Goal: Information Seeking & Learning: Learn about a topic

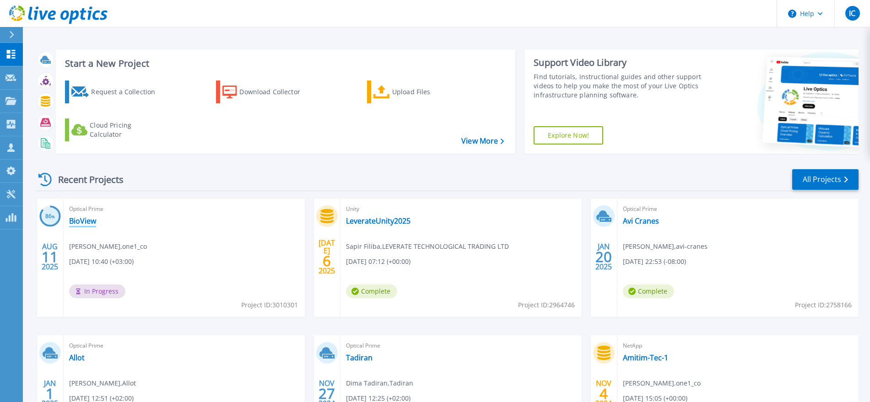
click at [71, 222] on link "BioView" at bounding box center [82, 221] width 27 height 9
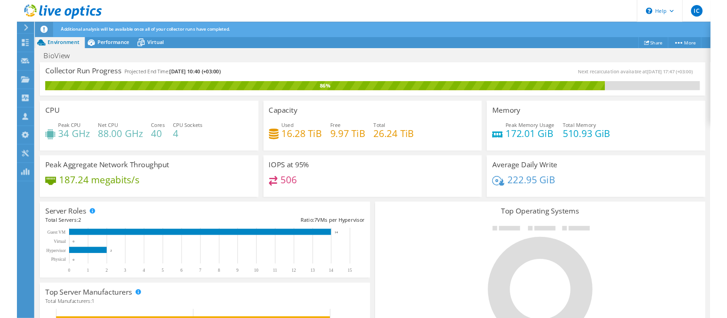
scroll to position [229, 0]
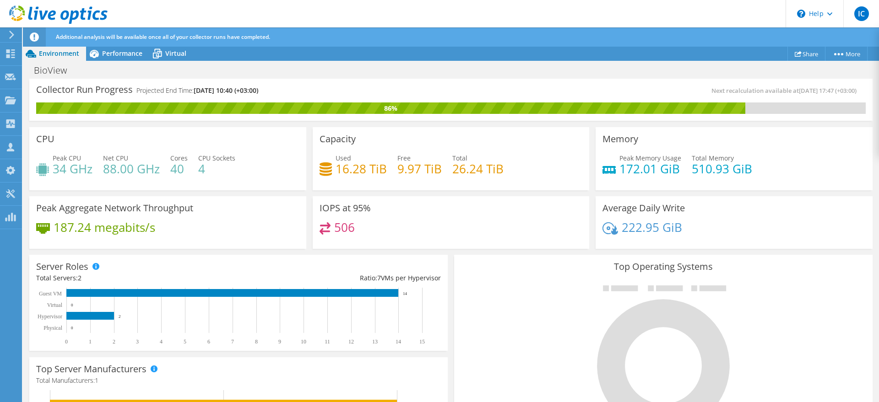
click at [119, 229] on h4 "187.24 megabits/s" at bounding box center [105, 228] width 102 height 10
click at [134, 172] on h4 "88.00 GHz" at bounding box center [131, 169] width 57 height 10
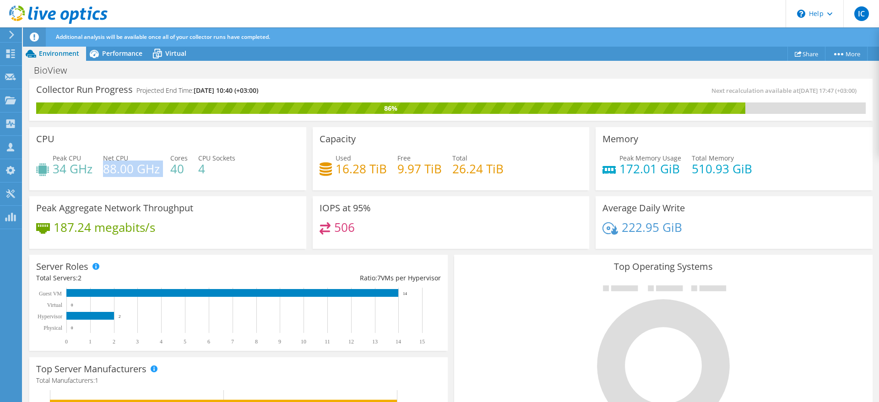
click at [134, 172] on h4 "88.00 GHz" at bounding box center [131, 169] width 57 height 10
click at [131, 227] on h4 "187.24 megabits/s" at bounding box center [105, 228] width 102 height 10
drag, startPoint x: 131, startPoint y: 227, endPoint x: 136, endPoint y: 183, distance: 44.2
click at [130, 226] on h4 "187.24 megabits/s" at bounding box center [105, 228] width 102 height 10
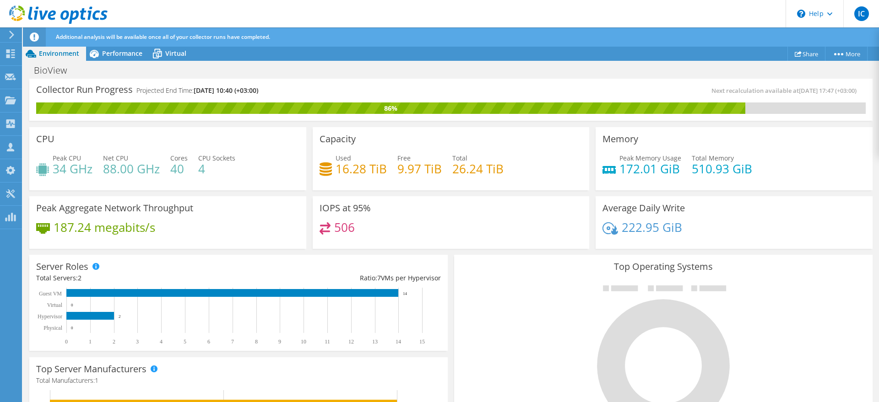
click at [144, 155] on div "Net CPU 88.00 GHz" at bounding box center [131, 163] width 57 height 21
click at [462, 221] on div "IOPS at 95% 506" at bounding box center [451, 222] width 277 height 53
click at [334, 225] on h4 "506" at bounding box center [344, 228] width 21 height 10
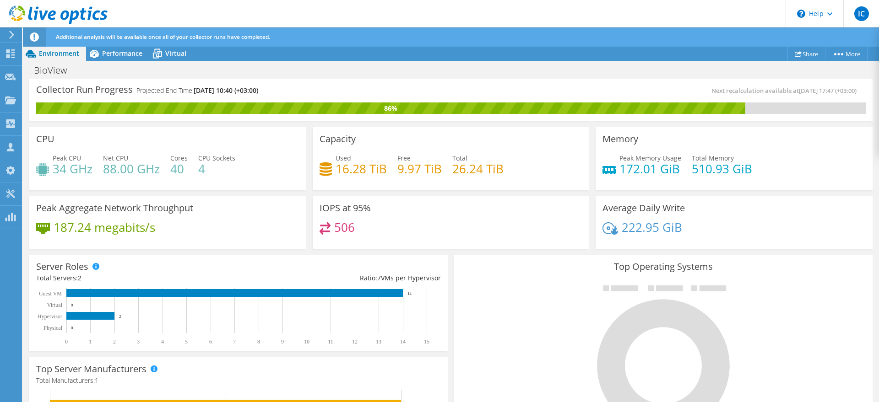
click at [358, 207] on h3 "IOPS at 95%" at bounding box center [345, 208] width 51 height 10
click at [337, 224] on h4 "506" at bounding box center [344, 228] width 21 height 10
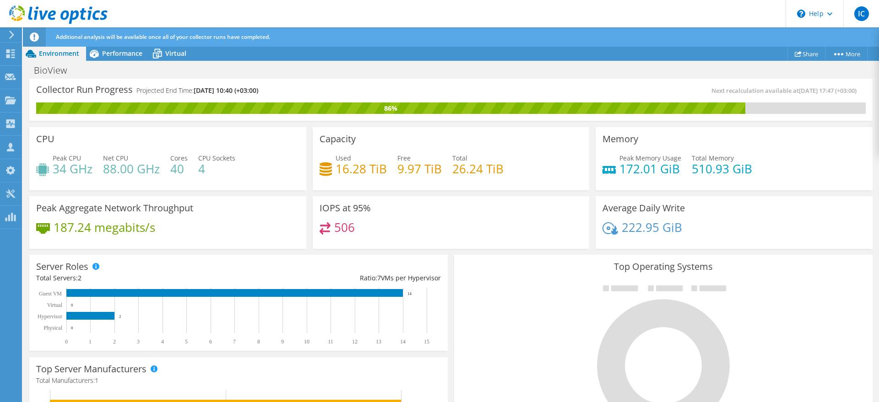
click at [342, 218] on div "IOPS at 95% 506" at bounding box center [451, 222] width 277 height 53
click at [354, 203] on h3 "IOPS at 95%" at bounding box center [345, 208] width 51 height 10
click at [335, 229] on h4 "506" at bounding box center [344, 228] width 21 height 10
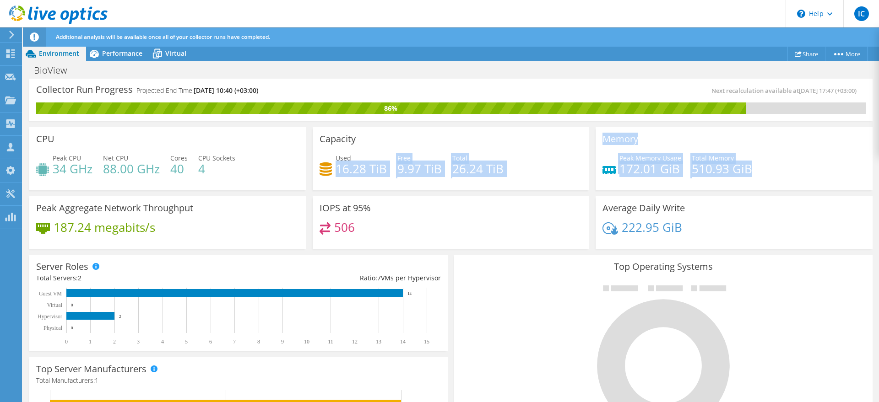
drag, startPoint x: 333, startPoint y: 173, endPoint x: 730, endPoint y: 179, distance: 396.5
click at [730, 179] on div "CPU Peak CPU 34 GHz Net CPU 88.00 GHz Cores 40 CPU Sockets 4 Capacity Used 16.2…" at bounding box center [451, 188] width 850 height 128
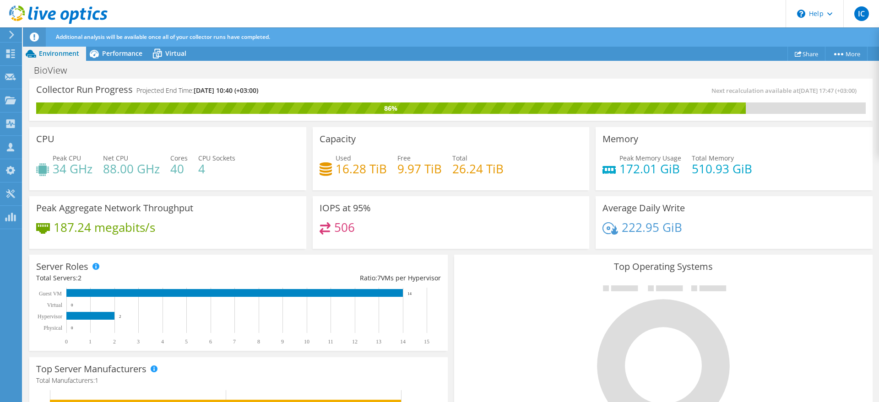
click at [727, 179] on div "Peak Memory Usage 172.01 GiB Total Memory 510.93 GiB" at bounding box center [733, 168] width 263 height 30
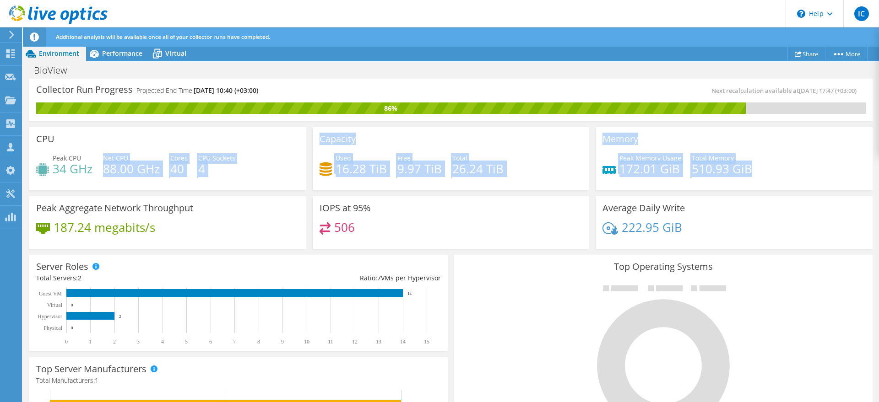
drag, startPoint x: 757, startPoint y: 179, endPoint x: 133, endPoint y: 153, distance: 625.0
click at [133, 153] on div "CPU Peak CPU 34 GHz Net CPU 88.00 GHz Cores 40 CPU Sockets 4 Capacity Used 16.2…" at bounding box center [451, 188] width 850 height 128
click at [189, 166] on div "Peak CPU 34 GHz Net CPU 88.00 GHz Cores 40 CPU Sockets 4" at bounding box center [167, 168] width 263 height 30
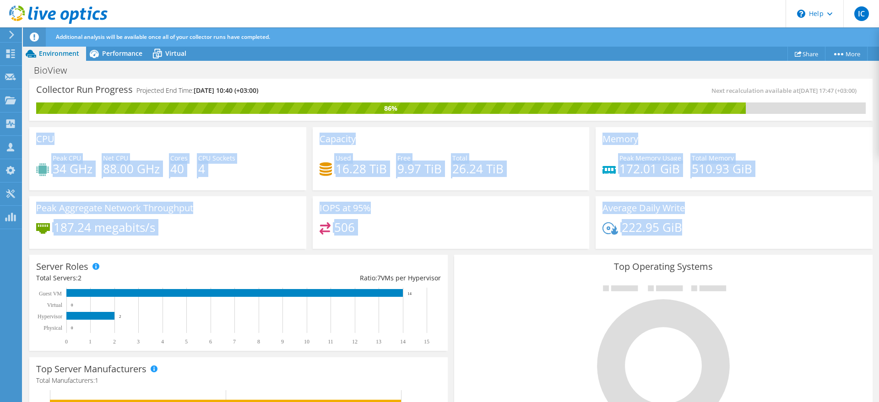
drag, startPoint x: 37, startPoint y: 136, endPoint x: 735, endPoint y: 224, distance: 703.8
click at [735, 224] on div "CPU Peak CPU 34 GHz Net CPU 88.00 GHz Cores 40 CPU Sockets 4 Capacity Used 16.2…" at bounding box center [451, 188] width 850 height 128
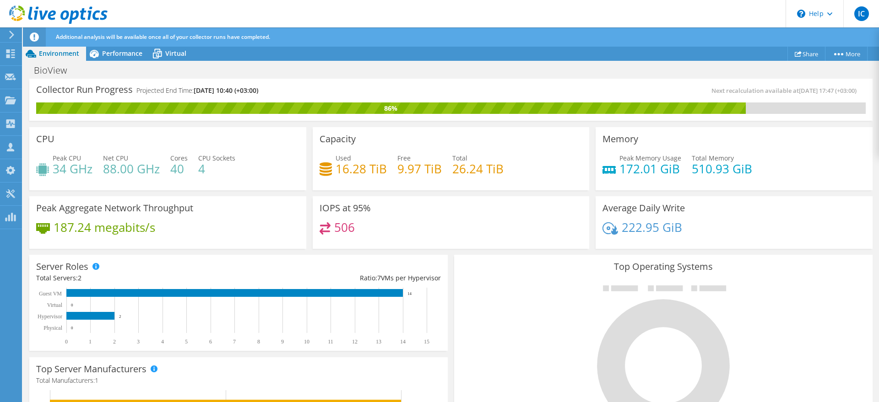
click at [735, 224] on div "222.95 GiB" at bounding box center [733, 232] width 263 height 19
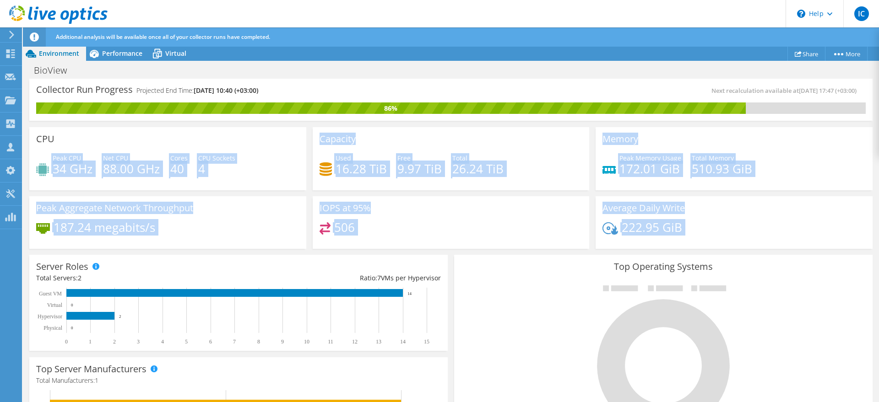
drag, startPoint x: 735, startPoint y: 224, endPoint x: 63, endPoint y: 128, distance: 679.0
click at [63, 128] on div "CPU Peak CPU 34 GHz Net CPU 88.00 GHz Cores 40 CPU Sockets 4 Capacity Used 16.2…" at bounding box center [451, 188] width 850 height 128
click at [217, 158] on span "CPU Sockets" at bounding box center [216, 158] width 37 height 9
drag, startPoint x: 36, startPoint y: 139, endPoint x: 760, endPoint y: 243, distance: 732.1
click at [760, 243] on div "CPU Peak CPU 34 GHz Net CPU 88.00 GHz Cores 40 CPU Sockets 4 Capacity Used 16.2…" at bounding box center [451, 188] width 850 height 128
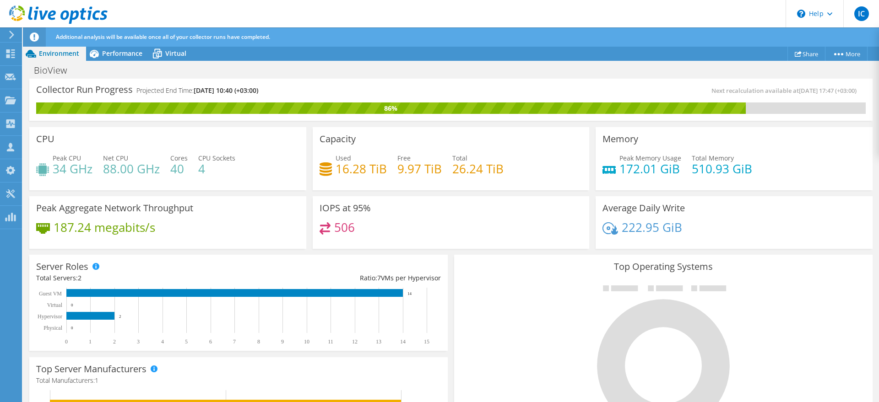
click at [760, 243] on div "Average Daily Write 222.95 GiB" at bounding box center [734, 222] width 277 height 53
click at [141, 51] on span "Performance" at bounding box center [122, 53] width 40 height 9
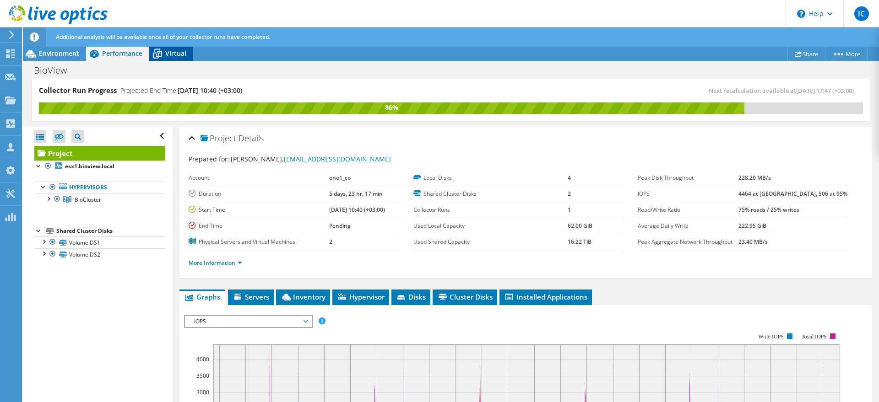
click at [175, 51] on span "Virtual" at bounding box center [175, 53] width 21 height 9
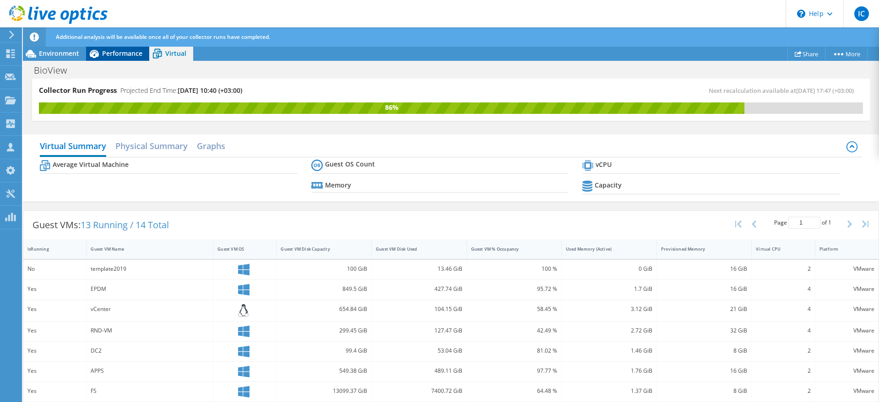
click at [119, 54] on span "Performance" at bounding box center [122, 53] width 40 height 9
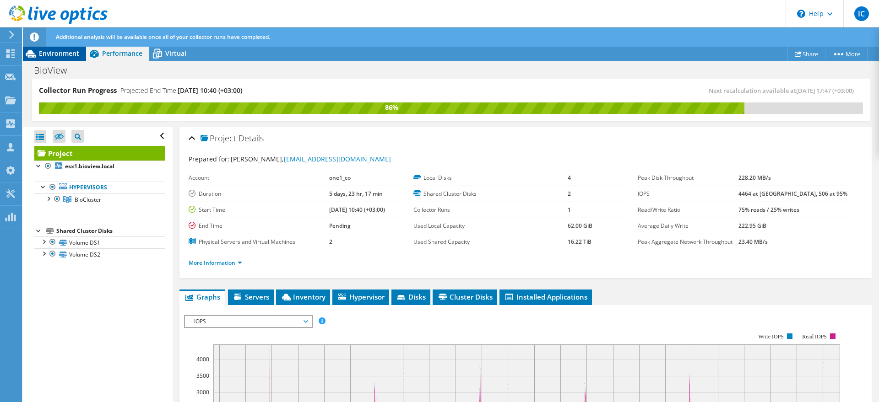
click at [63, 54] on span "Environment" at bounding box center [59, 53] width 40 height 9
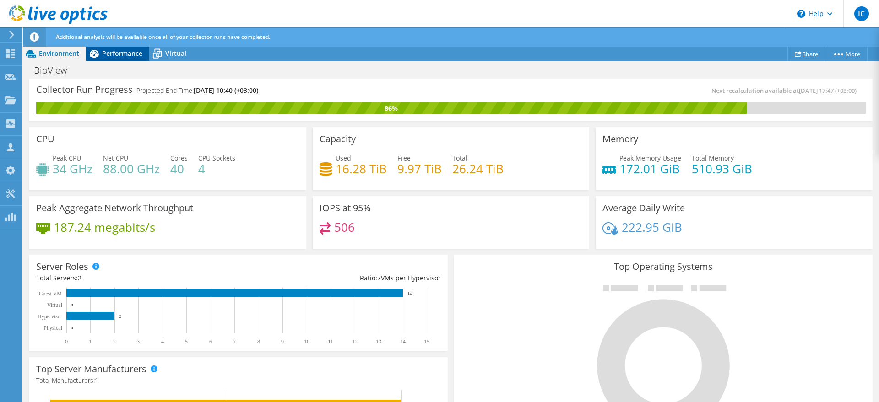
click at [109, 57] on div "Performance" at bounding box center [117, 53] width 63 height 15
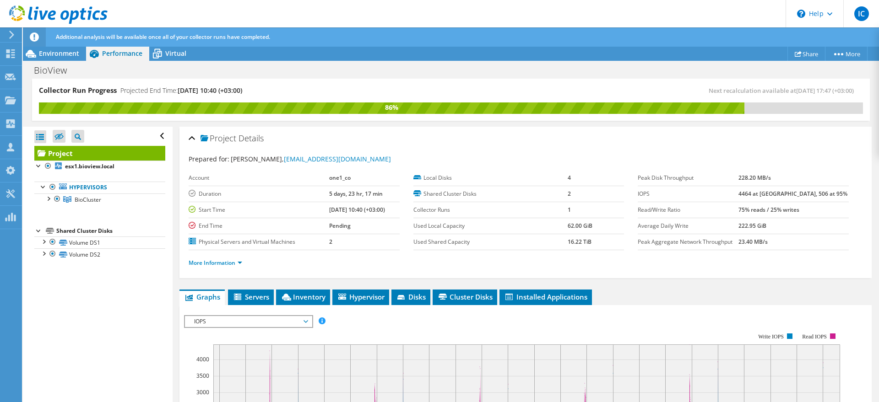
click at [166, 46] on div "Additional analysis will be available once all of your collector runs have comp…" at bounding box center [468, 36] width 829 height 19
click at [166, 50] on span "Virtual" at bounding box center [175, 53] width 21 height 9
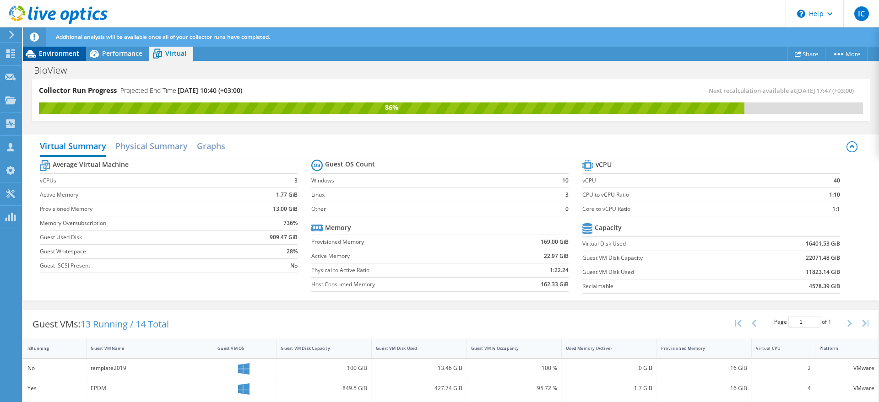
click at [69, 50] on span "Environment" at bounding box center [59, 53] width 40 height 9
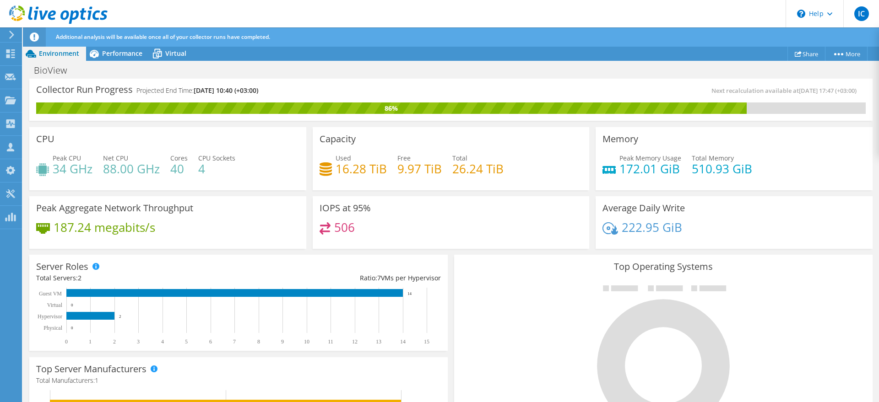
click at [51, 10] on icon at bounding box center [58, 14] width 98 height 19
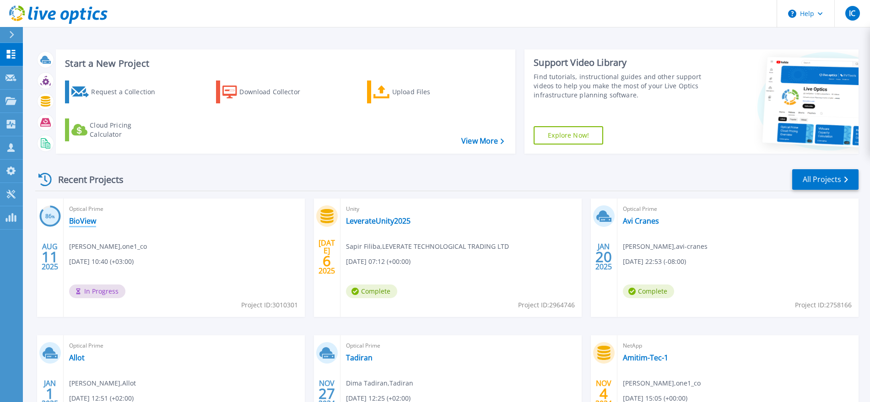
click at [90, 225] on link "BioView" at bounding box center [82, 221] width 27 height 9
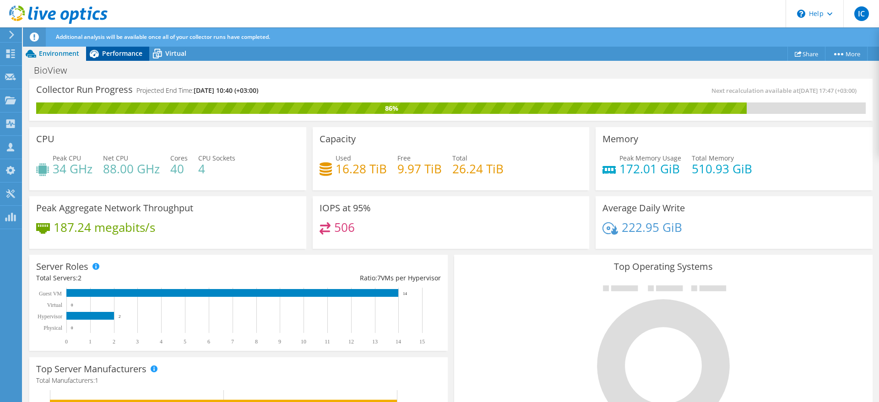
click at [118, 54] on span "Performance" at bounding box center [122, 53] width 40 height 9
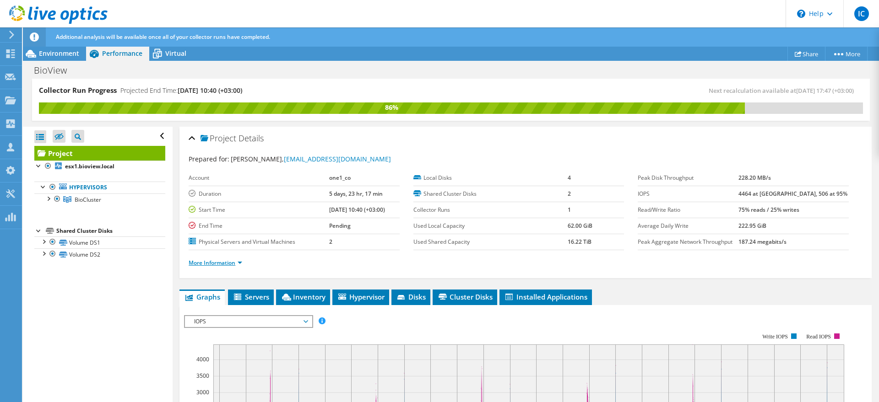
click at [234, 263] on link "More Information" at bounding box center [216, 263] width 54 height 8
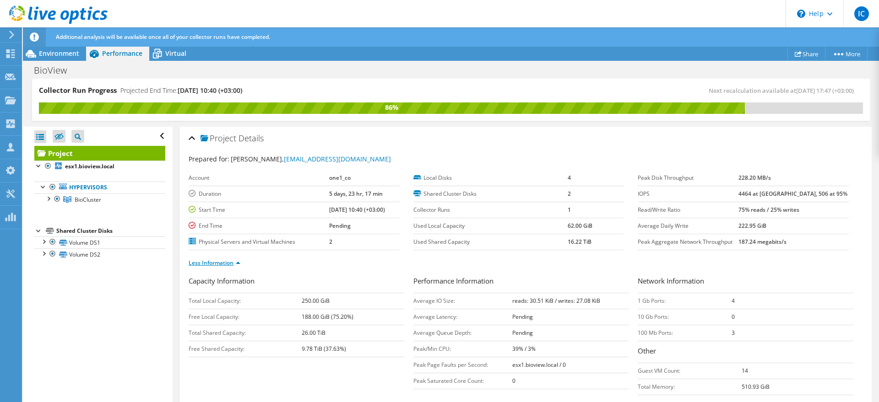
click at [237, 261] on link "Less Information" at bounding box center [215, 263] width 52 height 8
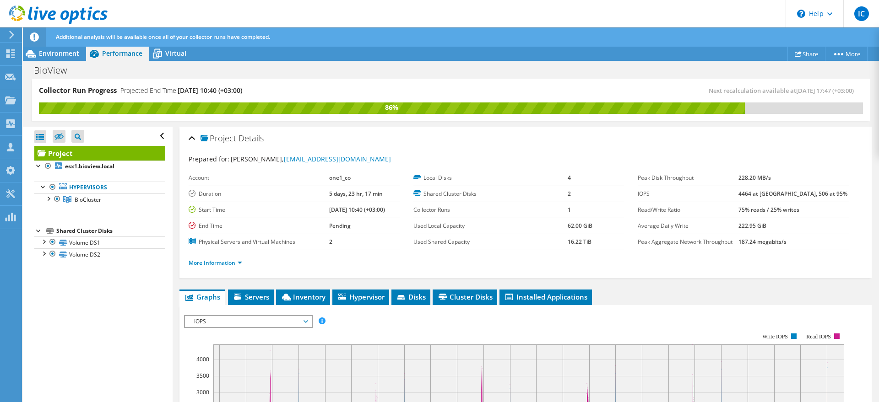
click at [176, 42] on div "Additional analysis will be available once all of your collector runs have comp…" at bounding box center [468, 36] width 829 height 19
click at [174, 48] on div "Virtual" at bounding box center [171, 53] width 44 height 15
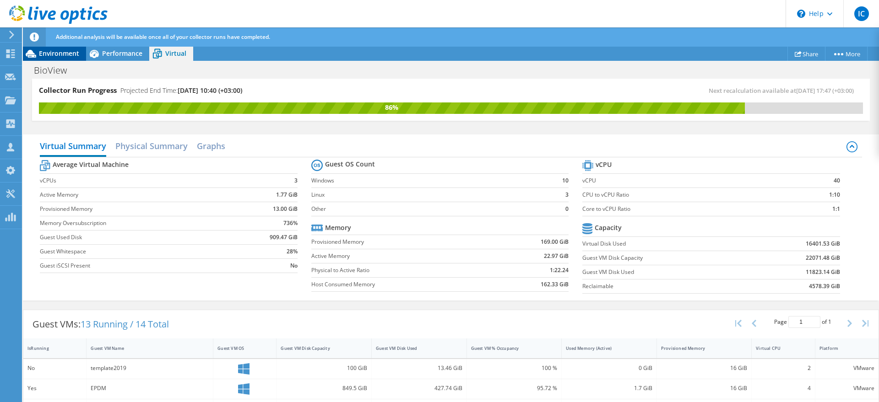
click at [70, 55] on span "Environment" at bounding box center [59, 53] width 40 height 9
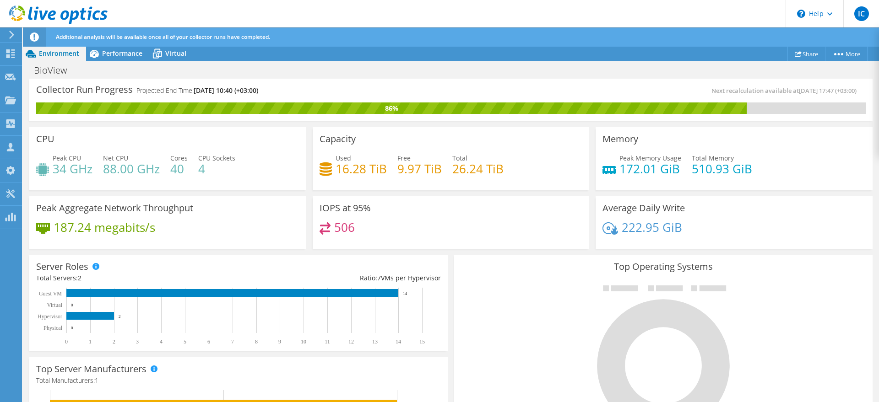
click at [122, 90] on h3 "Collector Run Progress" at bounding box center [84, 90] width 97 height 0
click at [309, 114] on div "Collector Run Progress Projected End Time: 08/18/2025, 10:40 (+03:00) Next reca…" at bounding box center [450, 100] width 843 height 42
click at [157, 203] on h3 "Peak Aggregate Network Throughput" at bounding box center [114, 208] width 157 height 10
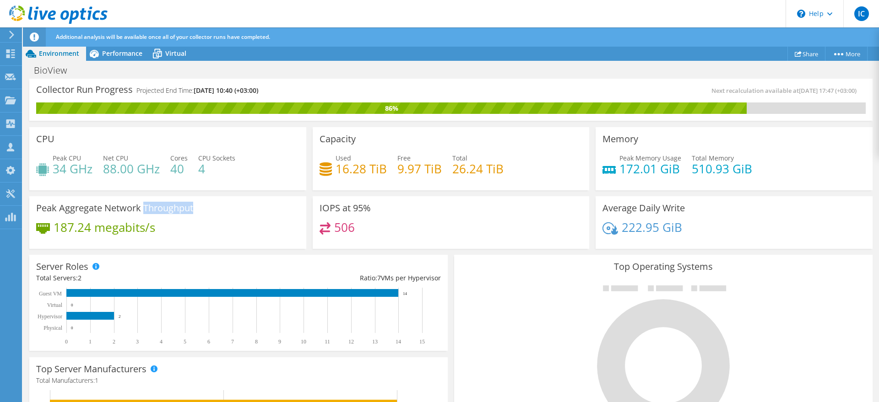
click at [157, 203] on h3 "Peak Aggregate Network Throughput" at bounding box center [114, 208] width 157 height 10
click at [157, 187] on div "CPU Peak CPU 34 GHz Net CPU 88.00 GHz Cores 40 CPU Sockets 4" at bounding box center [167, 158] width 277 height 63
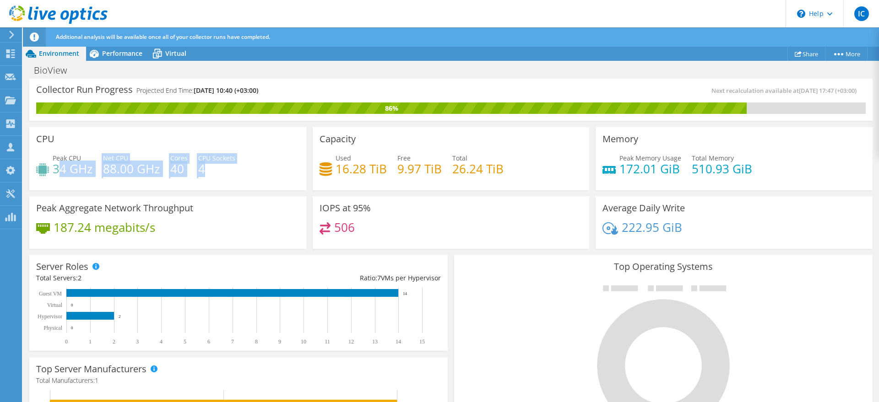
drag, startPoint x: 57, startPoint y: 169, endPoint x: 223, endPoint y: 170, distance: 166.6
click at [223, 170] on div "Peak CPU 34 GHz Net CPU 88.00 GHz Cores 40 CPU Sockets 4" at bounding box center [167, 168] width 263 height 30
click at [223, 170] on h4 "4" at bounding box center [216, 169] width 37 height 10
drag, startPoint x: 223, startPoint y: 170, endPoint x: 59, endPoint y: 155, distance: 165.1
click at [59, 155] on div "Peak CPU 34 GHz Net CPU 88.00 GHz Cores 40 CPU Sockets 4" at bounding box center [167, 168] width 263 height 30
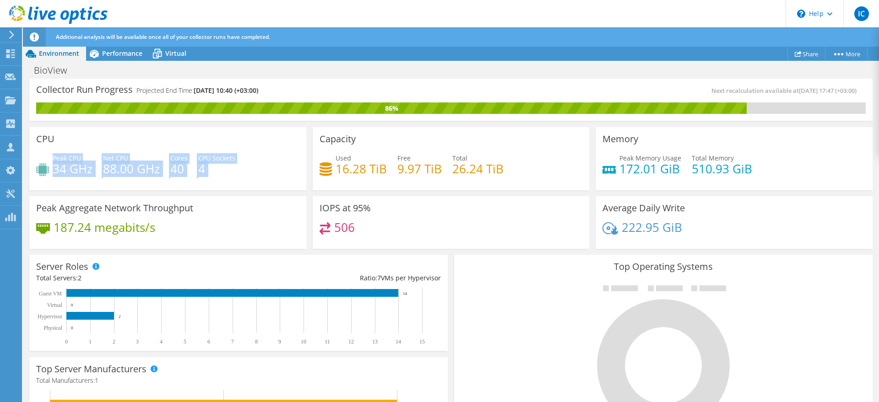
click at [59, 155] on span "Peak CPU" at bounding box center [67, 158] width 28 height 9
click at [136, 164] on h4 "88.00 GHz" at bounding box center [131, 169] width 57 height 10
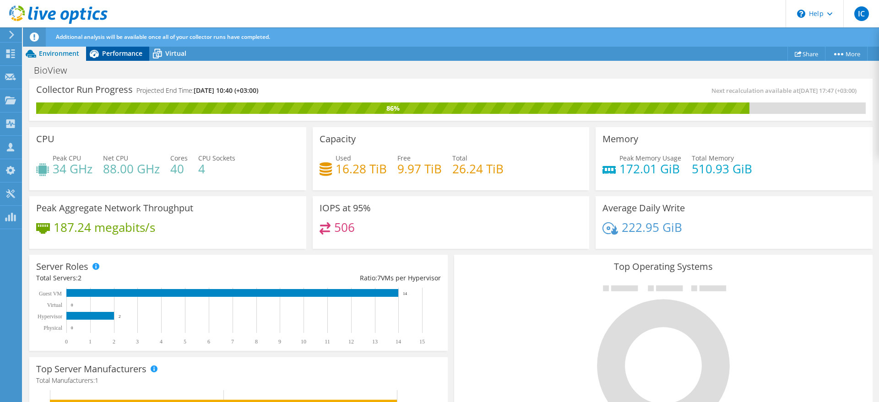
click at [93, 52] on icon at bounding box center [94, 54] width 9 height 8
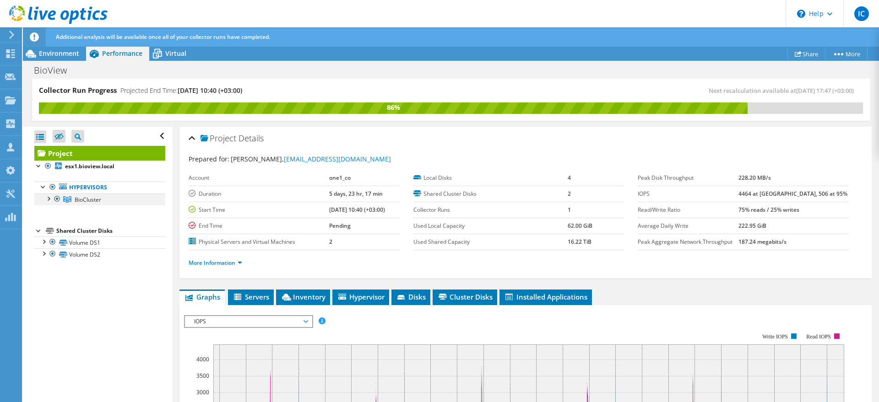
click at [47, 201] on div at bounding box center [47, 198] width 9 height 9
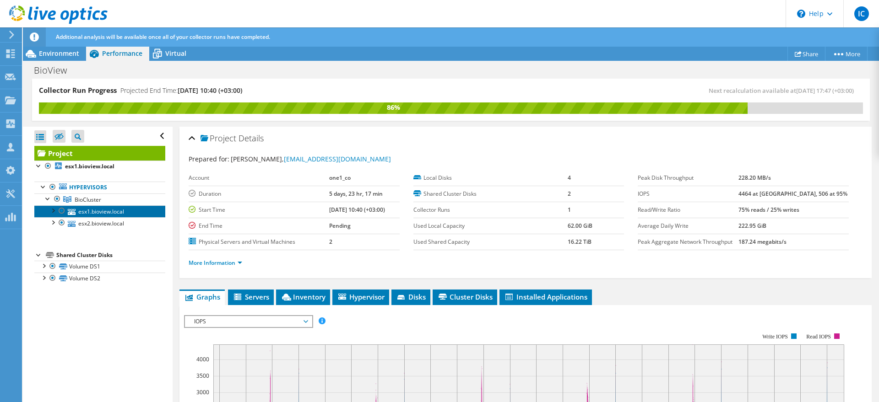
click at [102, 212] on link "esx1.bioview.local" at bounding box center [99, 212] width 131 height 12
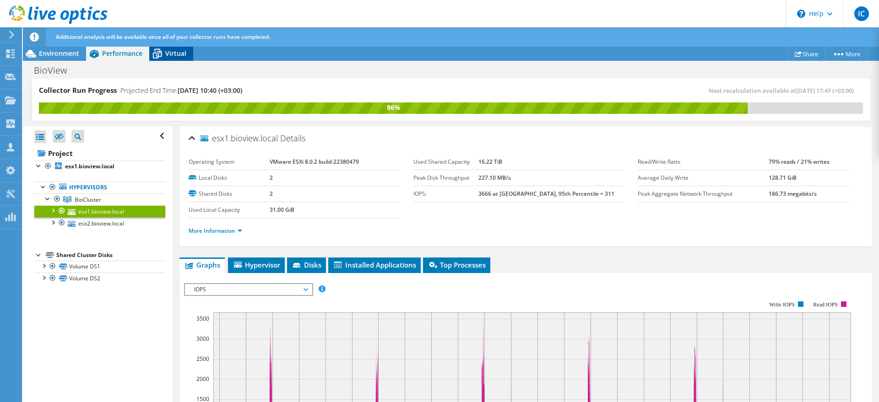
click at [169, 54] on span "Virtual" at bounding box center [175, 53] width 21 height 9
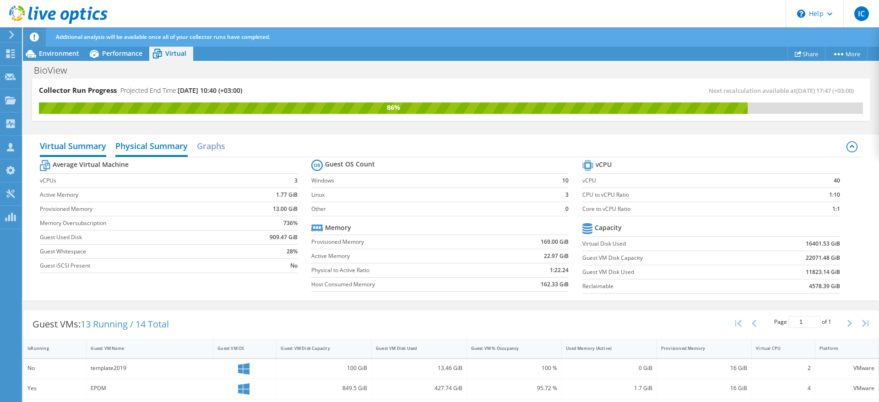
click at [128, 151] on h2 "Physical Summary" at bounding box center [151, 147] width 72 height 20
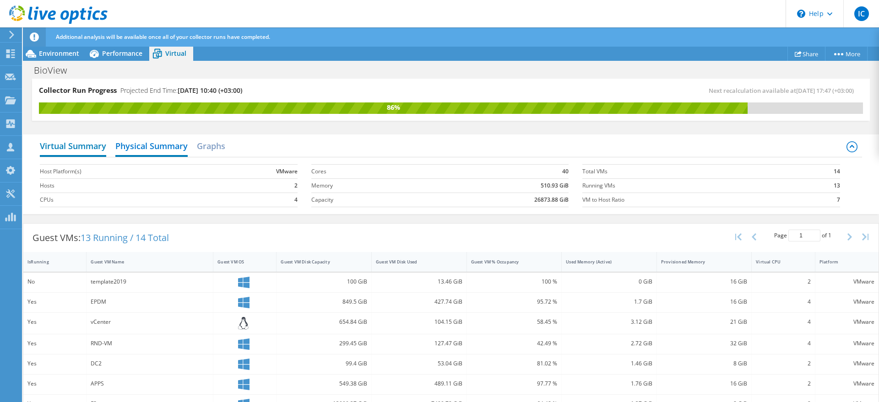
click at [82, 144] on h2 "Virtual Summary" at bounding box center [73, 147] width 66 height 20
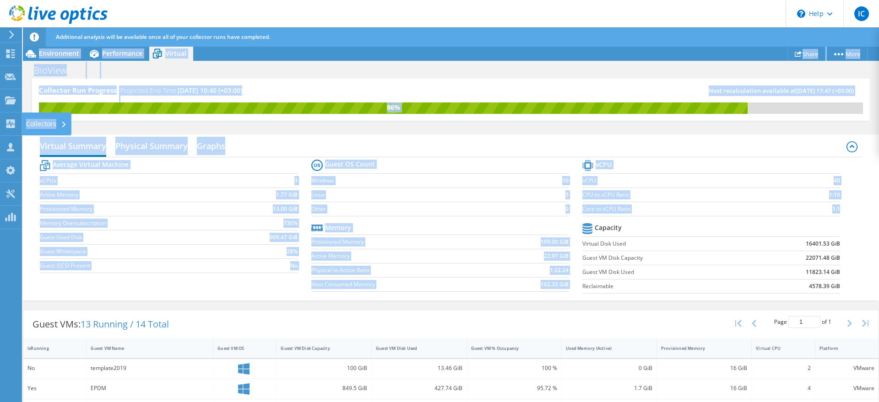
drag, startPoint x: 845, startPoint y: 286, endPoint x: 110, endPoint y: 101, distance: 757.3
click at [27, 109] on div "Collector Run Progress Projected End Time: 08/18/2025, 10:40 (+03:00) Next reca…" at bounding box center [451, 241] width 856 height 325
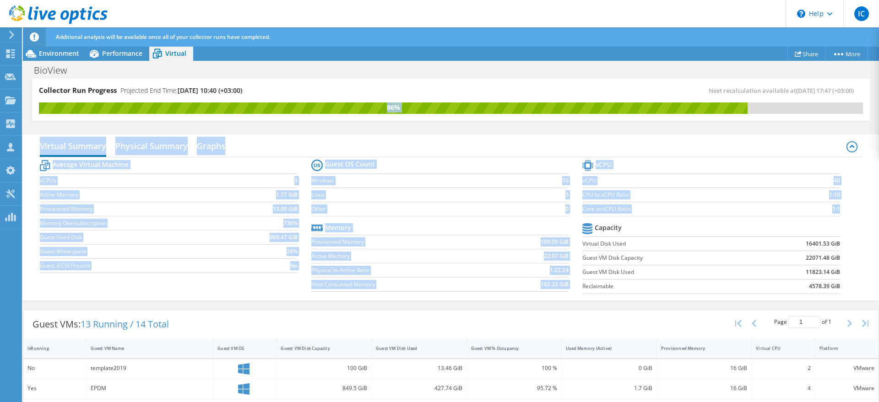
click at [239, 109] on div "86%" at bounding box center [393, 108] width 709 height 10
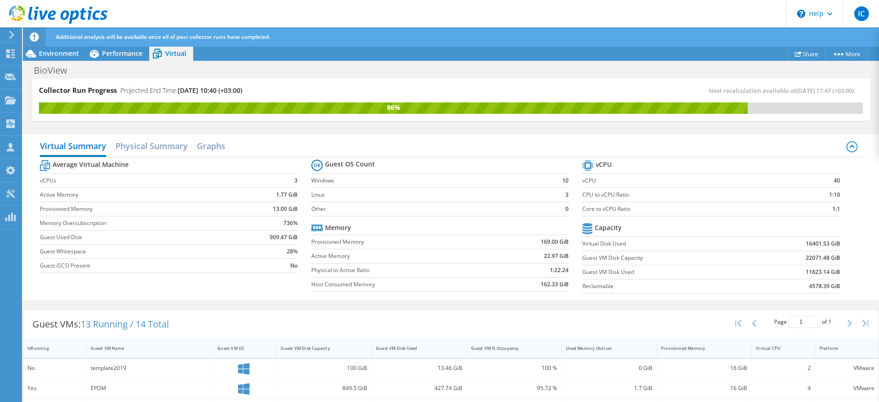
click at [230, 83] on div "Collector Run Progress Projected End Time: 08/18/2025, 10:40 (+03:00) Next reca…" at bounding box center [451, 100] width 838 height 42
click at [108, 60] on div "Performance" at bounding box center [117, 53] width 63 height 15
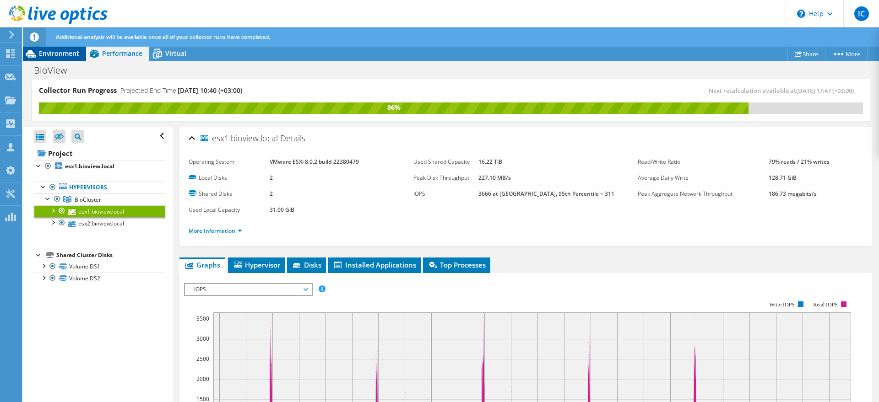
click at [48, 53] on span "Environment" at bounding box center [59, 53] width 40 height 9
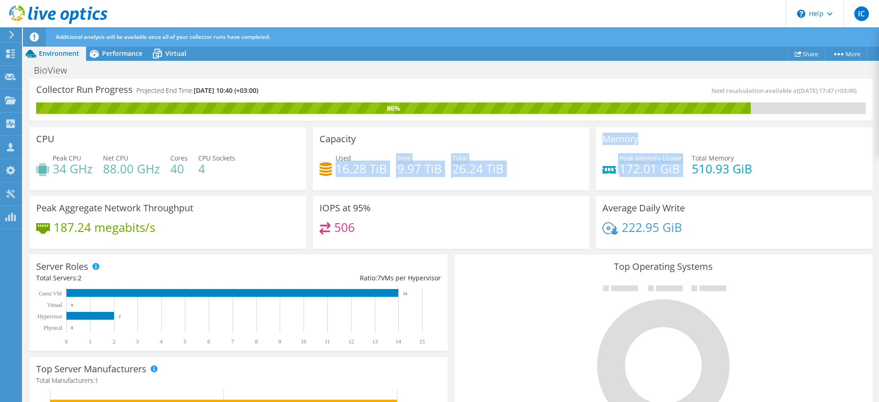
drag, startPoint x: 336, startPoint y: 169, endPoint x: 638, endPoint y: 180, distance: 302.8
click at [638, 180] on div "CPU Peak CPU 34 GHz Net CPU 88.00 GHz Cores 40 CPU Sockets 4 Capacity Used 16.2…" at bounding box center [451, 188] width 850 height 128
click at [647, 180] on div "Peak Memory Usage 172.01 GiB Total Memory 510.93 GiB" at bounding box center [733, 168] width 263 height 30
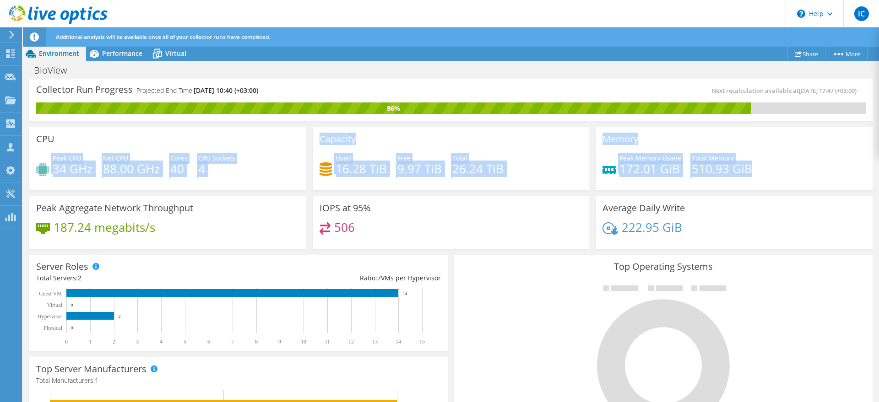
drag, startPoint x: 748, startPoint y: 167, endPoint x: 156, endPoint y: 148, distance: 592.3
click at [156, 148] on div "CPU Peak CPU 34 GHz Net CPU 88.00 GHz Cores 40 CPU Sockets 4 Capacity Used 16.2…" at bounding box center [451, 188] width 850 height 128
click at [154, 159] on div "Net CPU 88.00 GHz" at bounding box center [131, 163] width 57 height 21
click at [50, 167] on div "Peak CPU 34 GHz" at bounding box center [64, 163] width 56 height 21
drag, startPoint x: 53, startPoint y: 167, endPoint x: 754, endPoint y: 173, distance: 701.4
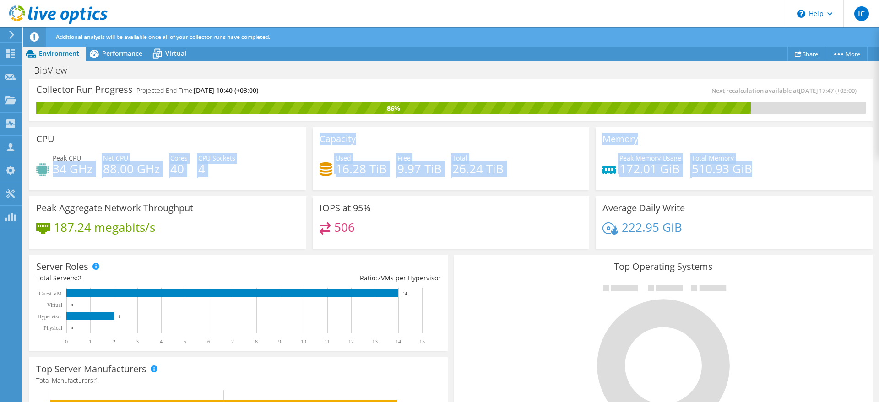
click at [754, 173] on div "CPU Peak CPU 34 GHz Net CPU 88.00 GHz Cores 40 CPU Sockets 4 Capacity Used 16.2…" at bounding box center [451, 188] width 850 height 128
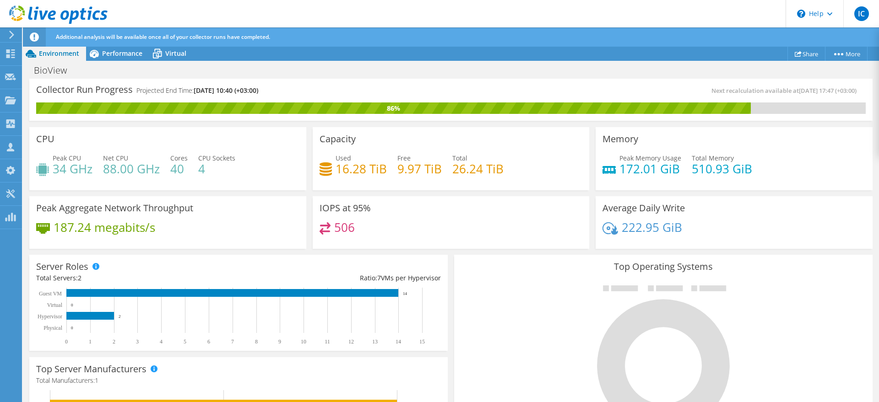
click at [754, 173] on div "Peak Memory Usage 172.01 GiB Total Memory 510.93 GiB" at bounding box center [733, 168] width 263 height 30
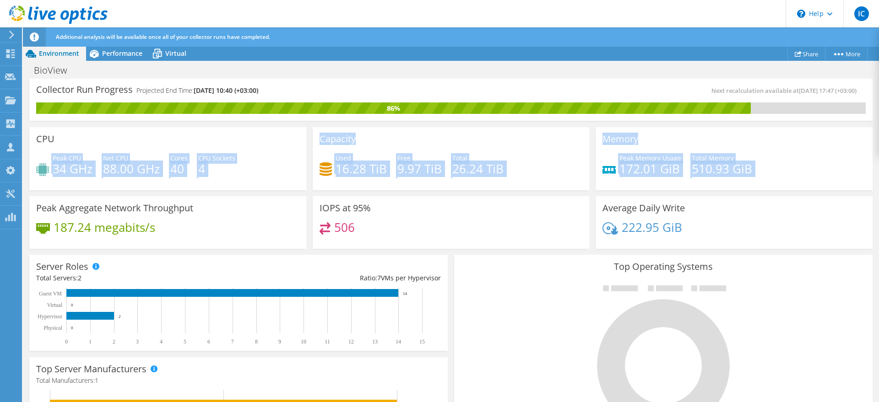
drag, startPoint x: 754, startPoint y: 173, endPoint x: 117, endPoint y: 152, distance: 637.6
click at [117, 152] on div "CPU Peak CPU 34 GHz Net CPU 88.00 GHz Cores 40 CPU Sockets 4 Capacity Used 16.2…" at bounding box center [451, 188] width 850 height 128
click at [174, 151] on div "CPU Peak CPU 34 GHz Net CPU 88.00 GHz Cores 40 CPU Sockets 4" at bounding box center [167, 158] width 277 height 63
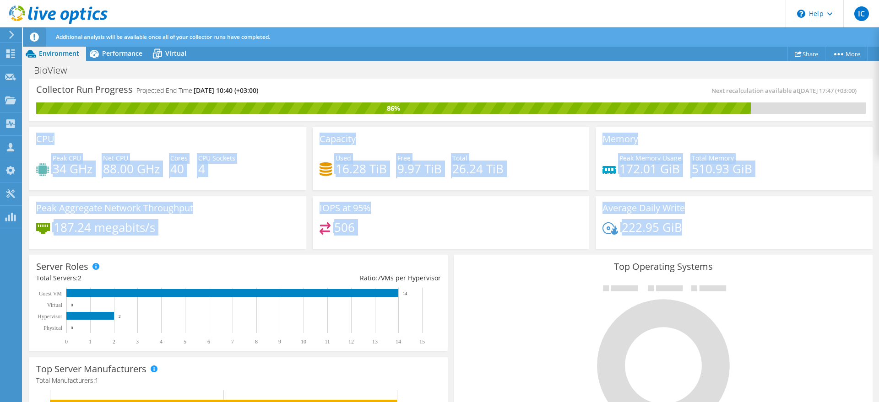
drag, startPoint x: 684, startPoint y: 230, endPoint x: 34, endPoint y: 138, distance: 656.2
click at [34, 138] on div "CPU Peak CPU 34 GHz Net CPU 88.00 GHz Cores 40 CPU Sockets 4 Capacity Used 16.2…" at bounding box center [451, 188] width 850 height 128
click at [147, 164] on h4 "88.00 GHz" at bounding box center [131, 169] width 57 height 10
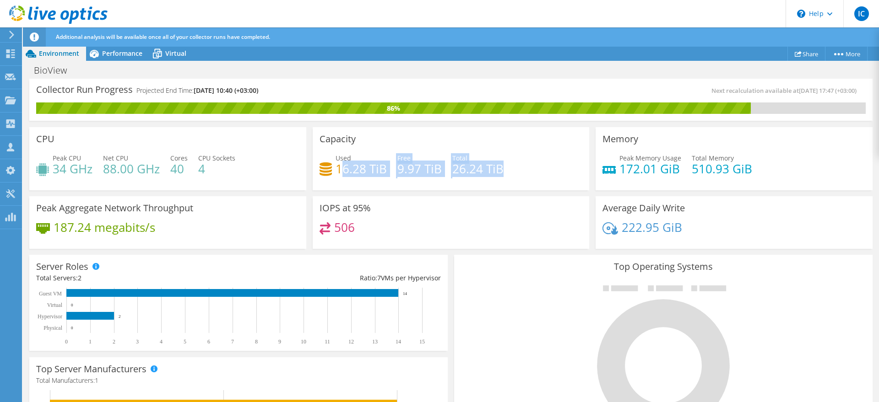
drag, startPoint x: 336, startPoint y: 167, endPoint x: 526, endPoint y: 157, distance: 189.4
click at [526, 157] on div "Used 16.28 TiB Free 9.97 TiB Total 26.24 TiB" at bounding box center [451, 168] width 263 height 30
click at [427, 185] on div "Capacity Used 16.28 TiB Free 9.97 TiB Total 26.24 TiB" at bounding box center [451, 158] width 277 height 63
click at [422, 174] on h4 "9.97 TiB" at bounding box center [419, 169] width 44 height 10
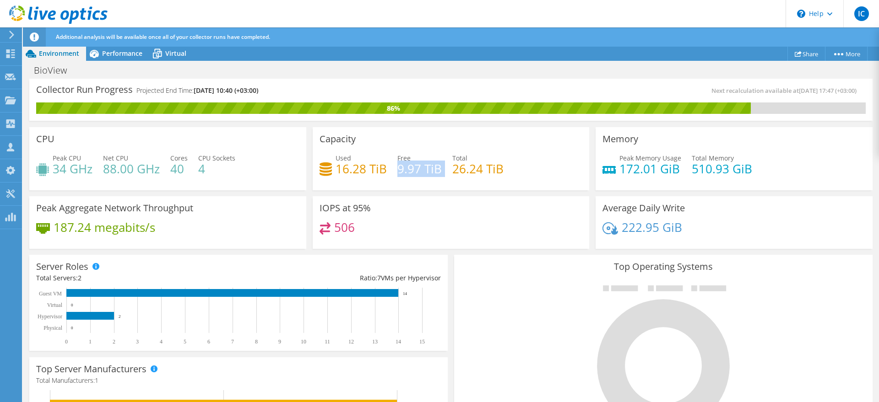
click at [422, 174] on h4 "9.97 TiB" at bounding box center [419, 169] width 44 height 10
click at [456, 171] on h4 "26.24 TiB" at bounding box center [477, 169] width 51 height 10
click at [415, 170] on h4 "9.97 TiB" at bounding box center [419, 169] width 44 height 10
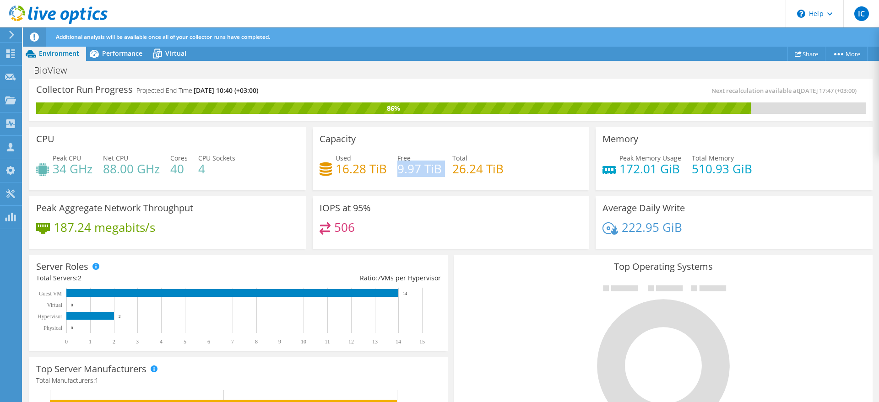
click at [415, 170] on h4 "9.97 TiB" at bounding box center [419, 169] width 44 height 10
click at [452, 169] on h4 "26.24 TiB" at bounding box center [477, 169] width 51 height 10
click at [491, 170] on h4 "26.24 TiB" at bounding box center [477, 169] width 51 height 10
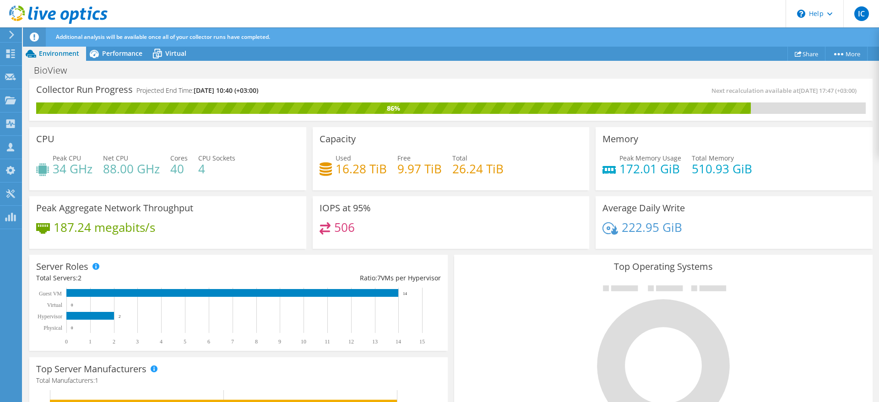
click at [397, 173] on h4 "9.97 TiB" at bounding box center [419, 169] width 44 height 10
click at [365, 173] on h4 "16.28 TiB" at bounding box center [361, 169] width 51 height 10
click at [362, 173] on h4 "16.28 TiB" at bounding box center [361, 169] width 51 height 10
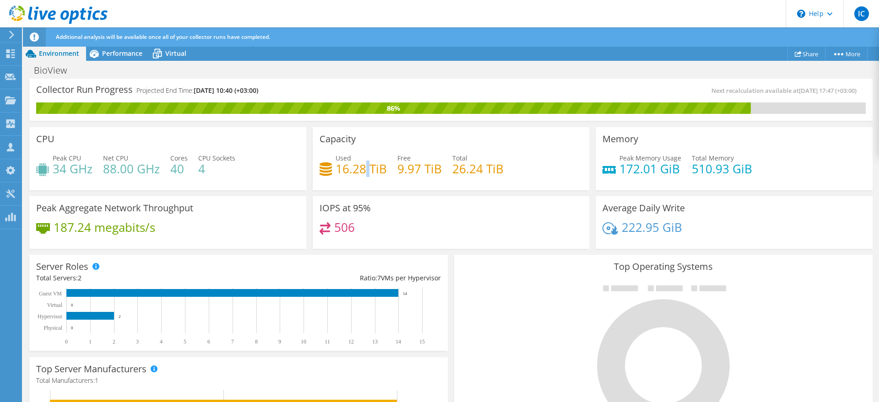
click at [362, 173] on h4 "16.28 TiB" at bounding box center [361, 169] width 51 height 10
click at [400, 169] on h4 "9.97 TiB" at bounding box center [419, 169] width 44 height 10
click at [453, 168] on h4 "26.24 TiB" at bounding box center [477, 169] width 51 height 10
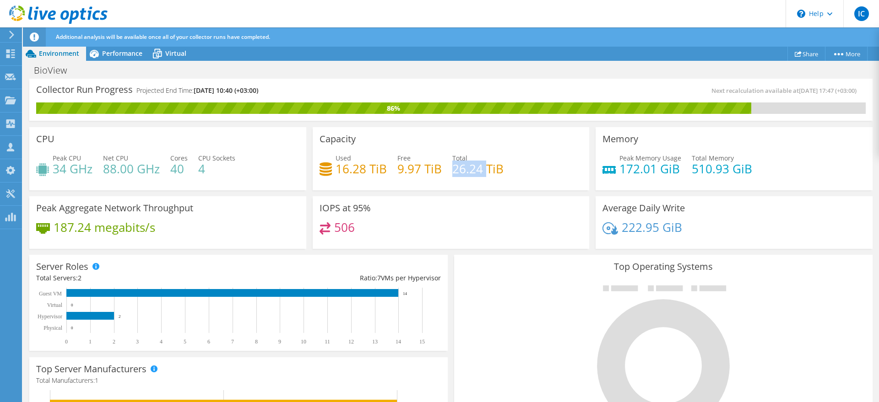
click at [453, 168] on h4 "26.24 TiB" at bounding box center [477, 169] width 51 height 10
click at [426, 169] on h4 "9.97 TiB" at bounding box center [419, 169] width 44 height 10
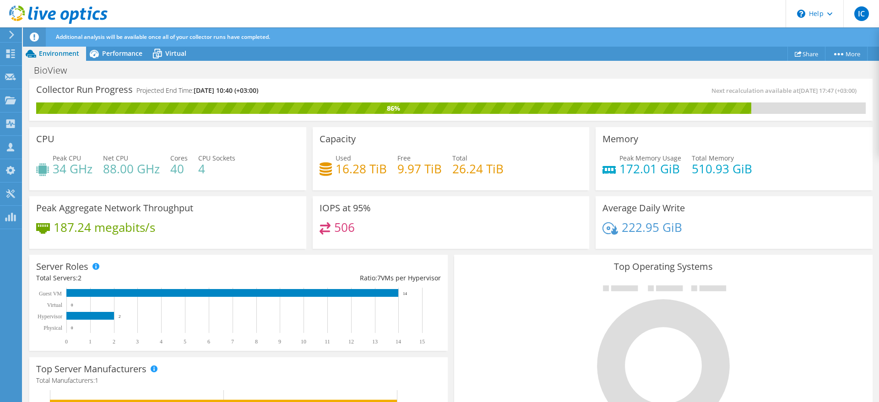
click at [365, 170] on h4 "16.28 TiB" at bounding box center [361, 169] width 51 height 10
click at [405, 164] on h4 "9.97 TiB" at bounding box center [419, 169] width 44 height 10
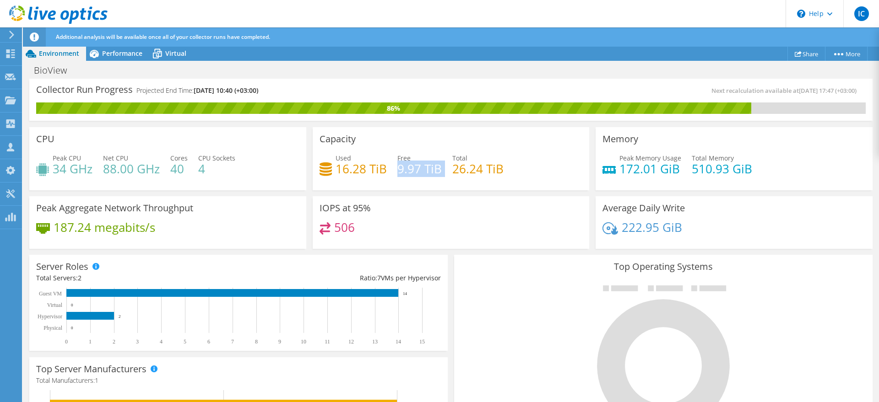
click at [405, 164] on h4 "9.97 TiB" at bounding box center [419, 169] width 44 height 10
click at [482, 165] on h4 "26.24 TiB" at bounding box center [477, 169] width 51 height 10
click at [458, 157] on span "Total" at bounding box center [459, 158] width 15 height 9
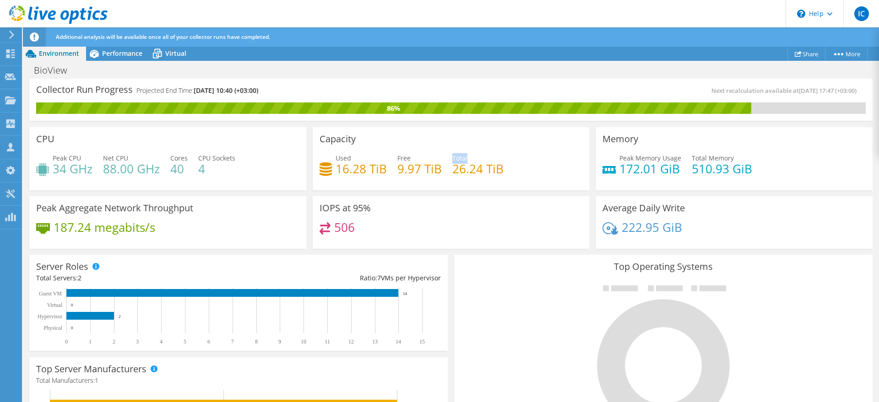
click at [458, 157] on span "Total" at bounding box center [459, 158] width 15 height 9
click at [412, 164] on h4 "9.97 TiB" at bounding box center [419, 169] width 44 height 10
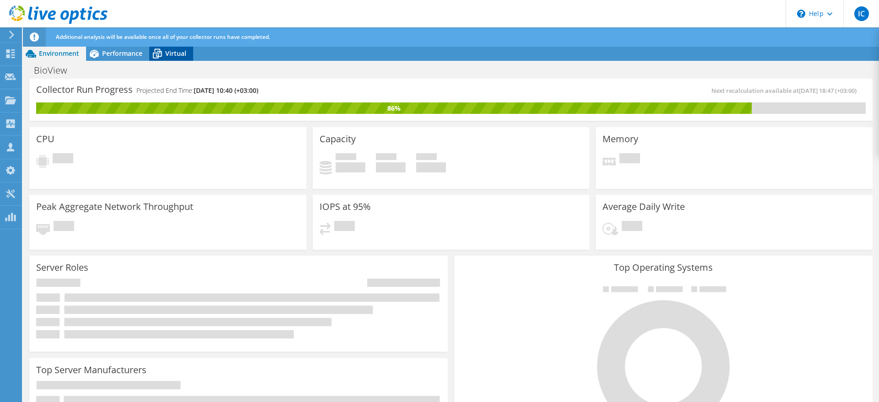
drag, startPoint x: 133, startPoint y: 49, endPoint x: 173, endPoint y: 50, distance: 39.4
click at [133, 50] on span "Performance" at bounding box center [122, 53] width 40 height 9
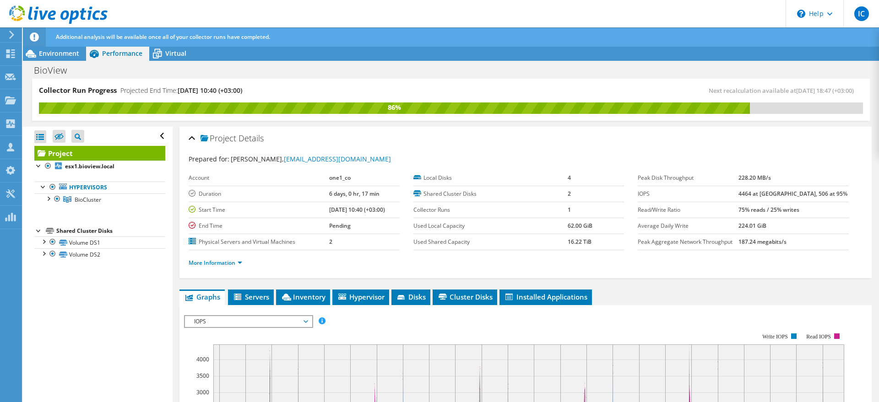
click at [173, 50] on span "Virtual" at bounding box center [175, 53] width 21 height 9
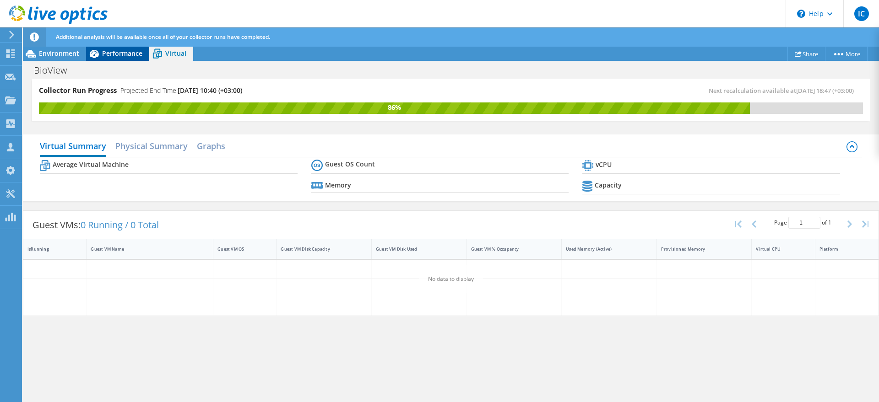
click at [125, 50] on span "Performance" at bounding box center [122, 53] width 40 height 9
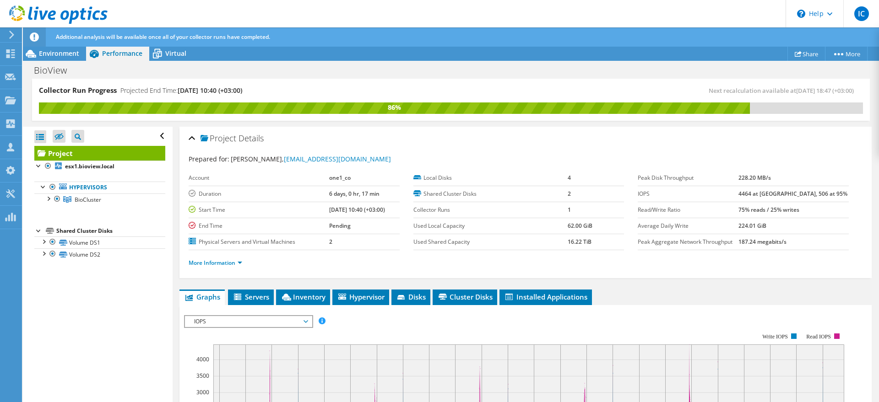
click at [51, 46] on header "Additional analysis will be available once all of your collector runs have comp…" at bounding box center [465, 36] width 885 height 19
click at [50, 53] on span "Environment" at bounding box center [59, 53] width 40 height 9
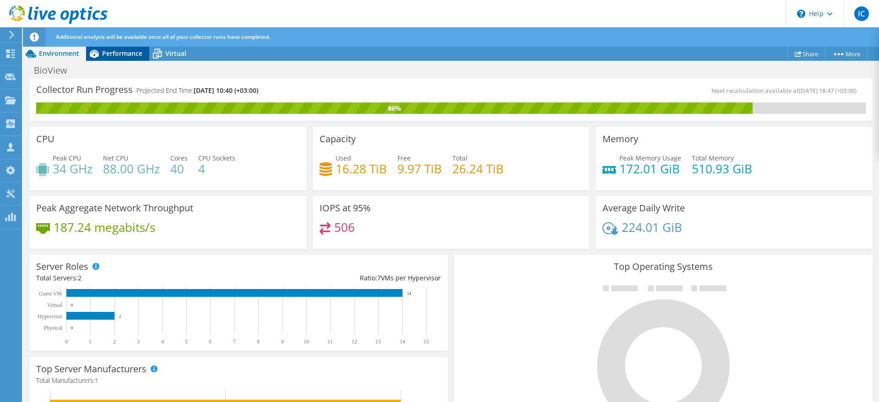
click at [128, 49] on span "Performance" at bounding box center [122, 53] width 40 height 9
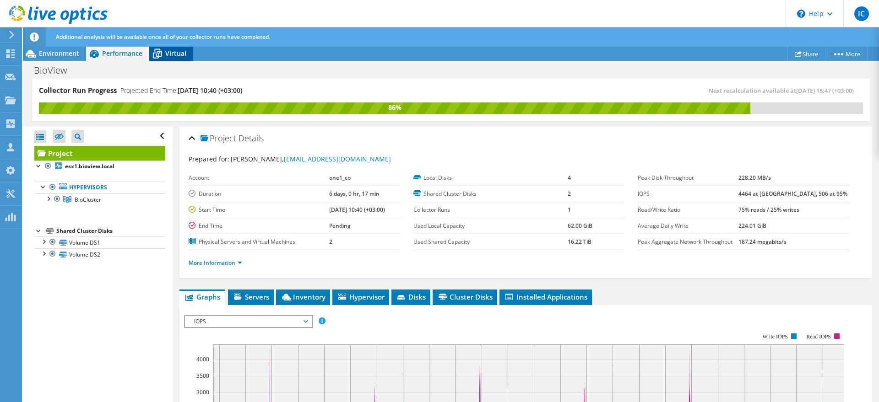
click at [177, 57] on span "Virtual" at bounding box center [175, 53] width 21 height 9
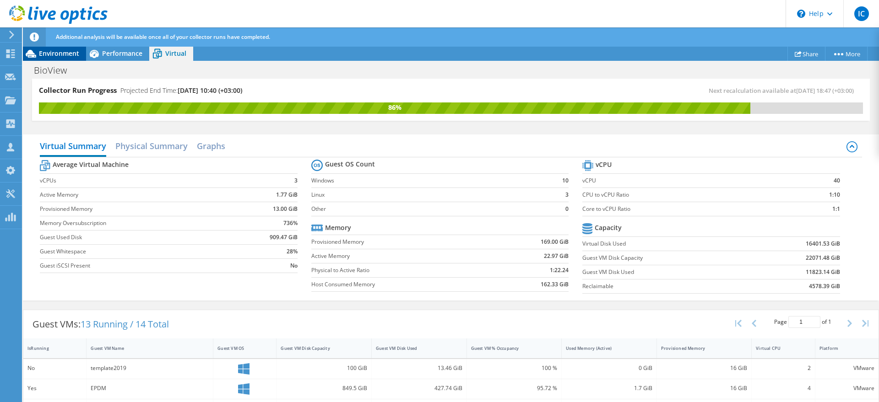
click at [75, 60] on div "Environment" at bounding box center [54, 53] width 63 height 15
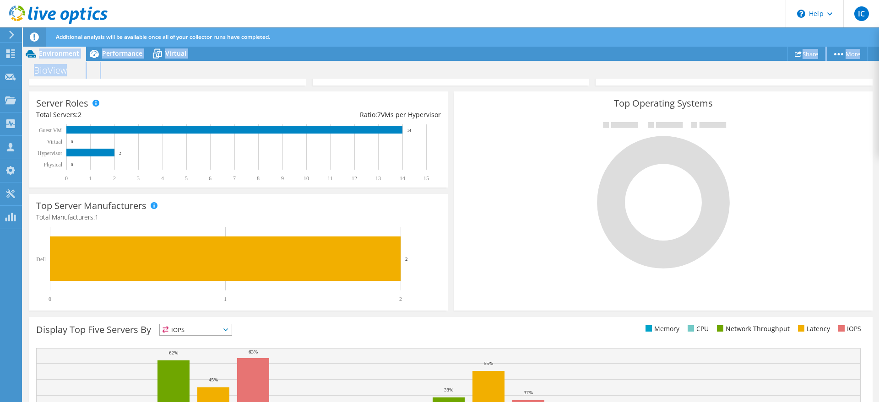
scroll to position [263, 0]
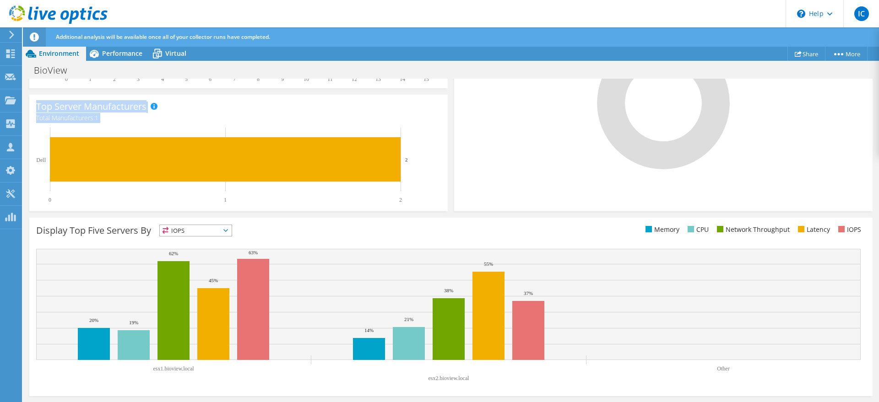
drag, startPoint x: 37, startPoint y: 136, endPoint x: 720, endPoint y: 151, distance: 682.8
click at [720, 151] on section "Collector Run Progress Projected End Time: 08/18/2025, 10:40 (+03:00) Next reca…" at bounding box center [451, 109] width 856 height 587
click at [767, 165] on div at bounding box center [663, 95] width 405 height 154
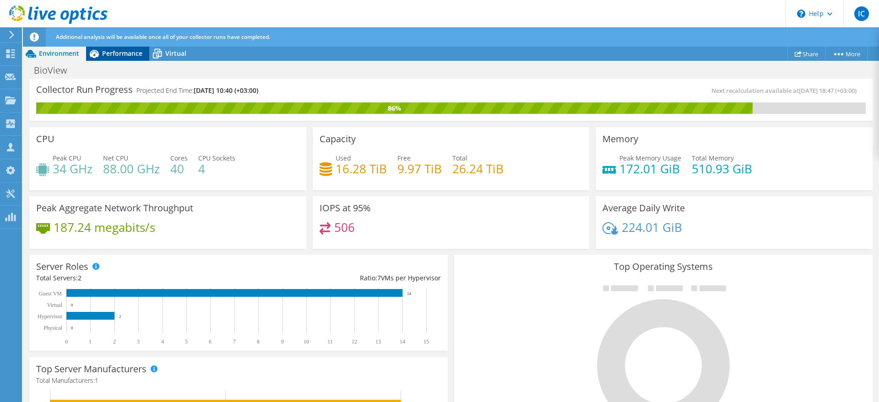
click at [129, 49] on span "Performance" at bounding box center [122, 53] width 40 height 9
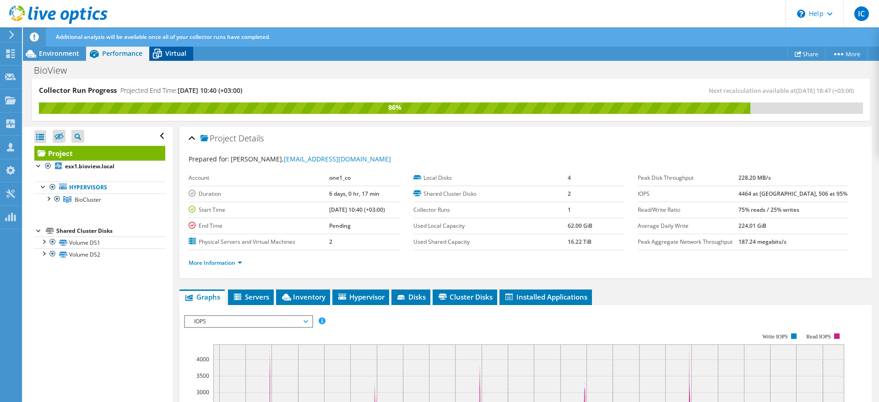
click at [164, 48] on icon at bounding box center [157, 54] width 16 height 16
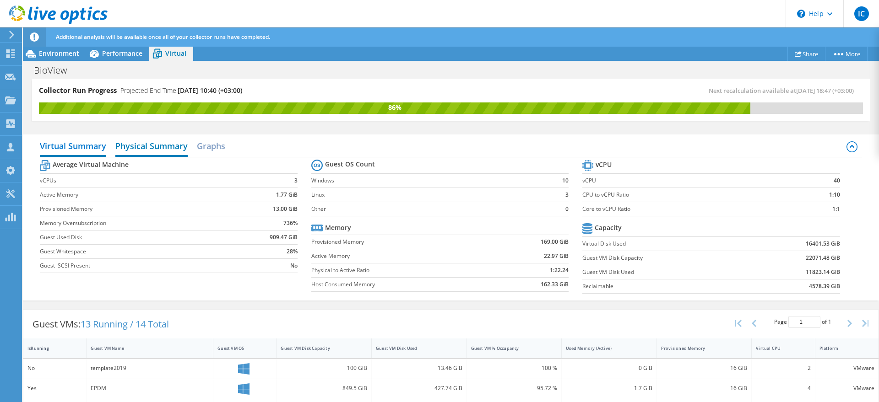
click at [128, 146] on h2 "Physical Summary" at bounding box center [151, 147] width 72 height 20
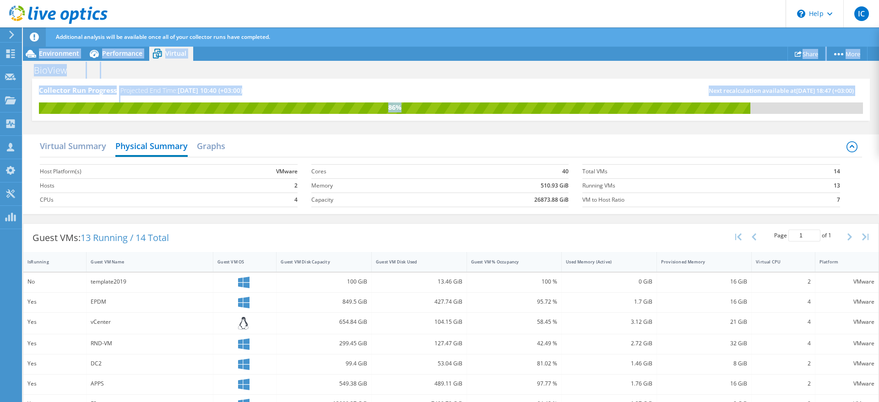
scroll to position [161, 0]
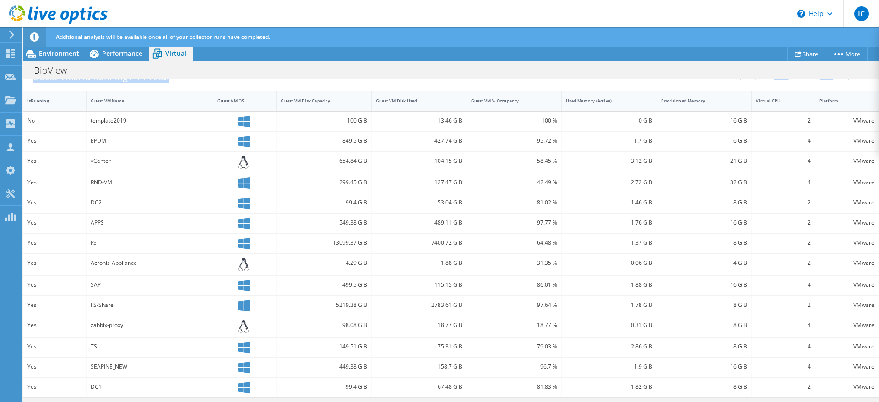
drag, startPoint x: 28, startPoint y: 141, endPoint x: 349, endPoint y: 185, distance: 323.8
click at [414, 115] on div "Virtual Summary Physical Summary Graphs Host Platform(s) VMware Hosts 2 CPUs 4 …" at bounding box center [451, 186] width 856 height 434
click at [343, 227] on div "549.38 GiB" at bounding box center [324, 223] width 87 height 10
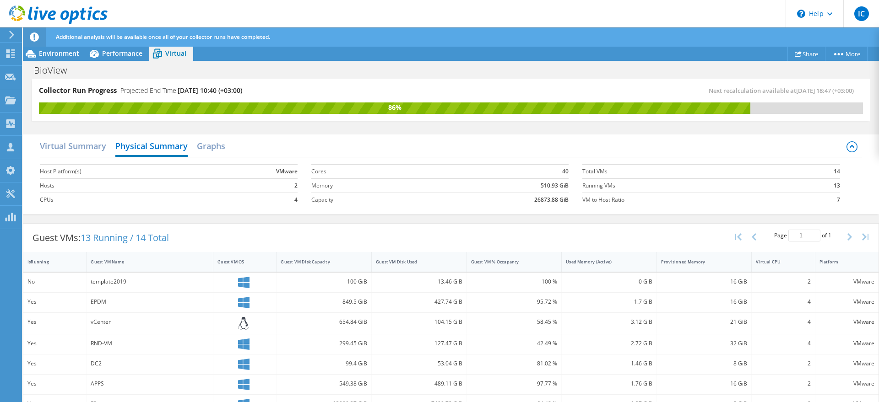
scroll to position [288, 0]
click at [290, 325] on div "654.84 GiB" at bounding box center [324, 322] width 87 height 10
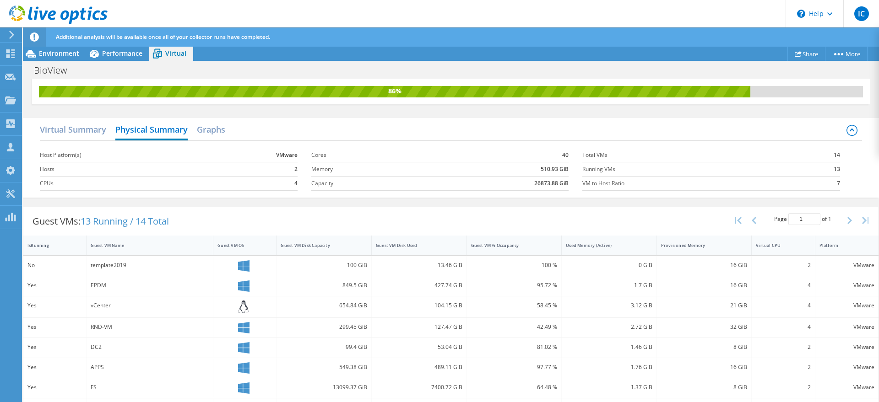
scroll to position [0, 0]
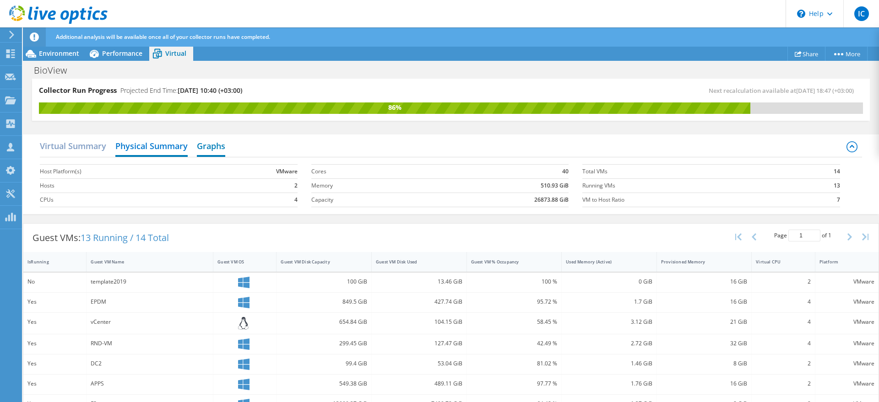
click at [216, 142] on h2 "Graphs" at bounding box center [211, 147] width 28 height 20
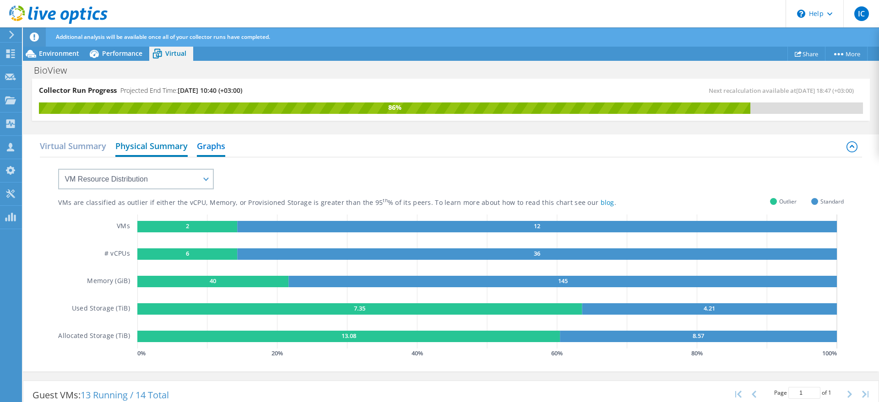
click at [171, 154] on h2 "Physical Summary" at bounding box center [151, 147] width 72 height 20
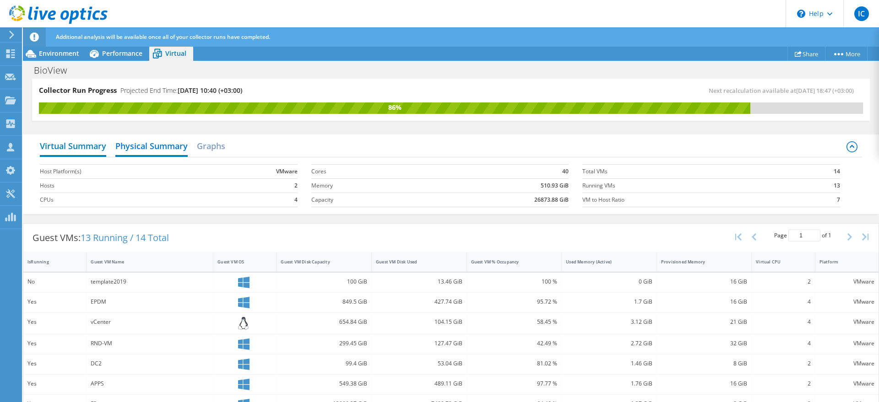
click at [89, 150] on h2 "Virtual Summary" at bounding box center [73, 147] width 66 height 20
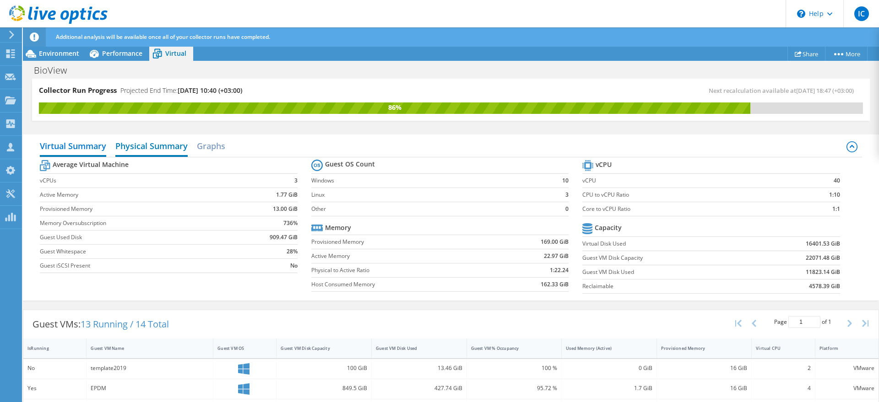
click at [163, 150] on h2 "Physical Summary" at bounding box center [151, 147] width 72 height 20
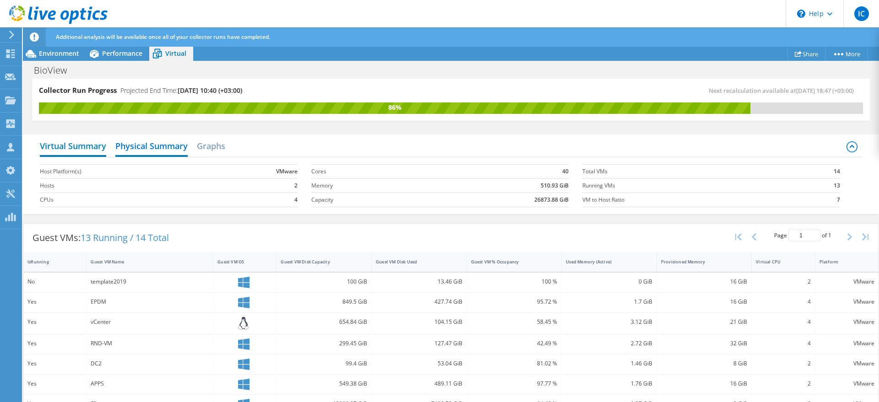
click at [87, 151] on h2 "Virtual Summary" at bounding box center [73, 147] width 66 height 20
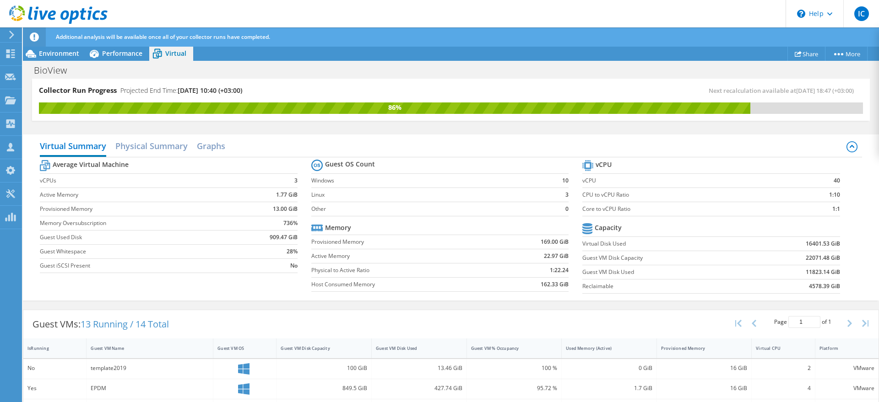
scroll to position [247, 0]
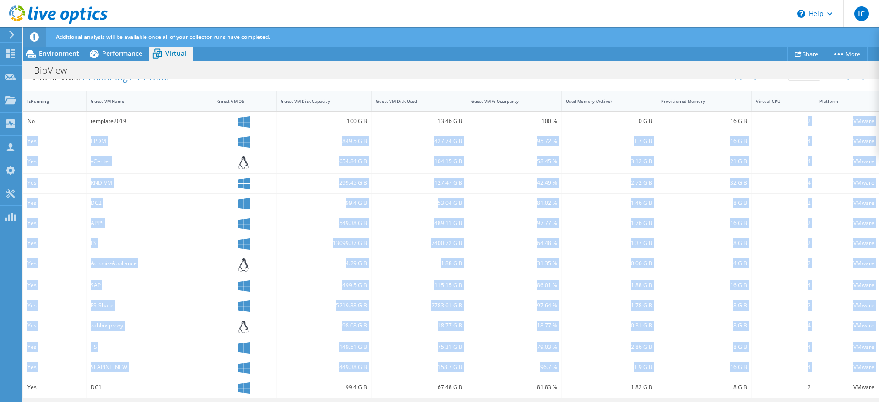
drag, startPoint x: 29, startPoint y: 385, endPoint x: 477, endPoint y: 125, distance: 517.8
click at [733, 127] on div "No template2019 100 GiB 13.46 GiB 100 % 0 GiB 16 GiB 2 VMware Yes EPDM 849.5 Gi…" at bounding box center [450, 255] width 855 height 287
click at [363, 106] on div at bounding box center [371, 102] width 16 height 20
click at [332, 214] on div "No template2019 100 GiB 13.46 GiB 100 % 0 GiB 16 GiB 2 VMware Yes EPDM 849.5 Gi…" at bounding box center [450, 255] width 855 height 287
click at [335, 244] on div "13099.37 GiB" at bounding box center [324, 244] width 87 height 10
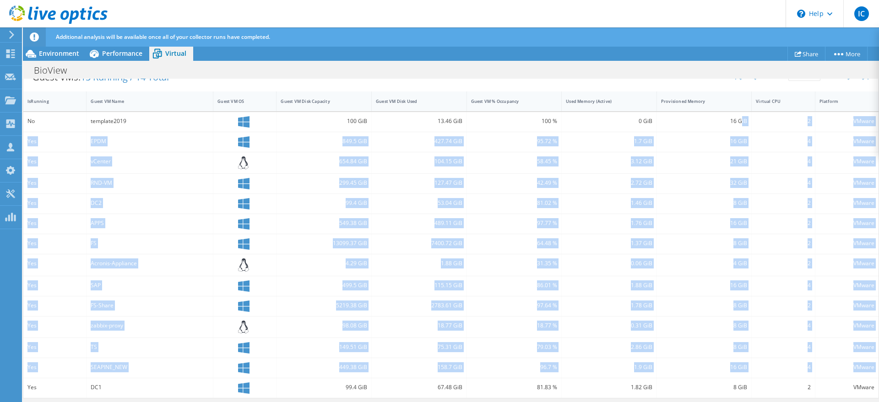
click at [349, 268] on div "4.29 GiB" at bounding box center [324, 264] width 87 height 10
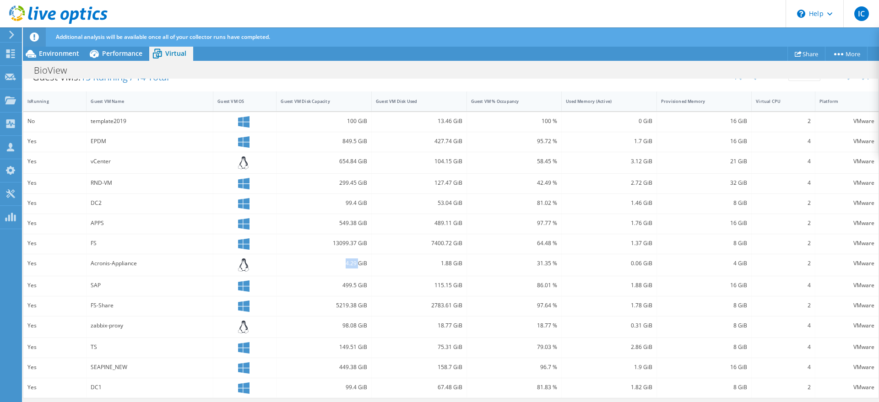
click at [349, 268] on div "4.29 GiB" at bounding box center [324, 264] width 87 height 10
click at [346, 282] on div "499.5 GiB" at bounding box center [324, 286] width 87 height 10
click at [66, 56] on span "Environment" at bounding box center [59, 53] width 40 height 9
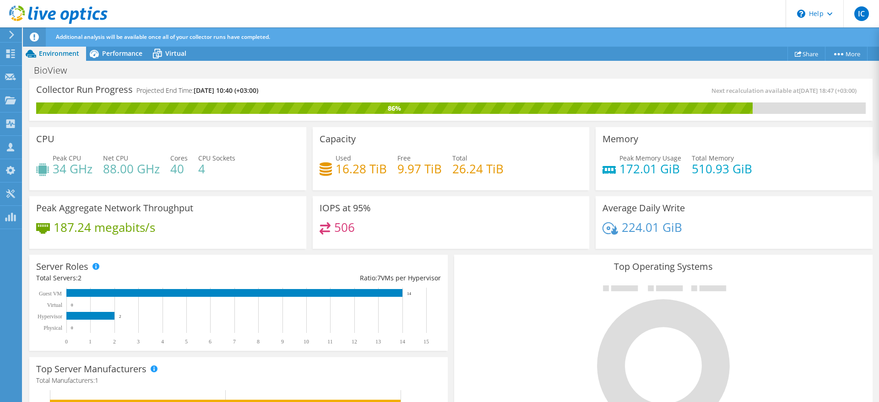
scroll to position [0, 0]
click at [116, 157] on span "Net CPU" at bounding box center [115, 158] width 25 height 9
click at [107, 185] on div "CPU Peak CPU 34 GHz Net CPU 88.00 GHz Cores 40 CPU Sockets 4" at bounding box center [167, 158] width 277 height 63
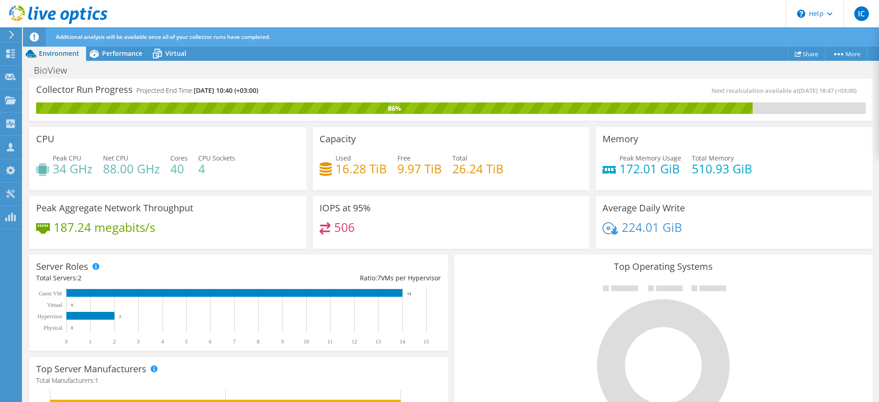
click at [113, 173] on h4 "88.00 GHz" at bounding box center [131, 169] width 57 height 10
click at [68, 168] on h4 "34 GHz" at bounding box center [73, 169] width 40 height 10
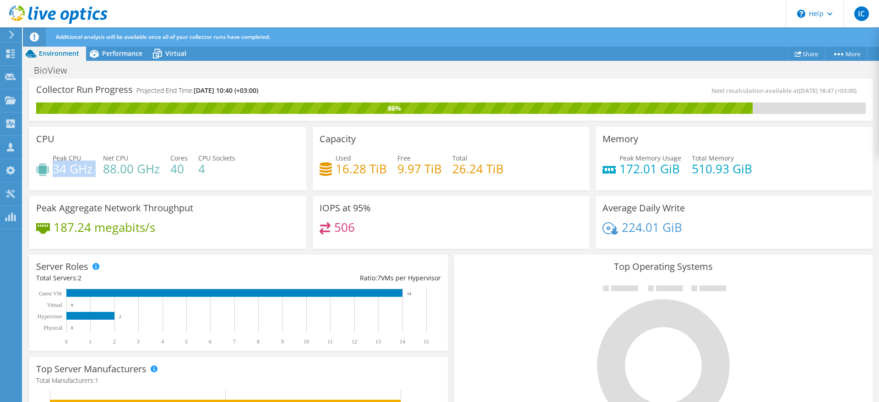
click at [68, 168] on h4 "34 GHz" at bounding box center [73, 169] width 40 height 10
click at [43, 140] on h3 "CPU" at bounding box center [45, 139] width 18 height 10
click at [300, 198] on div "Peak Aggregate Network Throughput 187.24 megabits/s" at bounding box center [167, 222] width 277 height 53
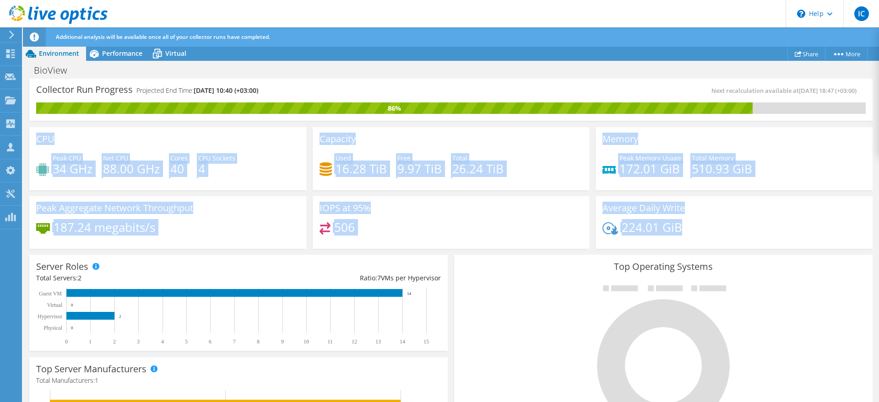
drag, startPoint x: 37, startPoint y: 141, endPoint x: 776, endPoint y: 222, distance: 743.9
click at [777, 223] on div "CPU Peak CPU 34 GHz Net CPU 88.00 GHz Cores 40 CPU Sockets 4 Capacity Used 16.2…" at bounding box center [451, 188] width 850 height 128
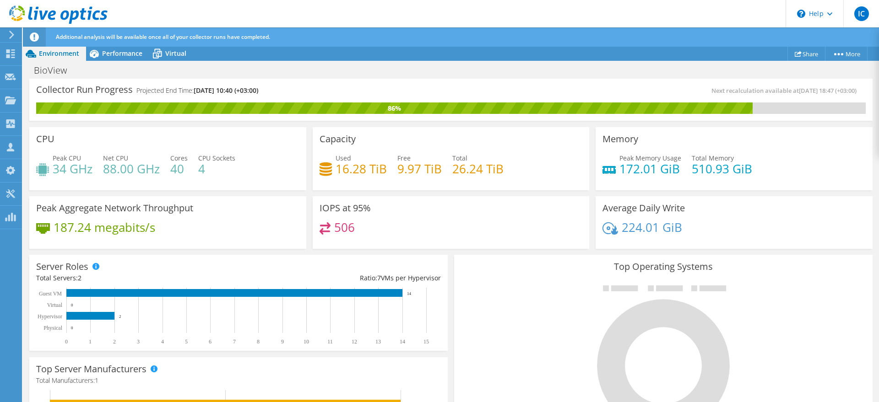
click at [776, 223] on div "224.01 GiB" at bounding box center [733, 232] width 263 height 19
drag, startPoint x: 725, startPoint y: 229, endPoint x: 374, endPoint y: 226, distance: 351.2
click at [374, 226] on div "CPU Peak CPU 34 GHz Net CPU 88.00 GHz Cores 40 CPU Sockets 4 Capacity Used 16.2…" at bounding box center [451, 188] width 850 height 128
click at [374, 226] on div "506" at bounding box center [451, 233] width 263 height 20
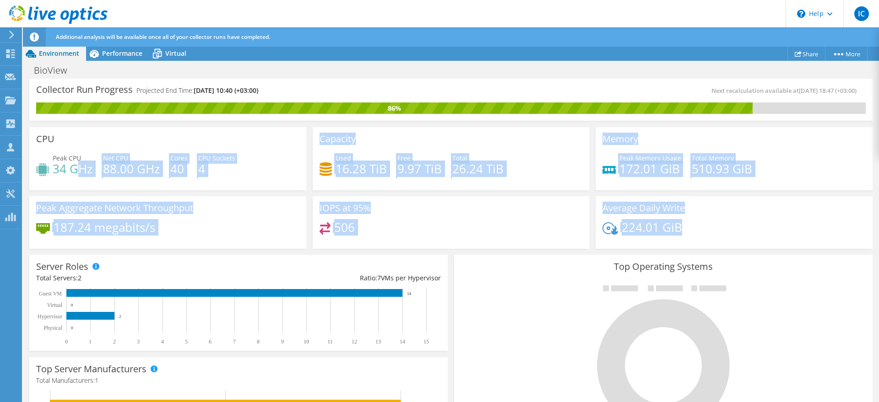
drag, startPoint x: 769, startPoint y: 238, endPoint x: 75, endPoint y: 165, distance: 697.9
click at [75, 165] on div "CPU Peak CPU 34 GHz Net CPU 88.00 GHz Cores 40 CPU Sockets 4 Capacity Used 16.2…" at bounding box center [451, 188] width 850 height 128
click at [95, 181] on div "Peak CPU 34 GHz Net CPU 88.00 GHz Cores 40 CPU Sockets 4" at bounding box center [167, 168] width 263 height 30
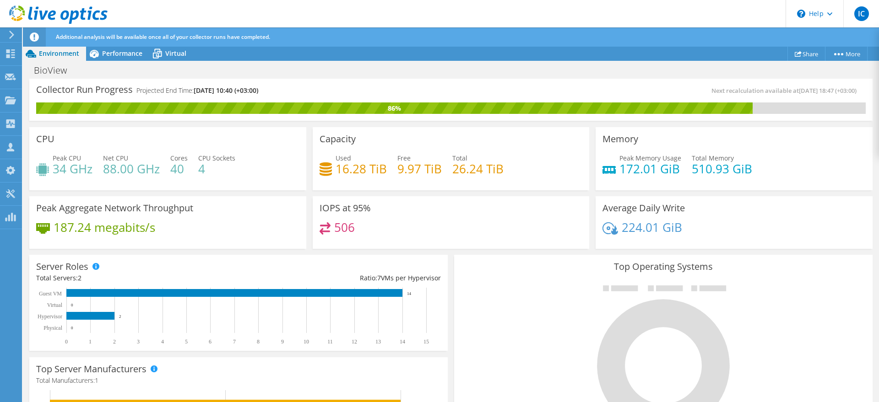
click at [91, 207] on h3 "Peak Aggregate Network Throughput" at bounding box center [114, 208] width 157 height 10
click at [90, 207] on h3 "Peak Aggregate Network Throughput" at bounding box center [114, 208] width 157 height 10
click at [101, 239] on div "187.24 megabits/s" at bounding box center [167, 232] width 263 height 19
click at [99, 228] on h4 "187.24 megabits/s" at bounding box center [105, 228] width 102 height 10
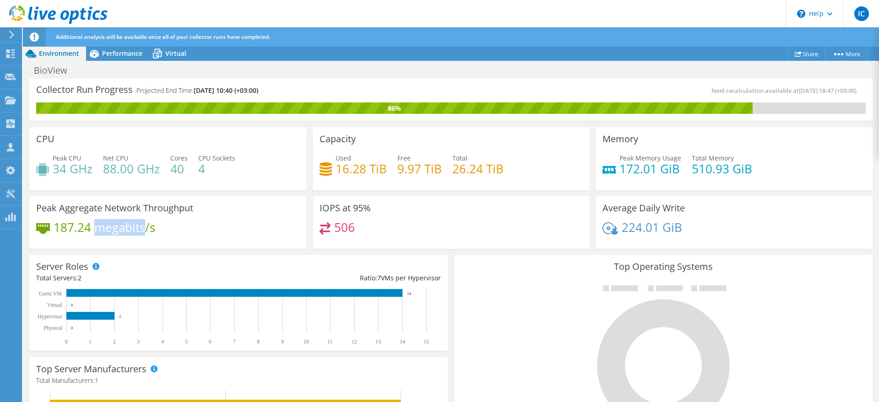
click at [98, 228] on h4 "187.24 megabits/s" at bounding box center [105, 228] width 102 height 10
click at [271, 211] on div "Peak Aggregate Network Throughput 187.24 megabits/s" at bounding box center [167, 222] width 277 height 53
click at [426, 277] on div "Ratio: 7 VMs per Hypervisor" at bounding box center [340, 278] width 202 height 10
click at [424, 280] on div "Ratio: 7 VMs per Hypervisor" at bounding box center [340, 278] width 202 height 10
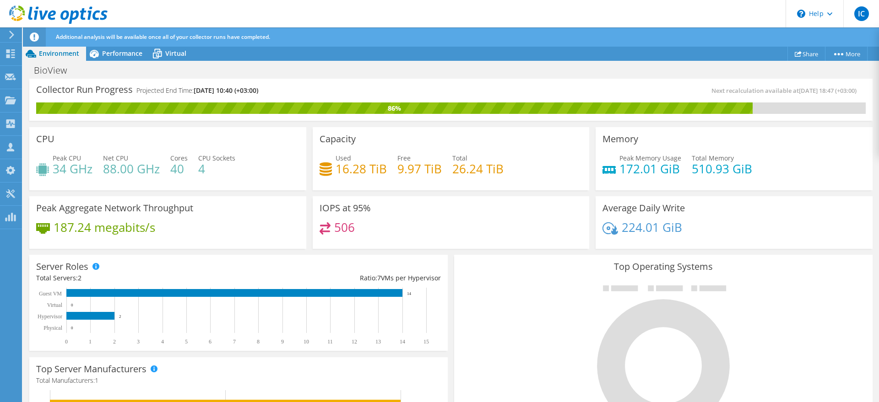
click at [424, 280] on div "Ratio: 7 VMs per Hypervisor" at bounding box center [340, 278] width 202 height 10
click at [393, 283] on div "Ratio: 7 VMs per Hypervisor" at bounding box center [340, 278] width 202 height 10
click at [74, 265] on h3 "Server Roles" at bounding box center [62, 267] width 52 height 10
click at [72, 265] on h3 "Server Roles" at bounding box center [62, 267] width 52 height 10
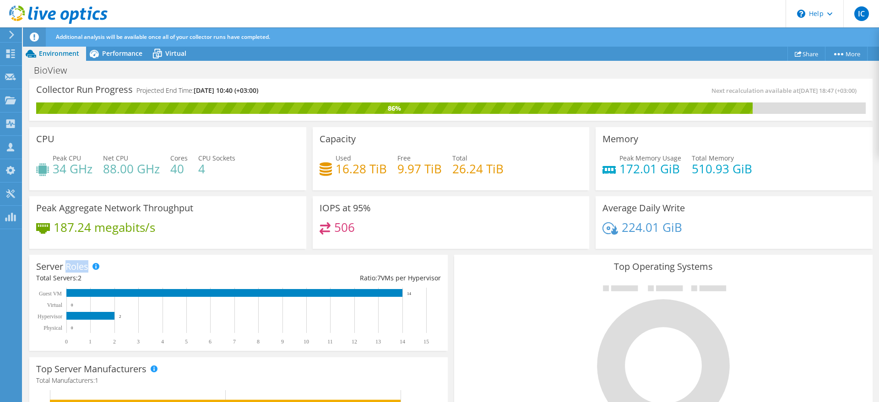
click at [72, 265] on h3 "Server Roles" at bounding box center [62, 267] width 52 height 10
click at [62, 277] on div "Total Servers: 2" at bounding box center [137, 278] width 202 height 10
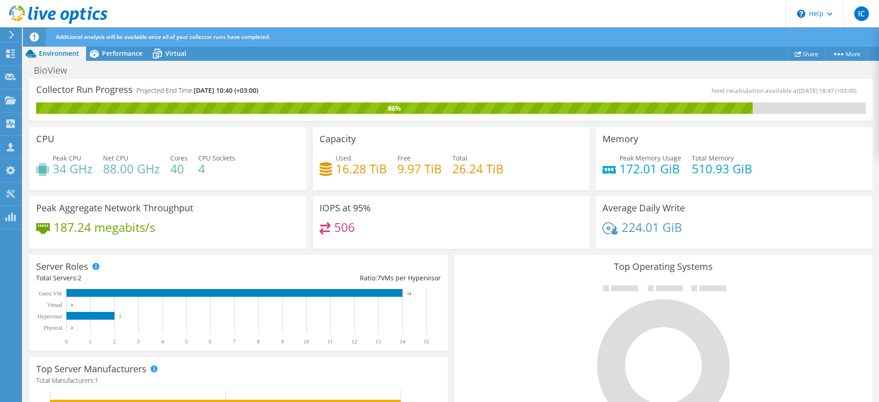
click at [382, 281] on div "Ratio: 7 VMs per Hypervisor" at bounding box center [340, 278] width 202 height 10
click at [381, 281] on div "Ratio: 7 VMs per Hypervisor" at bounding box center [340, 278] width 202 height 10
click at [371, 287] on div "Server Roles Physical Servers represent bare metal servers that were targets of…" at bounding box center [238, 303] width 418 height 96
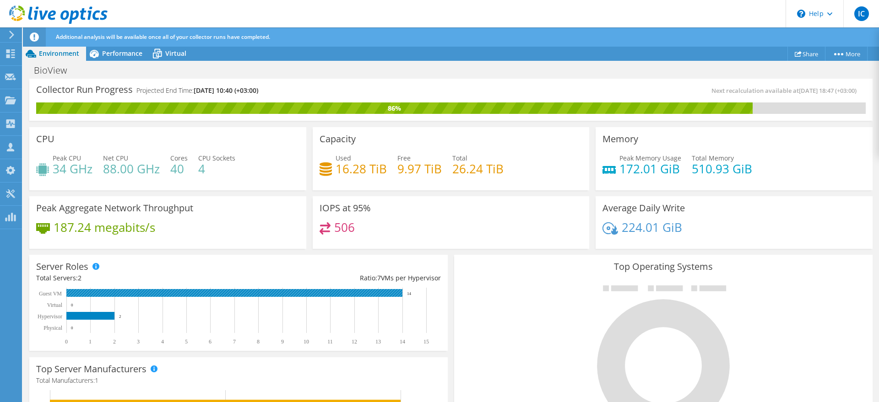
click at [358, 296] on rect at bounding box center [234, 293] width 336 height 8
click at [365, 293] on rect at bounding box center [234, 293] width 336 height 8
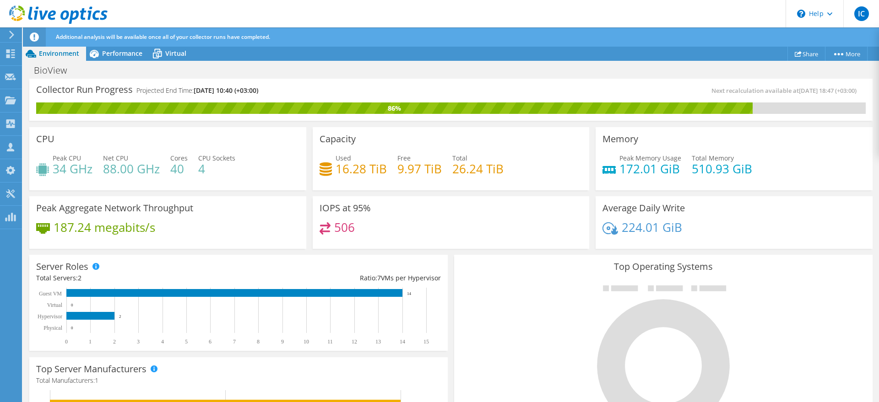
click at [397, 165] on h4 "9.97 TiB" at bounding box center [419, 169] width 44 height 10
click at [483, 174] on h4 "26.24 TiB" at bounding box center [477, 169] width 51 height 10
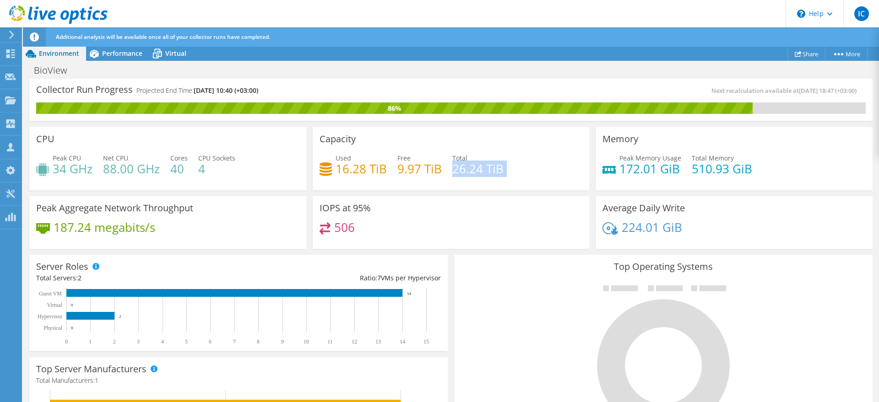
click at [483, 174] on h4 "26.24 TiB" at bounding box center [477, 169] width 51 height 10
click at [357, 173] on h4 "16.28 TiB" at bounding box center [361, 169] width 51 height 10
click at [347, 138] on h3 "Capacity" at bounding box center [338, 139] width 36 height 10
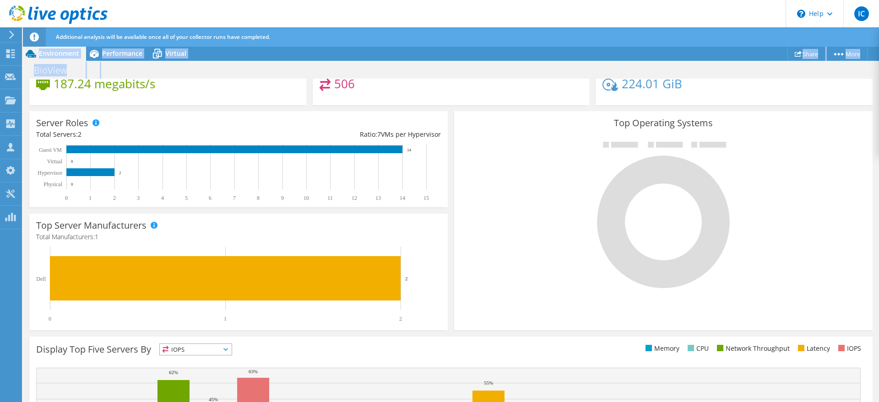
scroll to position [263, 0]
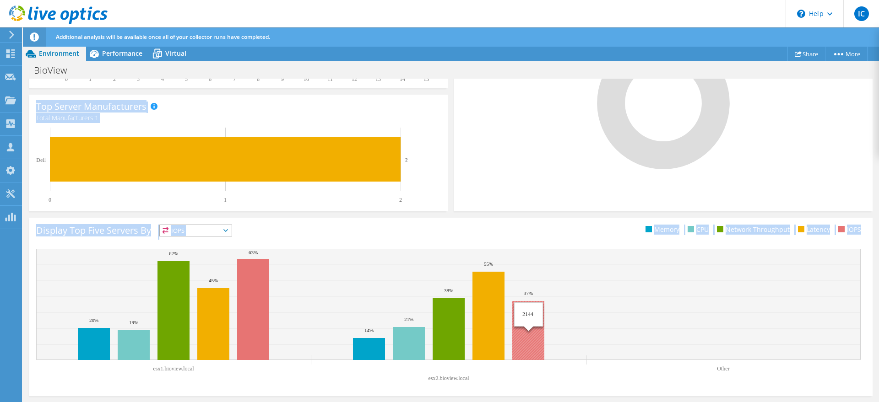
drag, startPoint x: 36, startPoint y: 138, endPoint x: 525, endPoint y: 311, distance: 519.1
click at [525, 311] on section "Collector Run Progress Projected End Time: 08/18/2025, 10:40 (+03:00) Next reca…" at bounding box center [451, 109] width 856 height 587
click at [559, 195] on div "Top Operating Systems Windows Linux VMware" at bounding box center [663, 101] width 418 height 219
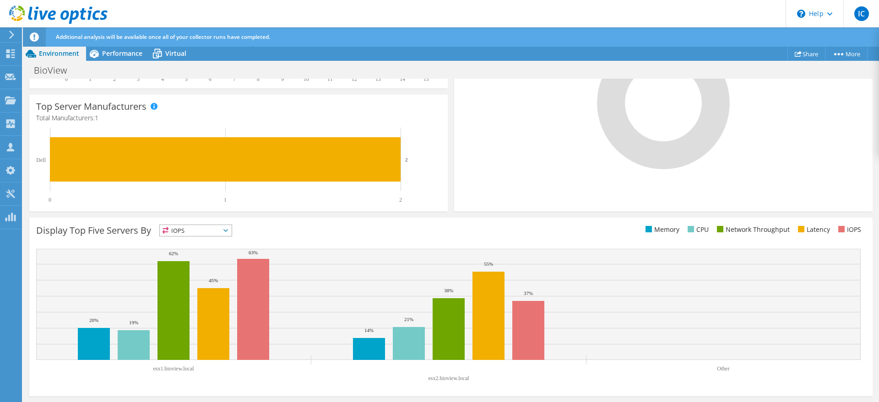
scroll to position [0, 0]
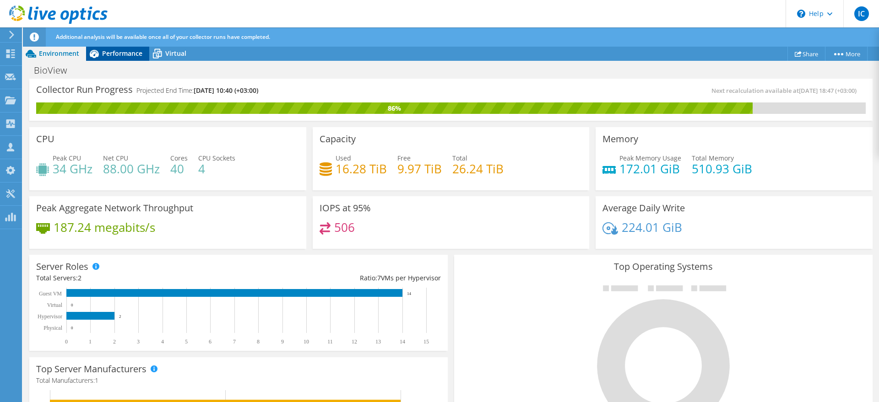
click at [100, 52] on icon at bounding box center [94, 54] width 16 height 16
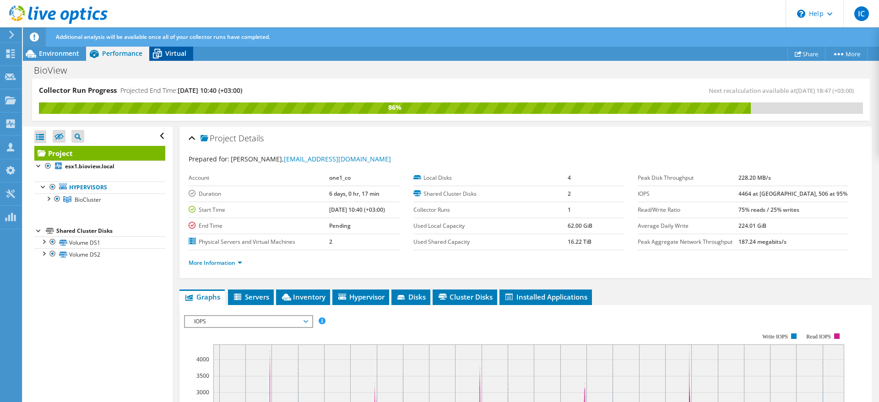
click at [183, 58] on div "Virtual" at bounding box center [171, 53] width 44 height 15
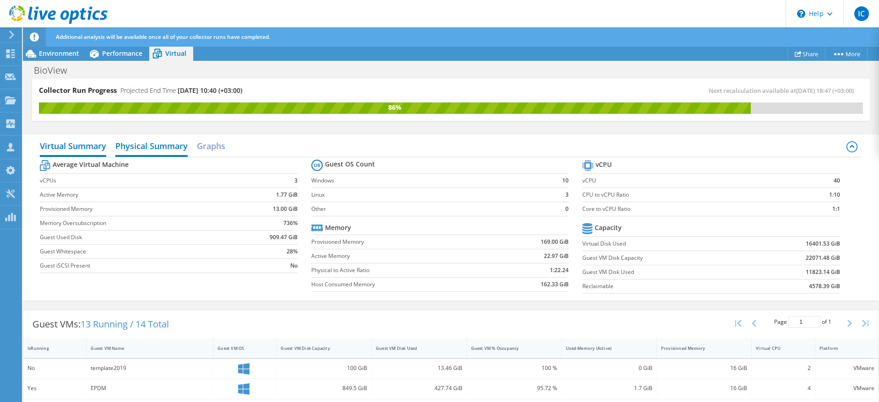
click at [147, 153] on h2 "Physical Summary" at bounding box center [151, 147] width 72 height 20
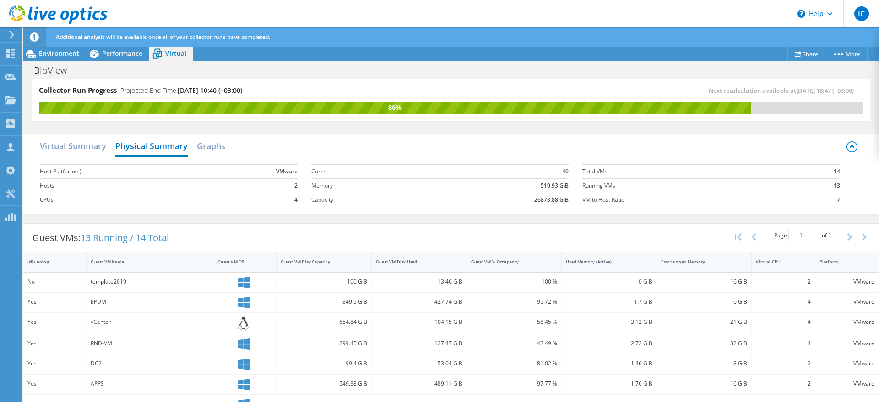
click at [197, 149] on div "Virtual Summary Physical Summary Graphs" at bounding box center [451, 147] width 822 height 21
click at [202, 151] on h2 "Graphs" at bounding box center [211, 147] width 28 height 20
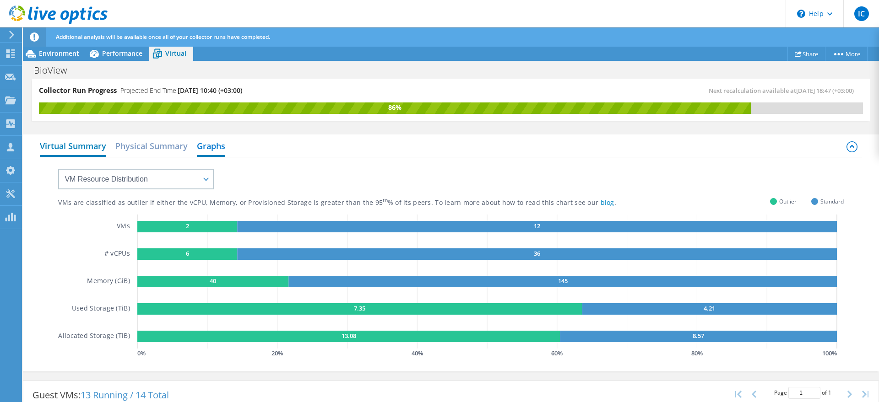
click at [72, 152] on h2 "Virtual Summary" at bounding box center [73, 147] width 66 height 20
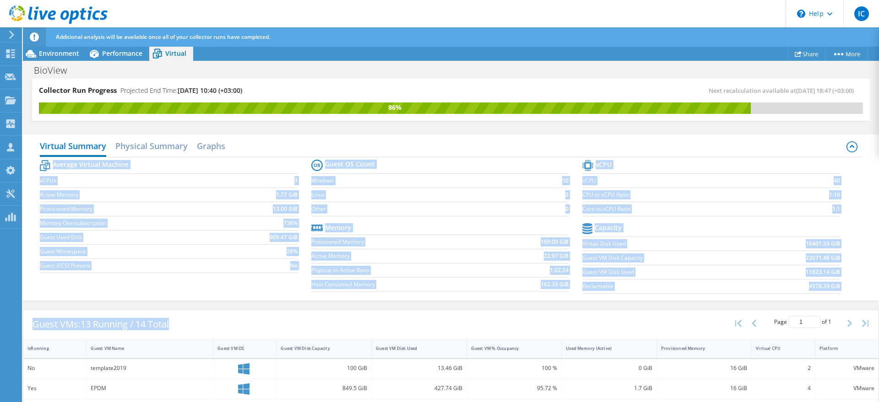
drag, startPoint x: 27, startPoint y: 164, endPoint x: 561, endPoint y: 318, distance: 556.3
click at [561, 318] on div "Virtual Summary Physical Summary Graphs Average Virtual Machine vCPUs 3 Active …" at bounding box center [451, 390] width 856 height 521
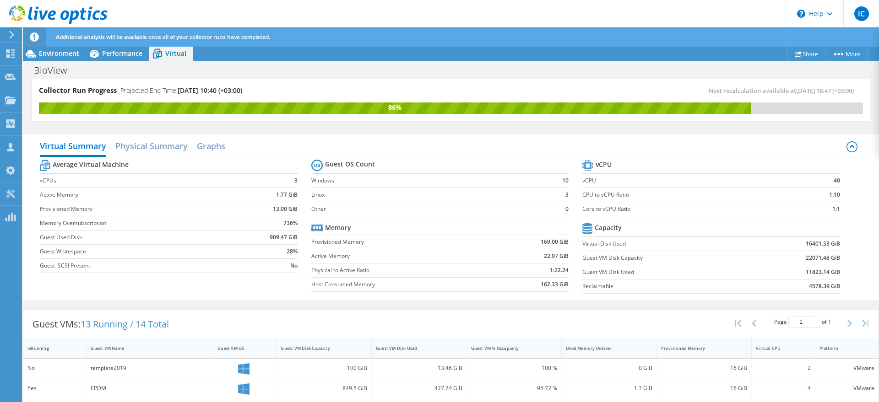
click at [559, 318] on div "Guest VMs: 13 Running / 14 Total Page 1 of 1 5 rows 10 rows 20 rows 25 rows 50 …" at bounding box center [450, 324] width 855 height 28
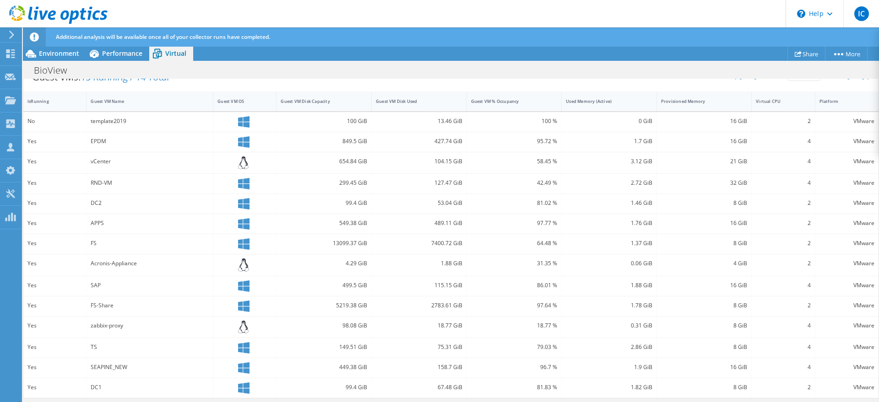
click at [349, 304] on div "5219.38 GiB" at bounding box center [324, 306] width 87 height 10
click at [351, 299] on div "5219.38 GiB" at bounding box center [324, 307] width 95 height 20
click at [335, 244] on div "13099.37 GiB" at bounding box center [324, 244] width 87 height 10
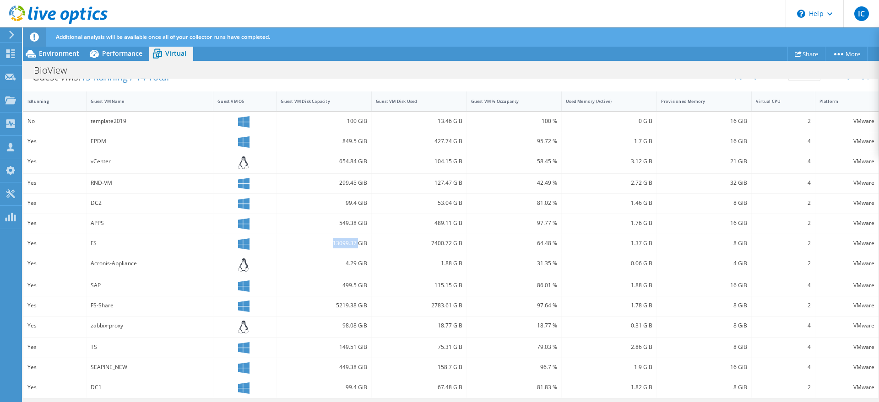
click at [335, 244] on div "13099.37 GiB" at bounding box center [324, 244] width 87 height 10
click at [429, 244] on div "7400.72 GiB" at bounding box center [419, 244] width 87 height 10
click at [99, 186] on div "RND-VM" at bounding box center [150, 183] width 118 height 10
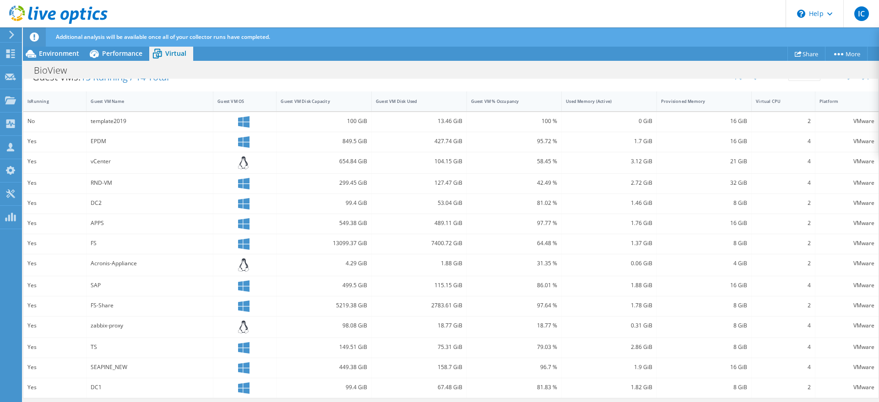
click at [98, 217] on div "APPS" at bounding box center [150, 224] width 127 height 20
click at [65, 54] on span "Environment" at bounding box center [59, 53] width 40 height 9
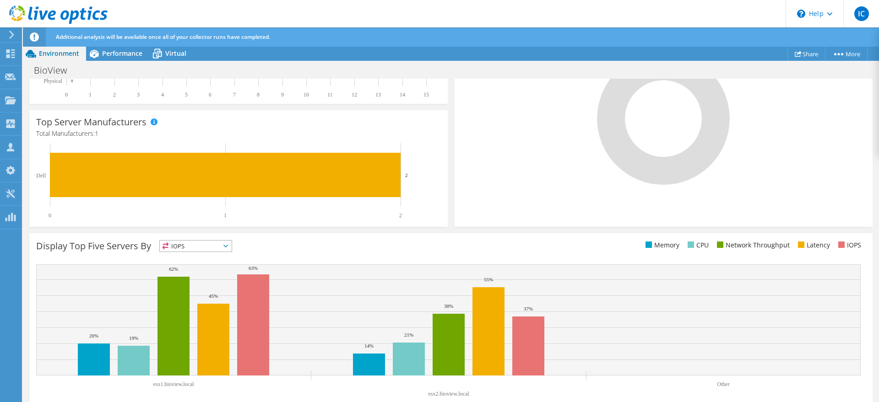
scroll to position [0, 0]
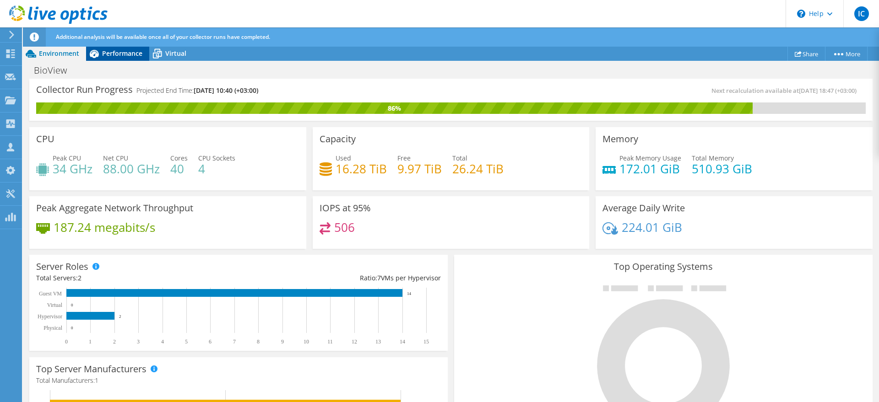
click at [136, 48] on div "Performance" at bounding box center [117, 53] width 63 height 15
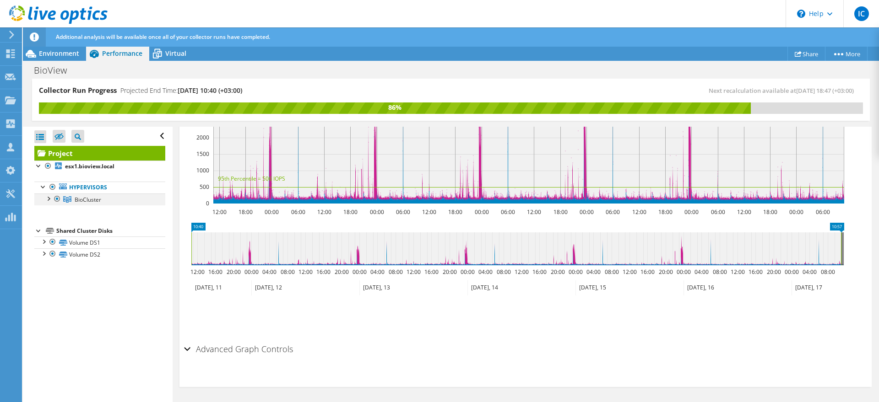
click at [50, 195] on div at bounding box center [47, 198] width 9 height 9
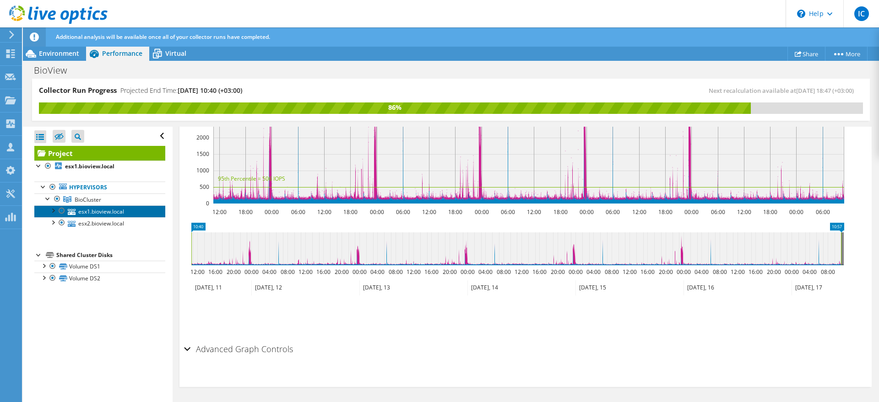
click at [103, 208] on link "esx1.bioview.local" at bounding box center [99, 212] width 131 height 12
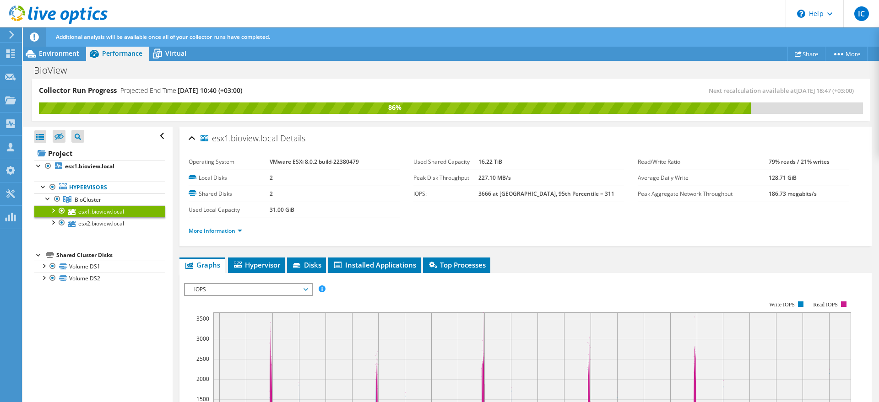
click at [228, 222] on div "More Information" at bounding box center [526, 231] width 674 height 26
click at [226, 227] on link "More Information" at bounding box center [216, 231] width 54 height 8
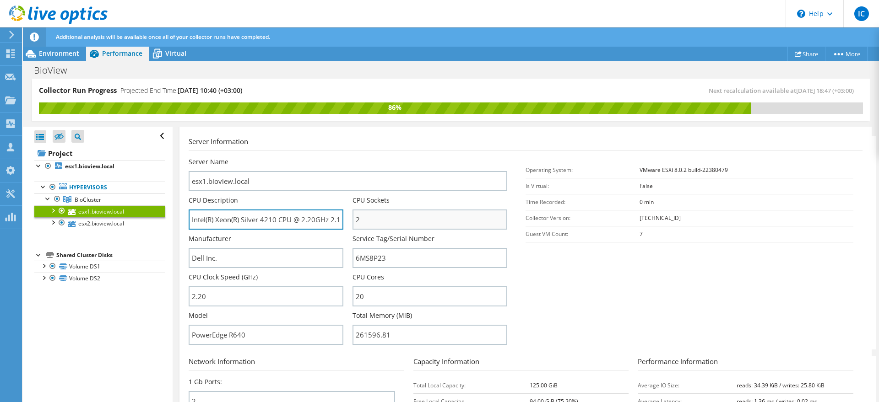
scroll to position [0, 22]
drag, startPoint x: 207, startPoint y: 222, endPoint x: 384, endPoint y: 224, distance: 176.3
click at [384, 157] on div "Server Name esx1.bioview.local CPU Description Intel(R) Xeon(R) Silver 4210 CPU…" at bounding box center [353, 157] width 328 height 0
click at [258, 226] on input "Intel(R) Xeon(R) Silver 4210 CPU @ 2.20GHz 2.19 GHz" at bounding box center [266, 220] width 155 height 20
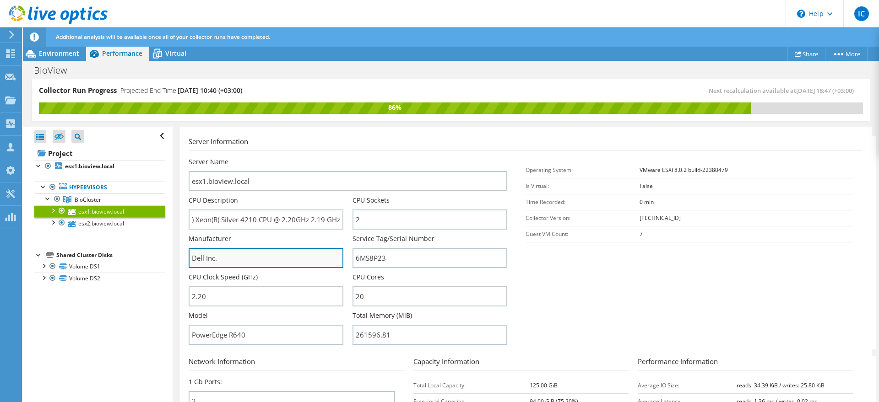
click at [258, 248] on input "Dell Inc." at bounding box center [266, 258] width 155 height 20
click at [251, 285] on div "CPU Clock Speed (GHz) 2.20" at bounding box center [266, 290] width 155 height 34
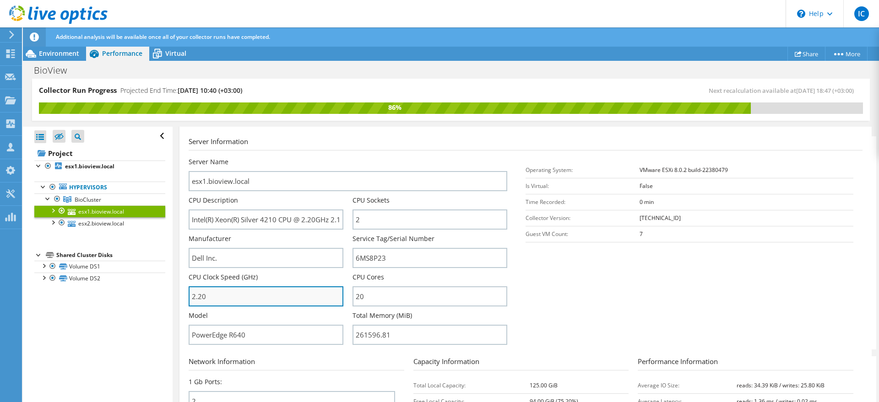
click at [248, 299] on input "2.20" at bounding box center [266, 297] width 155 height 20
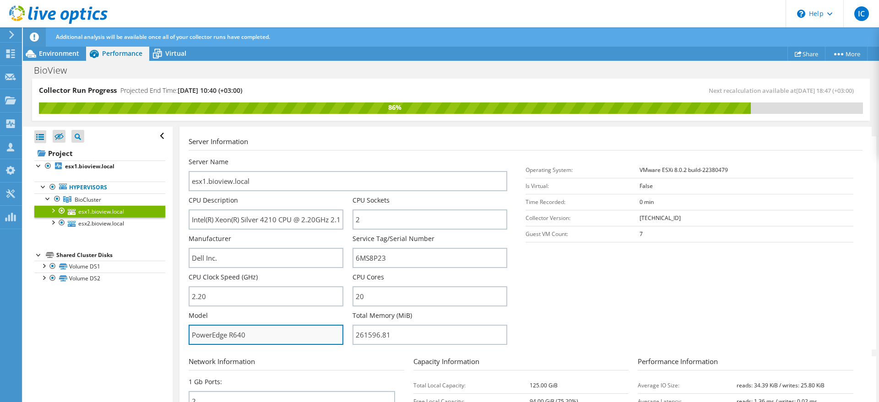
click at [239, 336] on input "PowerEdge R640" at bounding box center [266, 335] width 155 height 20
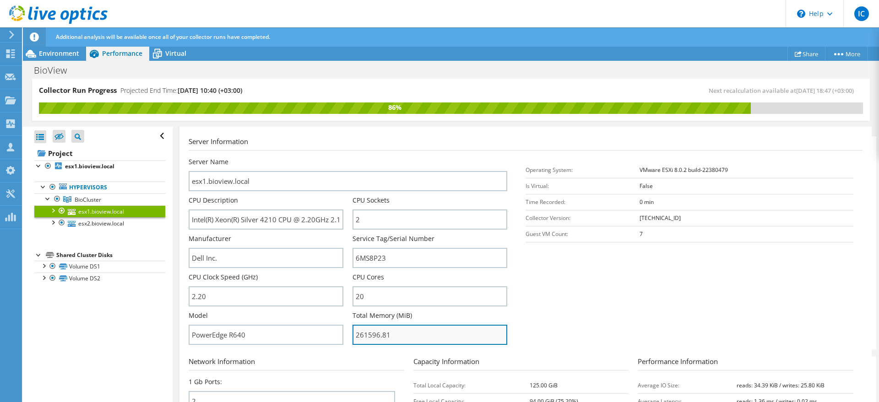
click at [412, 337] on input "261596.81" at bounding box center [430, 335] width 155 height 20
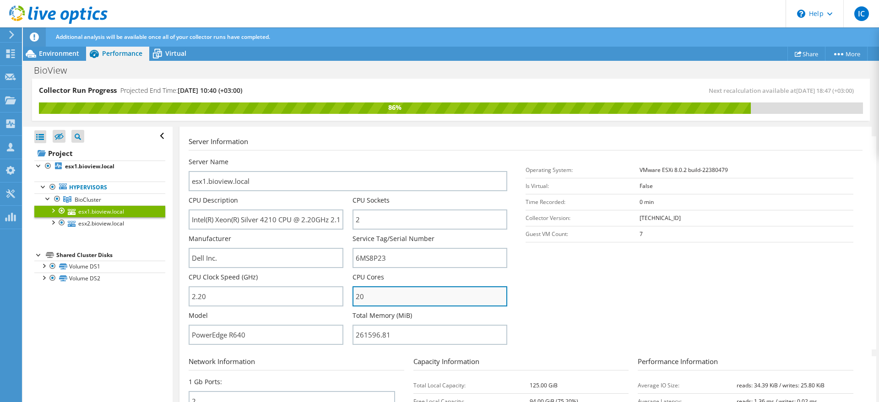
click at [422, 287] on input "20" at bounding box center [430, 297] width 155 height 20
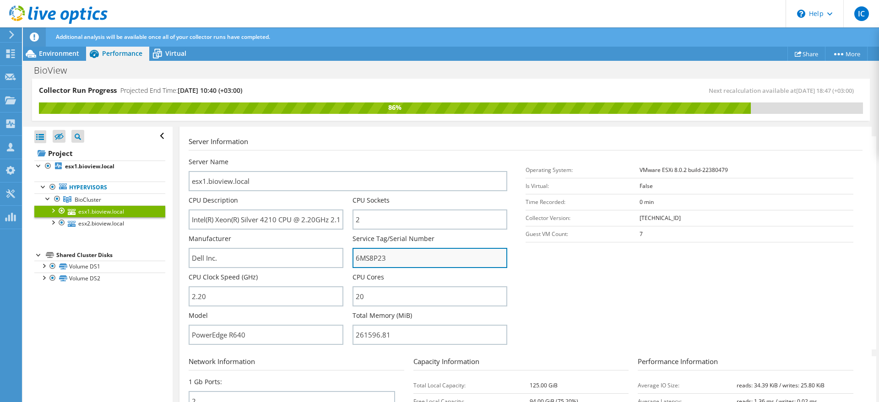
click at [414, 259] on input "6MS8P23" at bounding box center [430, 258] width 155 height 20
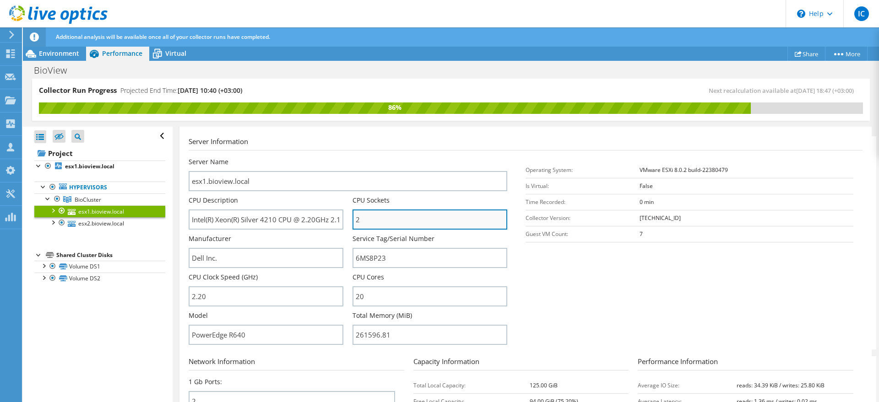
click at [420, 222] on input "2" at bounding box center [430, 220] width 155 height 20
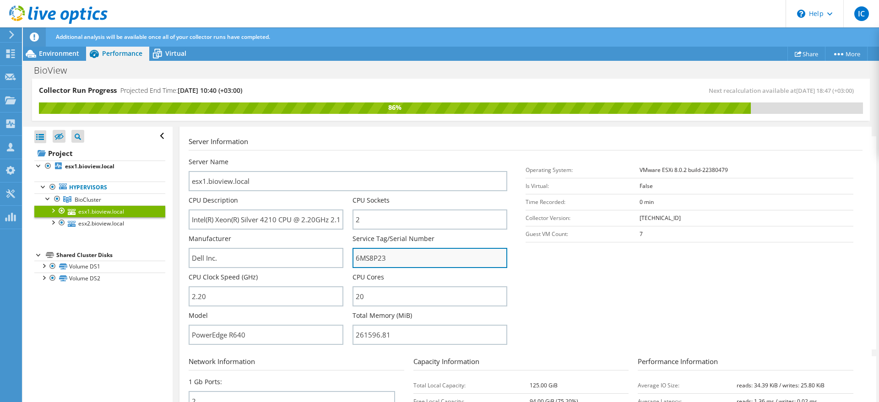
click at [416, 254] on input "6MS8P23" at bounding box center [430, 258] width 155 height 20
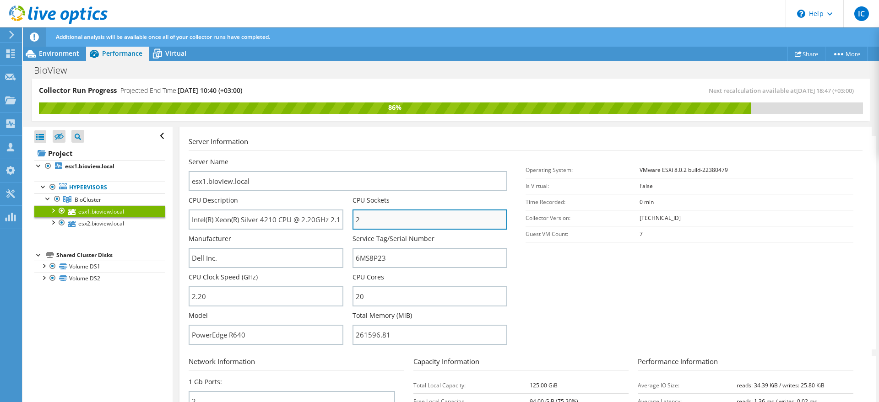
click at [434, 218] on input "2" at bounding box center [430, 220] width 155 height 20
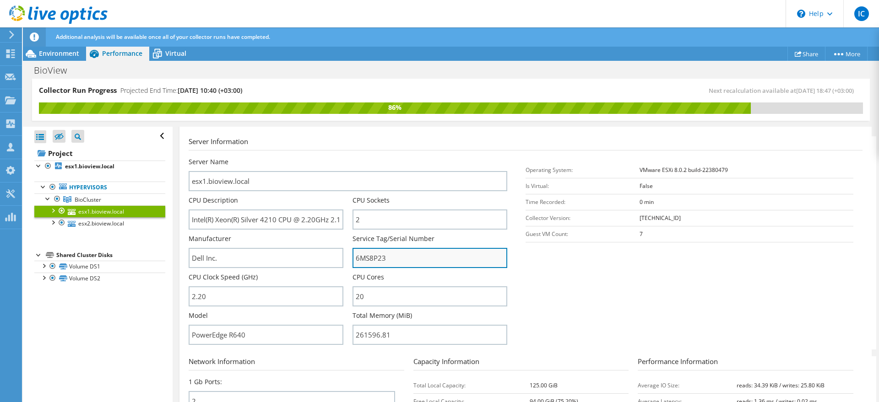
click at [420, 254] on input "6MS8P23" at bounding box center [430, 258] width 155 height 20
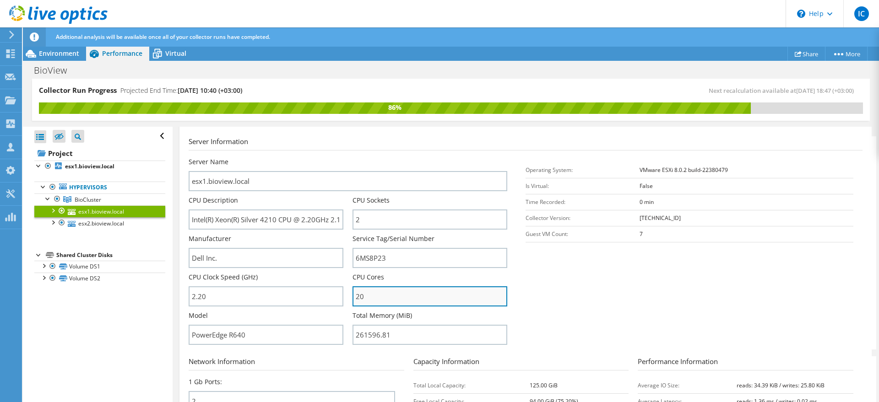
click at [409, 302] on input "20" at bounding box center [430, 297] width 155 height 20
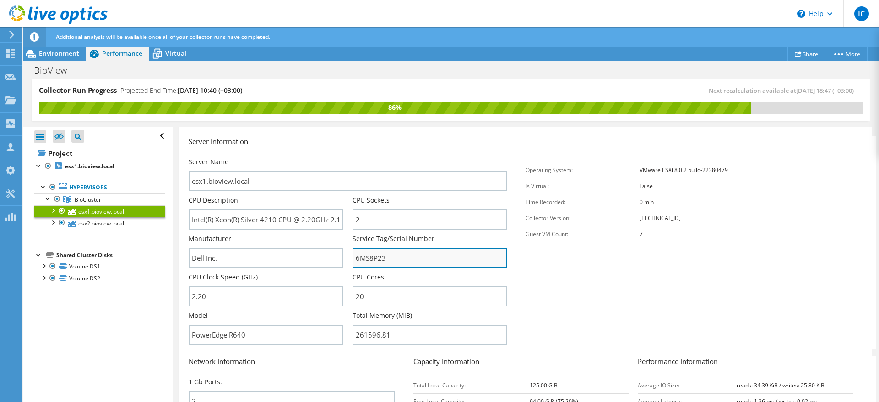
click at [420, 255] on input "6MS8P23" at bounding box center [430, 258] width 155 height 20
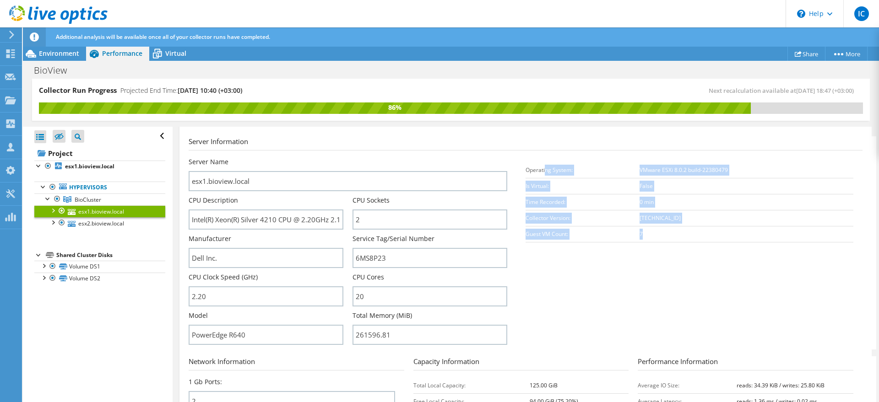
drag, startPoint x: 650, startPoint y: 232, endPoint x: 540, endPoint y: 175, distance: 123.1
click at [540, 175] on tbody "Operating System: VMware ESXi 8.0.2 build-22380479 Is Virtual: False Time Recor…" at bounding box center [690, 202] width 328 height 80
click at [563, 203] on td "Time Recorded:" at bounding box center [583, 202] width 114 height 16
click at [544, 215] on td "Collector Version:" at bounding box center [583, 218] width 114 height 16
click at [541, 223] on td "Collector Version:" at bounding box center [583, 218] width 114 height 16
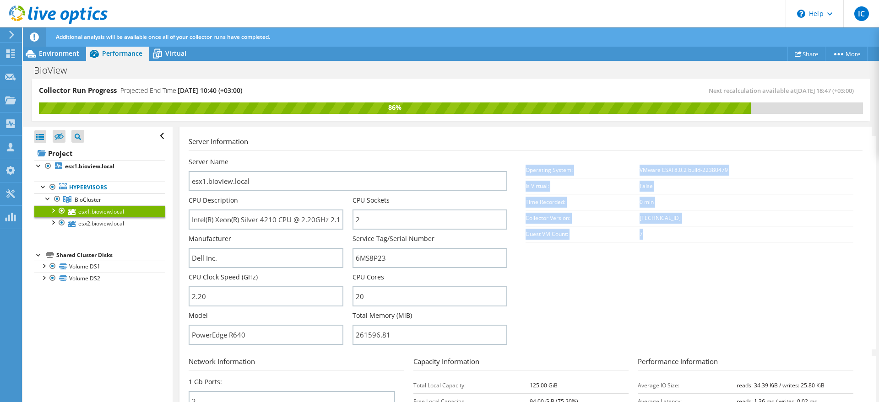
drag, startPoint x: 522, startPoint y: 171, endPoint x: 764, endPoint y: 239, distance: 251.4
click at [764, 239] on tbody "Operating System: VMware ESXi 8.0.2 build-22380479 Is Virtual: False Time Recor…" at bounding box center [690, 202] width 328 height 80
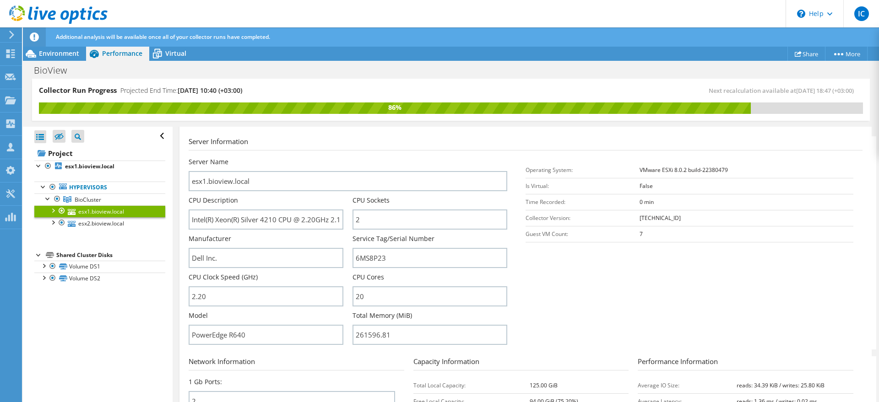
click at [754, 245] on div "Operating System: VMware ESXi 8.0.2 build-22380479 Is Virtual: False Time Recor…" at bounding box center [694, 202] width 337 height 90
click at [70, 224] on icon at bounding box center [72, 224] width 8 height 6
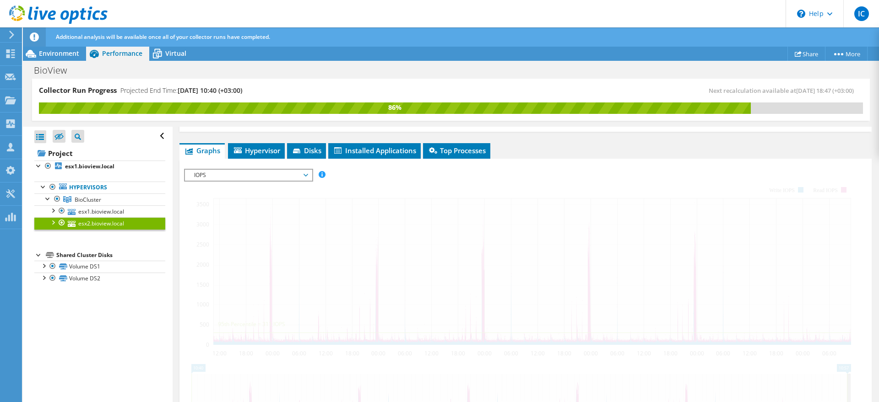
click at [50, 225] on div at bounding box center [52, 221] width 9 height 9
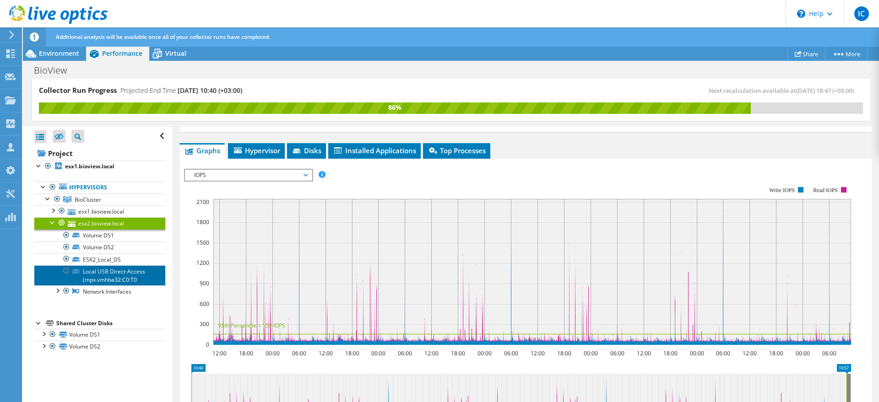
click at [91, 272] on link "Local USB Direct-Access (mpx.vmhba32:C0:T0" at bounding box center [99, 276] width 131 height 20
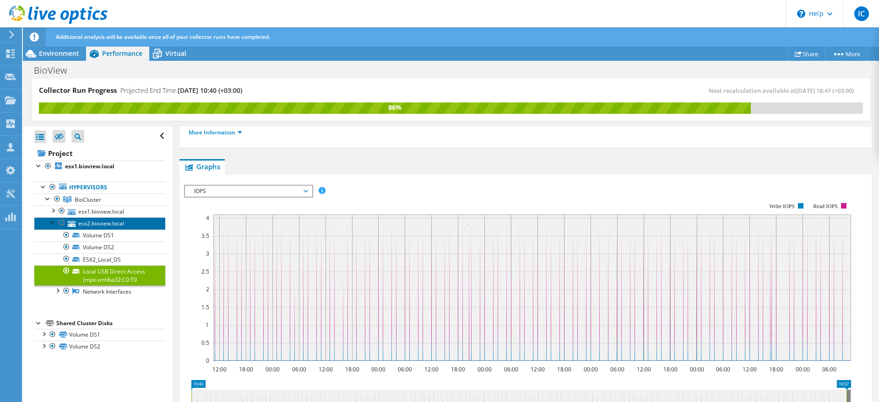
click at [53, 228] on link "esx2.bioview.local" at bounding box center [99, 223] width 131 height 12
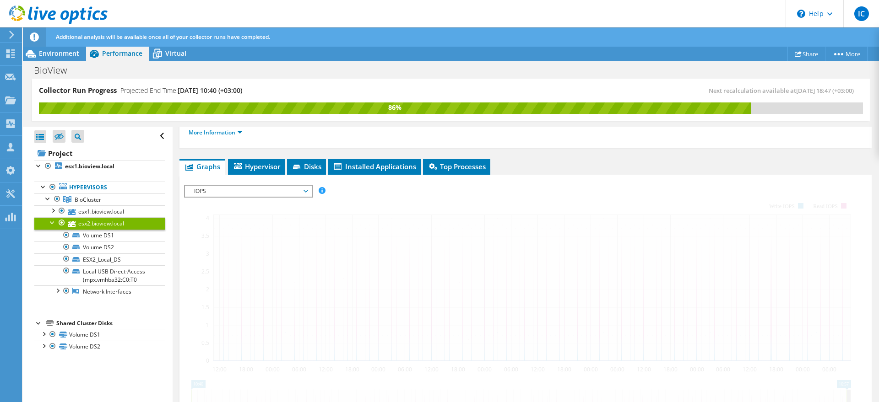
click at [53, 227] on link "esx2.bioview.local" at bounding box center [99, 223] width 131 height 12
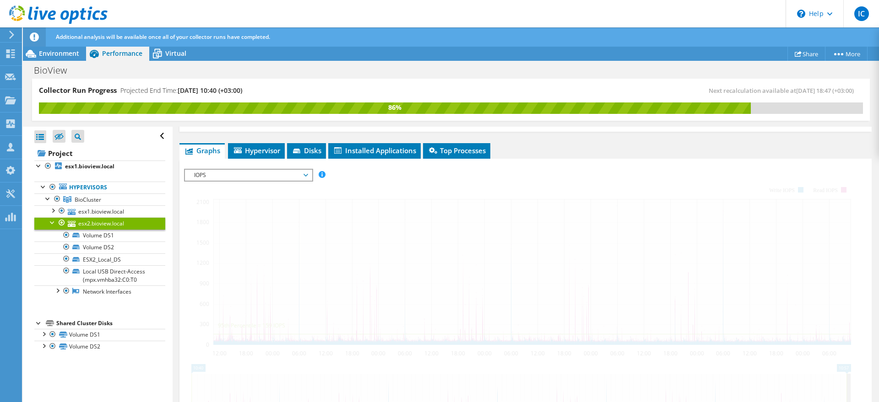
click at [53, 221] on div at bounding box center [52, 221] width 9 height 9
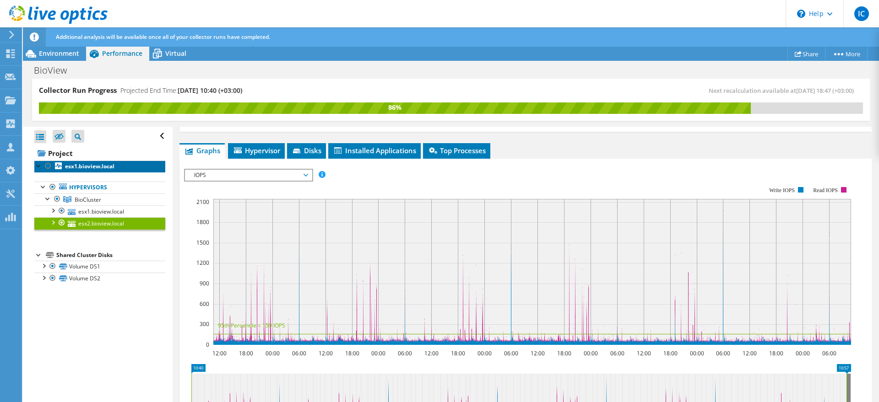
click at [74, 167] on b "esx1.bioview.local" at bounding box center [89, 167] width 49 height 8
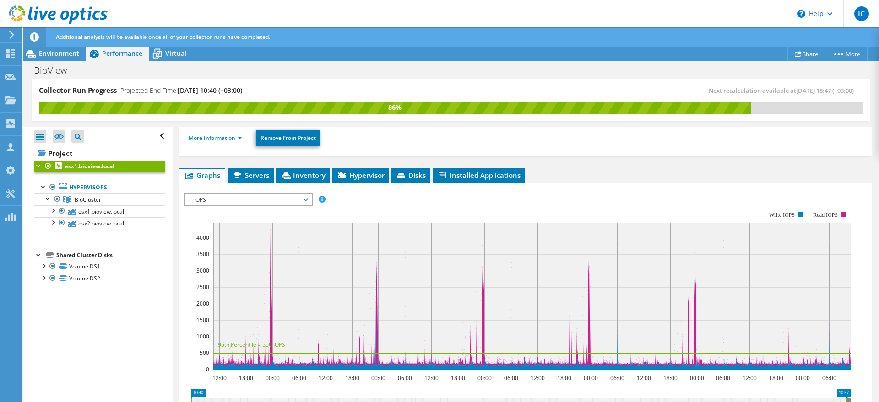
click at [248, 184] on div "IOPS Disk Throughput IO Size Latency Queue Depth CPU Percentage Memory Page Fau…" at bounding box center [525, 345] width 683 height 323
click at [252, 180] on li "Servers" at bounding box center [251, 176] width 46 height 16
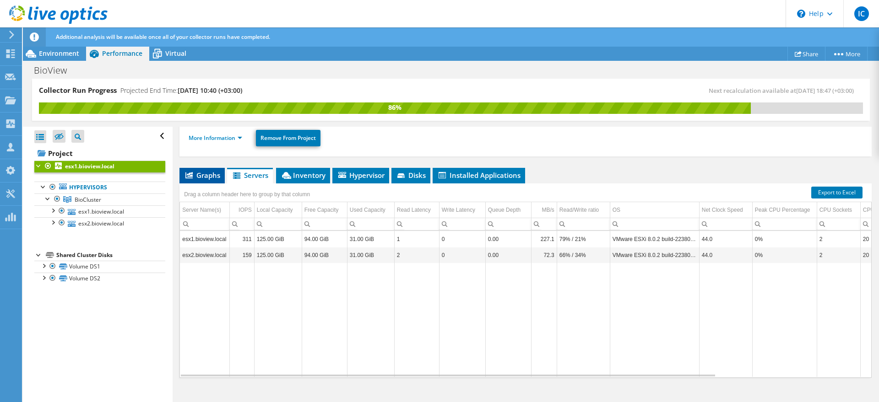
click at [190, 176] on span "Graphs" at bounding box center [202, 175] width 36 height 9
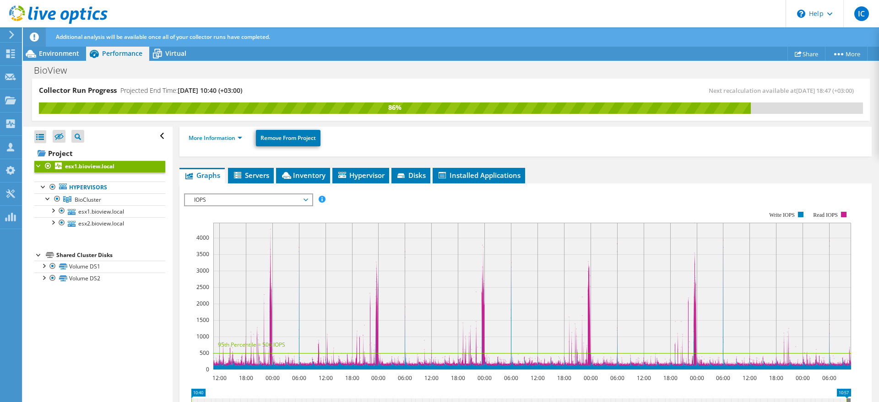
click at [284, 201] on span "IOPS" at bounding box center [249, 200] width 118 height 11
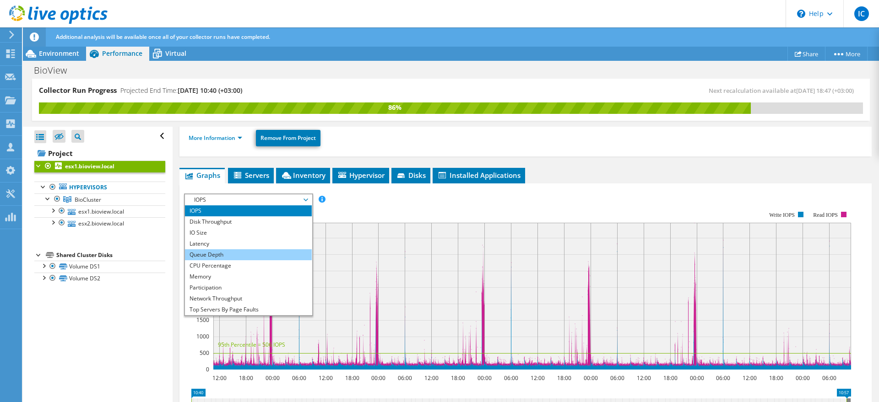
click at [264, 250] on li "Queue Depth" at bounding box center [248, 255] width 127 height 11
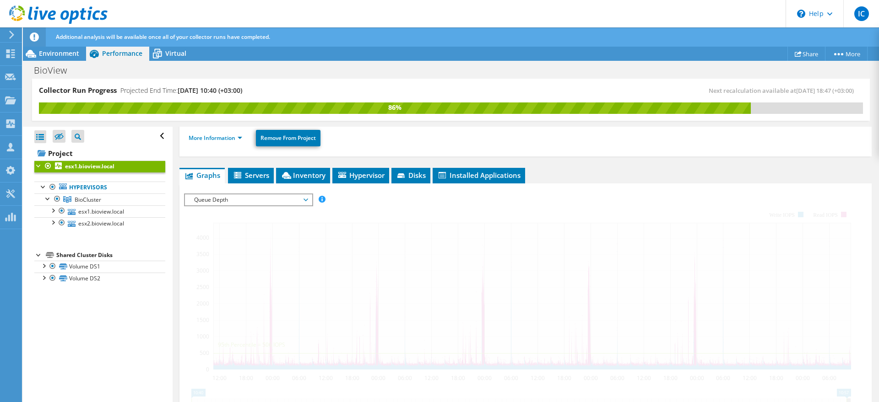
click at [261, 198] on span "Queue Depth" at bounding box center [249, 200] width 118 height 11
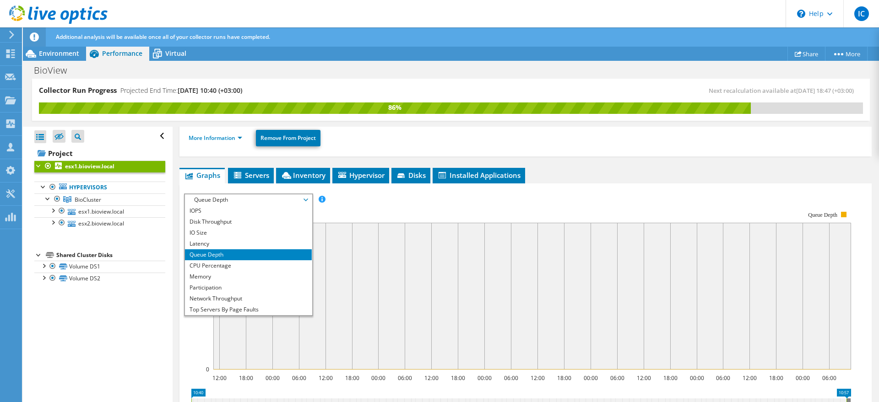
click at [239, 250] on li "Queue Depth" at bounding box center [248, 255] width 127 height 11
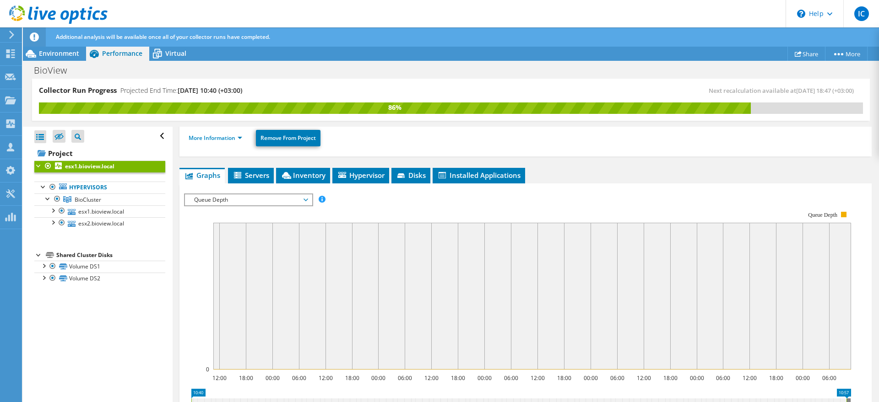
click at [255, 195] on span "Queue Depth" at bounding box center [249, 200] width 118 height 11
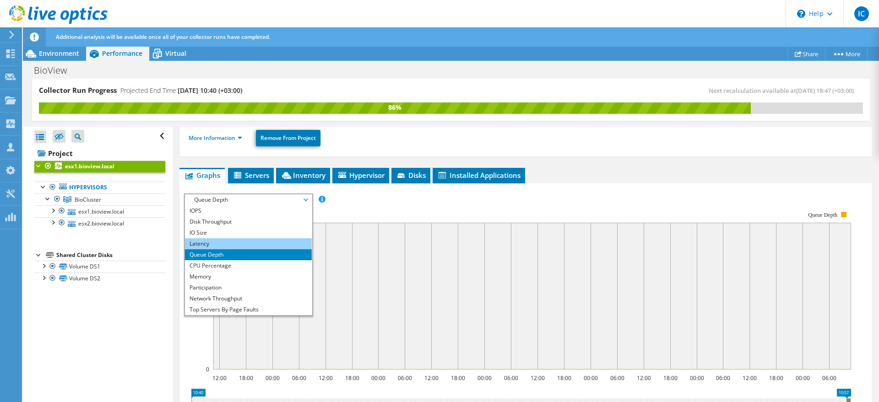
click at [239, 239] on li "Latency" at bounding box center [248, 244] width 127 height 11
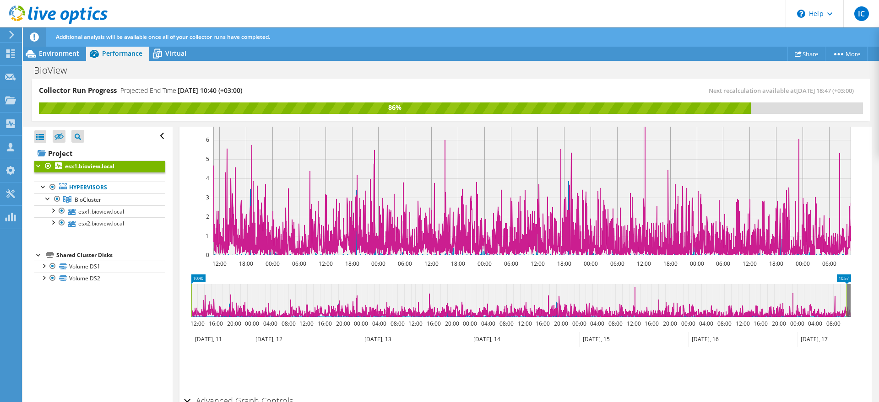
scroll to position [114, 0]
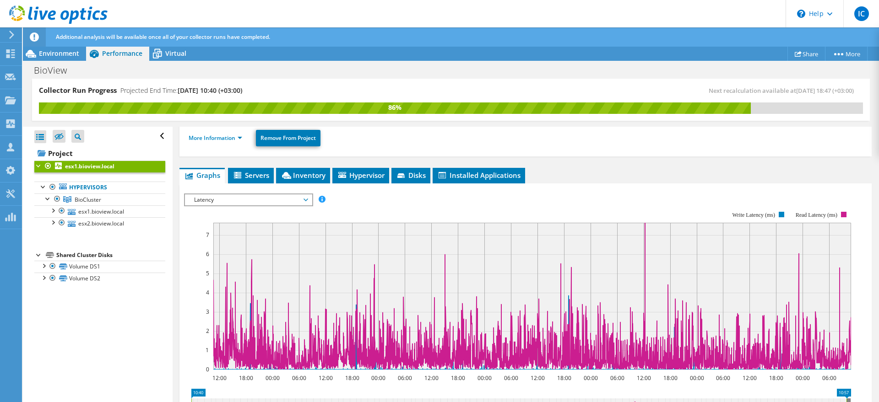
click at [683, 195] on div "IOPS Disk Throughput IO Size Latency Queue Depth CPU Percentage Memory Page Fau…" at bounding box center [525, 200] width 683 height 12
click at [269, 172] on span "Servers" at bounding box center [251, 175] width 37 height 9
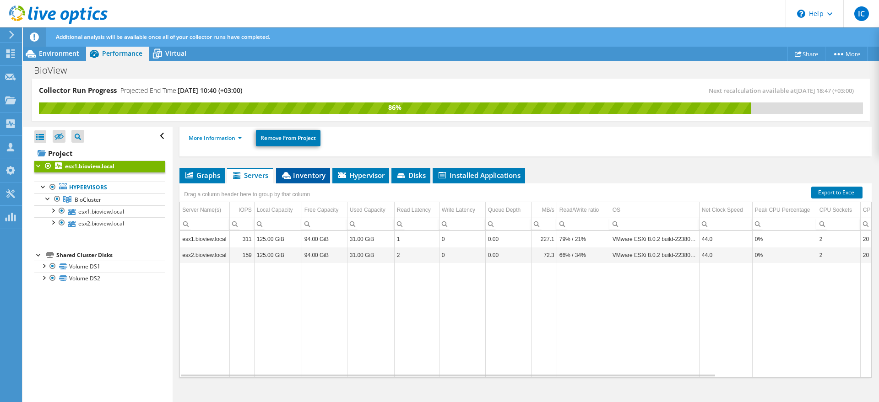
click at [288, 172] on icon at bounding box center [286, 175] width 9 height 7
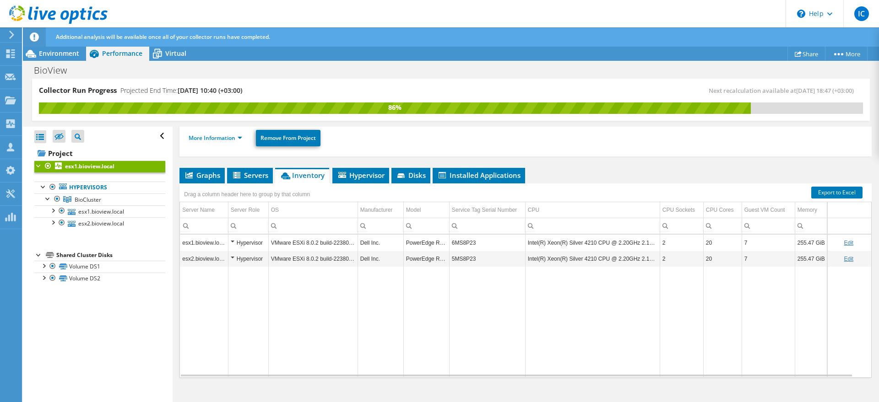
click at [416, 184] on div "Drag a column header here to group by that column" at bounding box center [525, 190] width 692 height 12
click at [428, 174] on li "Disks" at bounding box center [410, 176] width 39 height 16
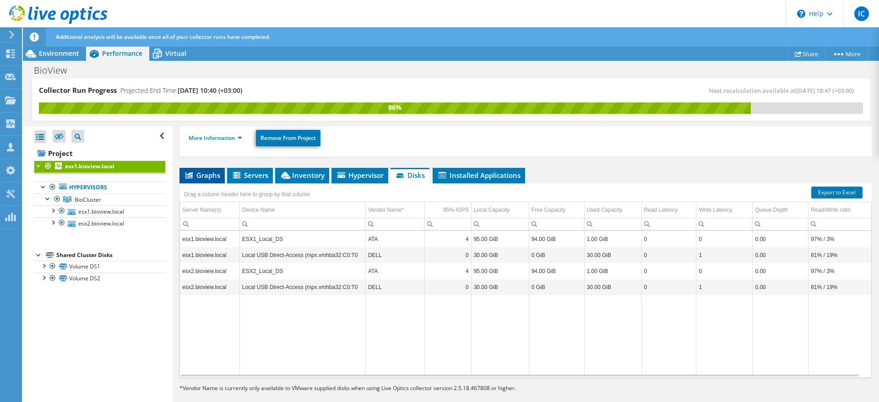
click at [206, 171] on span "Graphs" at bounding box center [202, 175] width 36 height 9
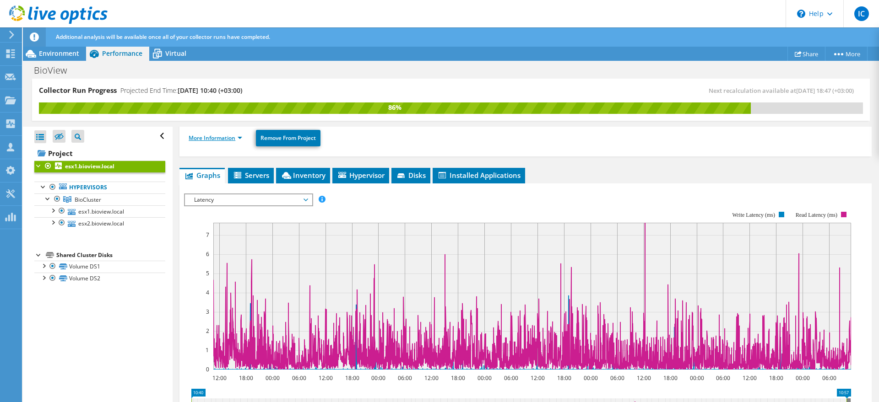
click at [234, 134] on link "More Information" at bounding box center [216, 138] width 54 height 8
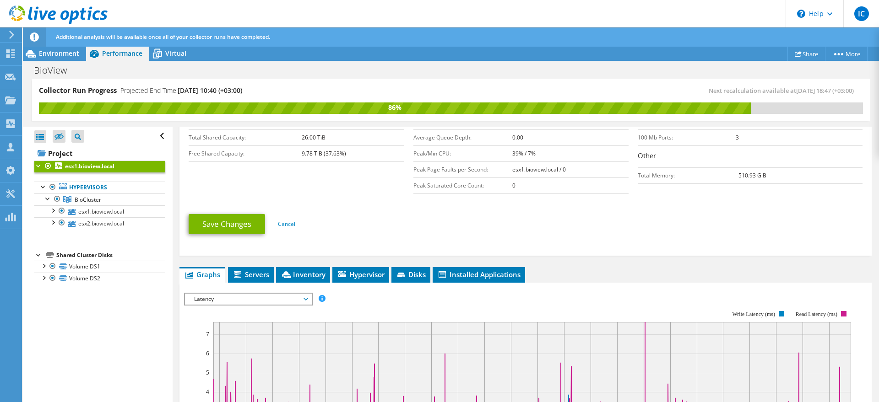
scroll to position [0, 0]
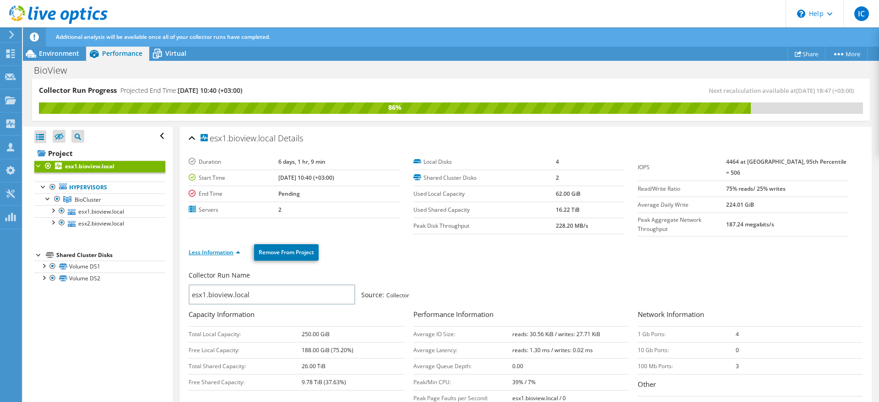
click at [216, 251] on link "Less Information" at bounding box center [215, 253] width 52 height 8
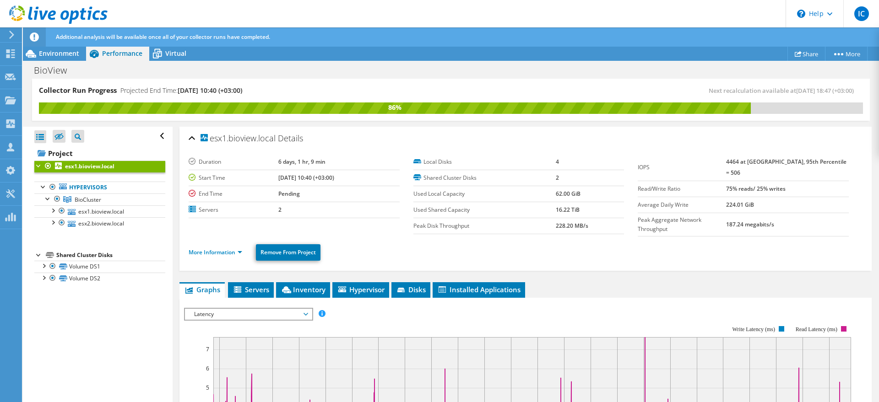
click at [214, 312] on span "Latency" at bounding box center [249, 314] width 118 height 11
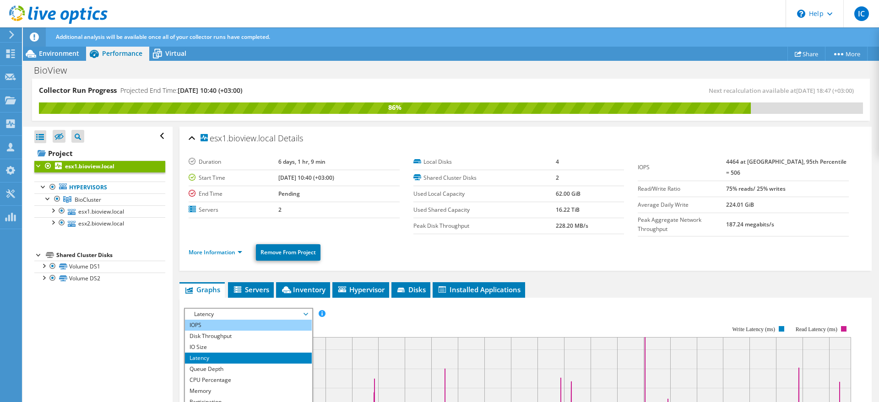
click at [212, 322] on li "IOPS" at bounding box center [248, 325] width 127 height 11
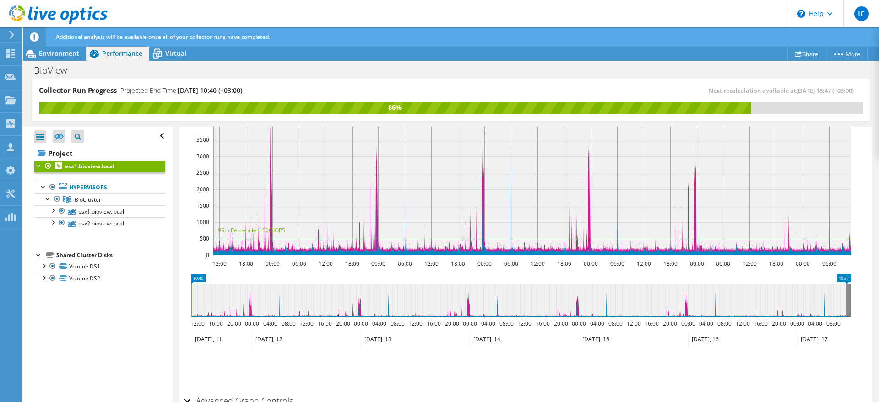
scroll to position [114, 0]
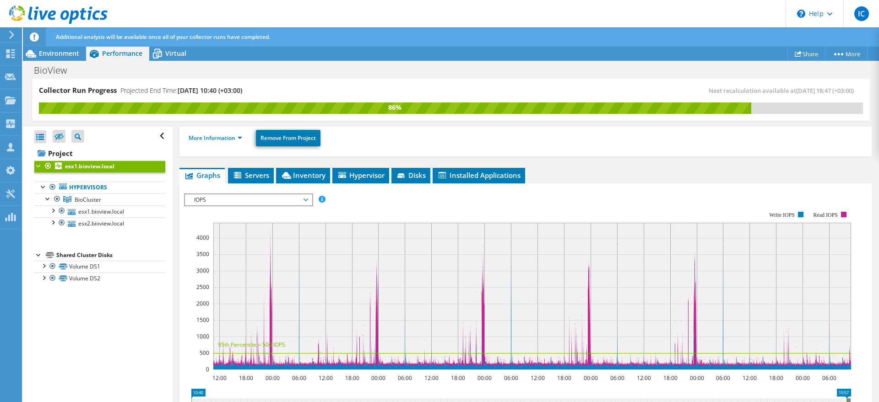
click at [80, 13] on icon at bounding box center [58, 14] width 98 height 19
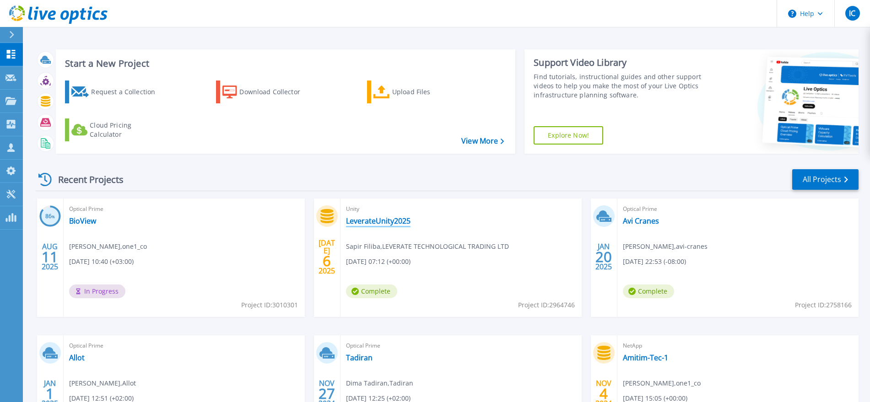
click at [365, 220] on link "LeverateUnity2025" at bounding box center [378, 221] width 65 height 9
click at [83, 218] on link "BioView" at bounding box center [82, 221] width 27 height 9
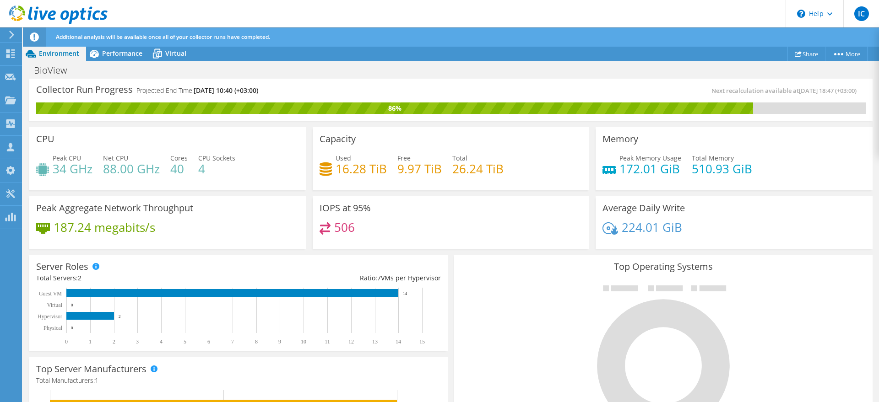
click at [111, 98] on div "Collector Run Progress Projected End Time: [DATE] 10:40 (+03:00)" at bounding box center [243, 94] width 415 height 17
click at [112, 96] on div "Collector Run Progress Projected End Time: [DATE] 10:40 (+03:00)" at bounding box center [243, 94] width 415 height 17
click at [113, 90] on h3 "Collector Run Progress" at bounding box center [84, 90] width 97 height 0
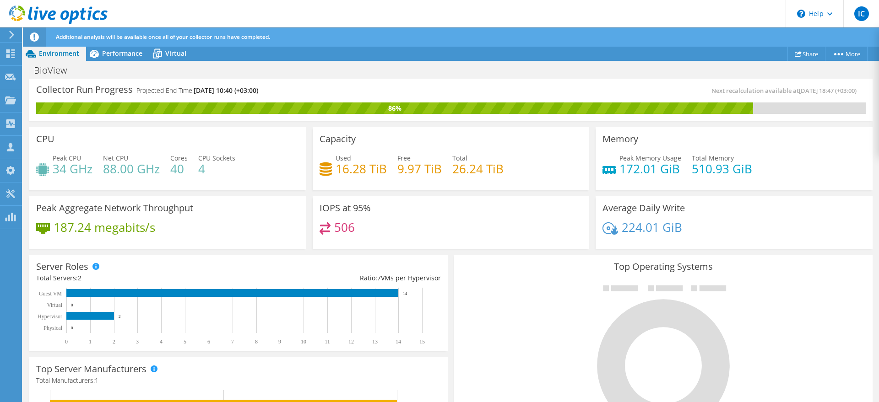
click at [129, 81] on div "Collector Run Progress Projected End Time: [DATE] 10:40 (+03:00) Next recalcula…" at bounding box center [450, 100] width 843 height 42
click at [132, 55] on span "Performance" at bounding box center [122, 53] width 40 height 9
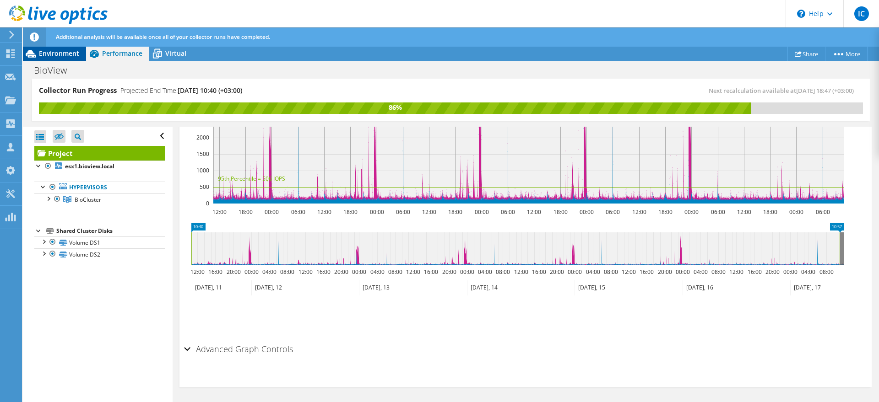
click at [42, 50] on span "Environment" at bounding box center [59, 53] width 40 height 9
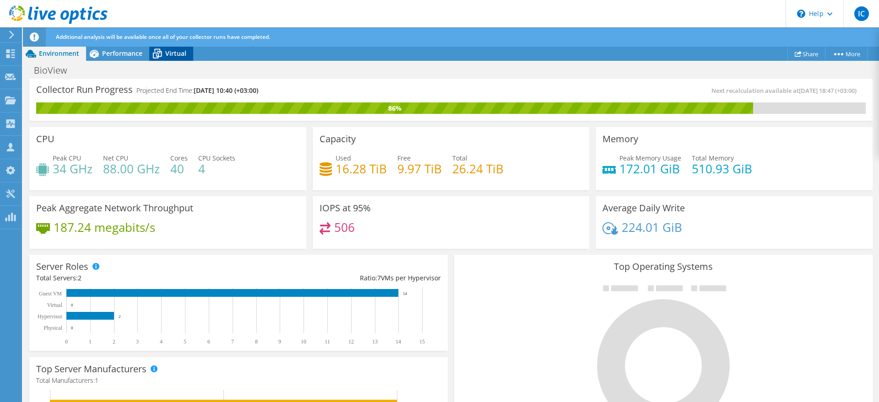
click at [149, 52] on icon at bounding box center [157, 54] width 16 height 16
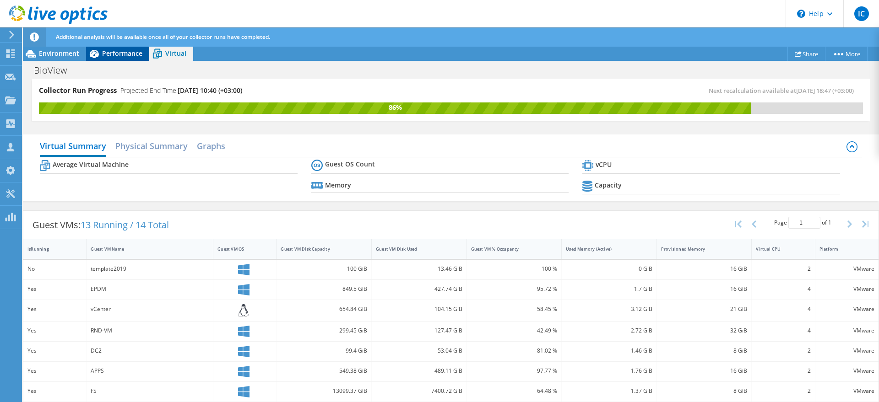
click at [139, 56] on span "Performance" at bounding box center [122, 53] width 40 height 9
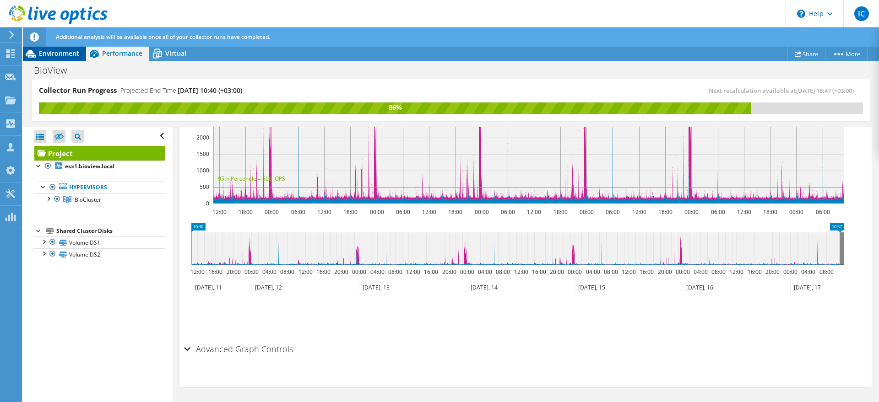
click at [73, 57] on span "Environment" at bounding box center [59, 53] width 40 height 9
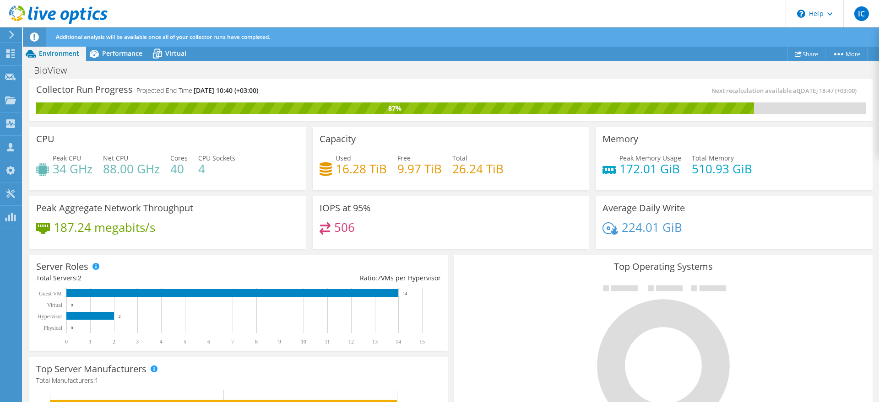
click at [236, 92] on span "[DATE] 10:40 (+03:00)" at bounding box center [226, 90] width 65 height 9
click at [112, 158] on span "Net CPU" at bounding box center [115, 158] width 25 height 9
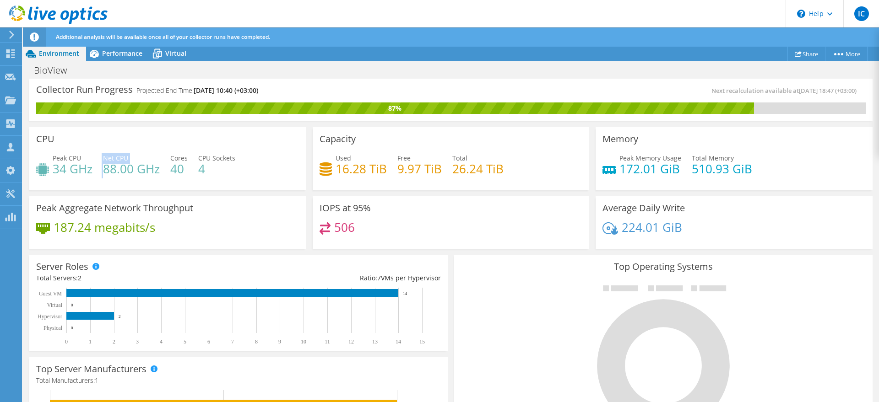
click at [112, 158] on span "Net CPU" at bounding box center [115, 158] width 25 height 9
click at [109, 164] on h4 "88.00 GHz" at bounding box center [131, 169] width 57 height 10
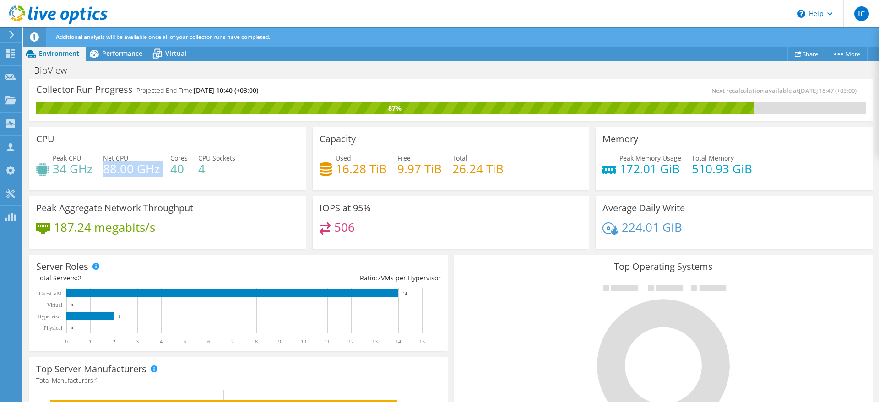
click at [109, 164] on h4 "88.00 GHz" at bounding box center [131, 169] width 57 height 10
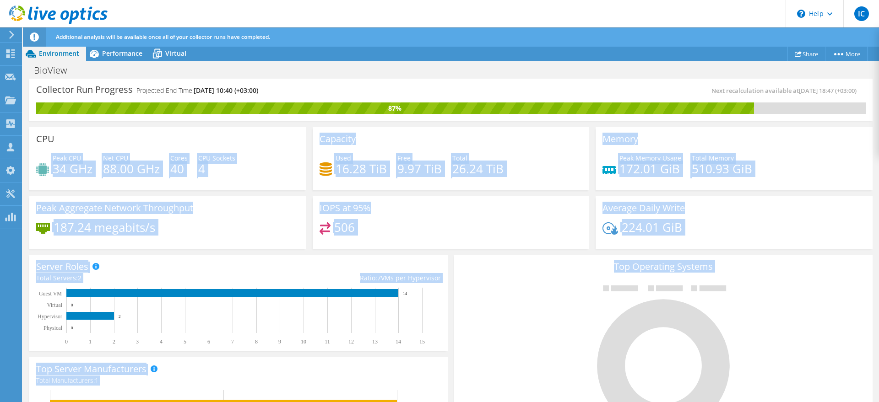
drag, startPoint x: 51, startPoint y: 167, endPoint x: 786, endPoint y: 348, distance: 756.5
click at [786, 348] on section "Collector Run Progress Projected End Time: [DATE] 10:40 (+03:00) Next recalcula…" at bounding box center [451, 372] width 856 height 587
click at [206, 241] on div "Peak Aggregate Network Throughput 187.24 megabits/s" at bounding box center [167, 222] width 277 height 53
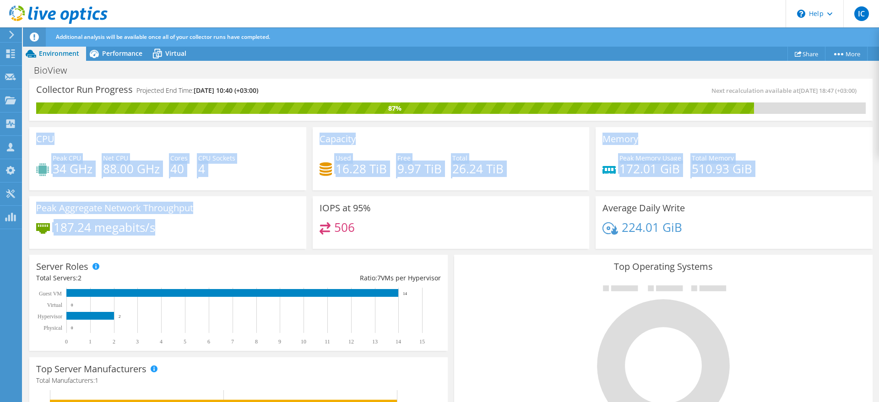
drag, startPoint x: 184, startPoint y: 229, endPoint x: 35, endPoint y: 131, distance: 177.9
click at [35, 131] on div "CPU Peak CPU 34 GHz Net CPU 88.00 GHz Cores 40 CPU Sockets 4 Capacity Used 16.2…" at bounding box center [451, 188] width 850 height 128
click at [208, 165] on h4 "4" at bounding box center [216, 169] width 37 height 10
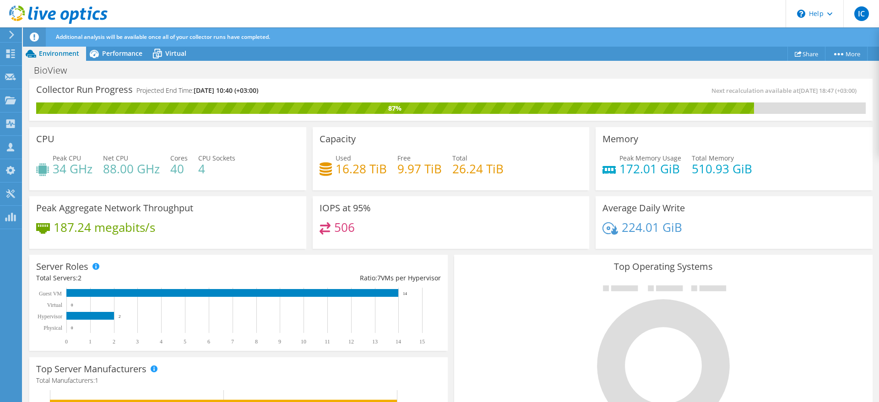
click at [230, 90] on span "[DATE] 10:40 (+03:00)" at bounding box center [226, 90] width 65 height 9
click at [231, 87] on span "[DATE] 10:40 (+03:00)" at bounding box center [226, 90] width 65 height 9
click at [141, 55] on span "Performance" at bounding box center [122, 53] width 40 height 9
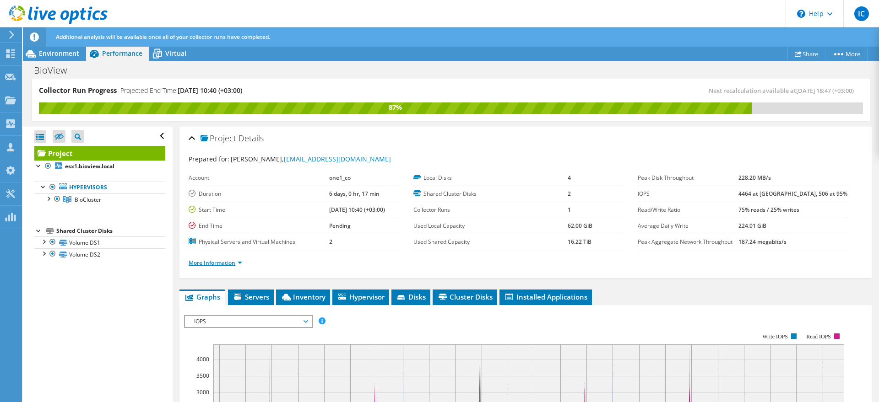
click at [235, 262] on link "More Information" at bounding box center [216, 263] width 54 height 8
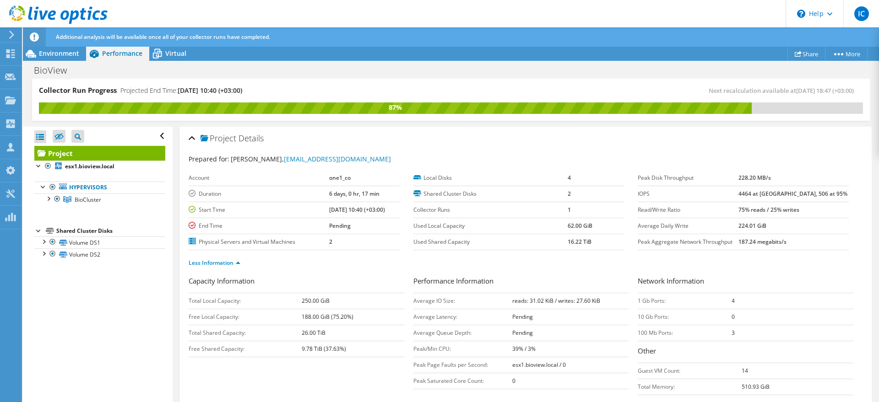
click at [638, 298] on td "1 Gb Ports:" at bounding box center [685, 301] width 94 height 16
click at [559, 298] on b "reads: 31.02 KiB / writes: 27.60 KiB" at bounding box center [556, 301] width 88 height 8
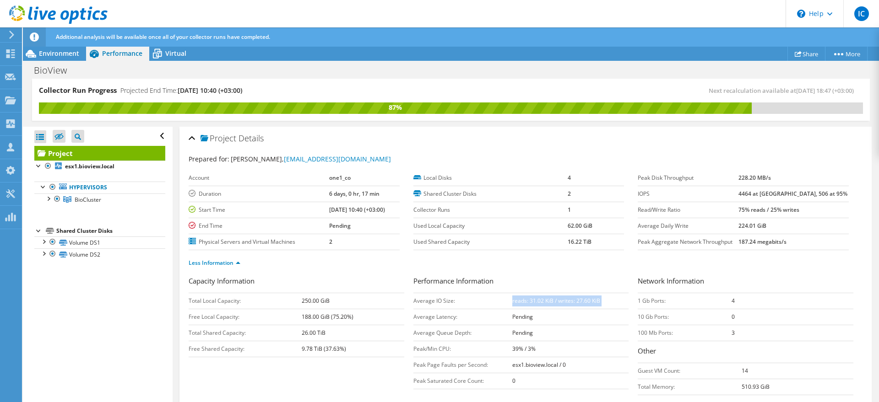
click at [559, 298] on b "reads: 31.02 KiB / writes: 27.60 KiB" at bounding box center [556, 301] width 88 height 8
click at [425, 315] on td "Average Latency:" at bounding box center [462, 317] width 99 height 16
click at [50, 196] on div at bounding box center [47, 198] width 9 height 9
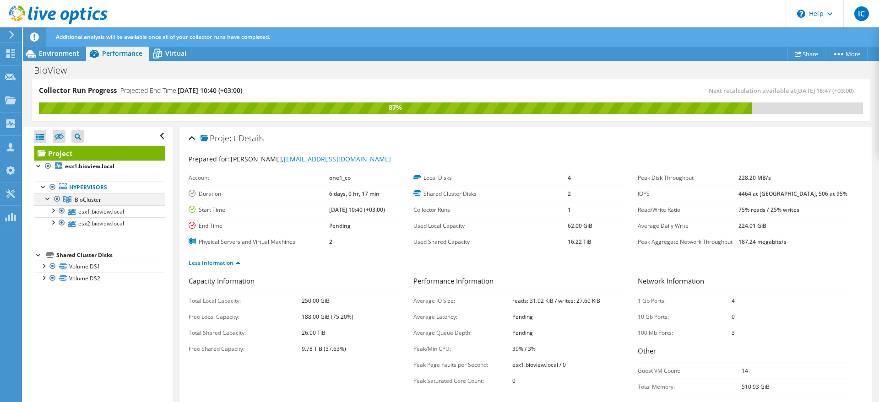
click at [50, 196] on div at bounding box center [47, 198] width 9 height 9
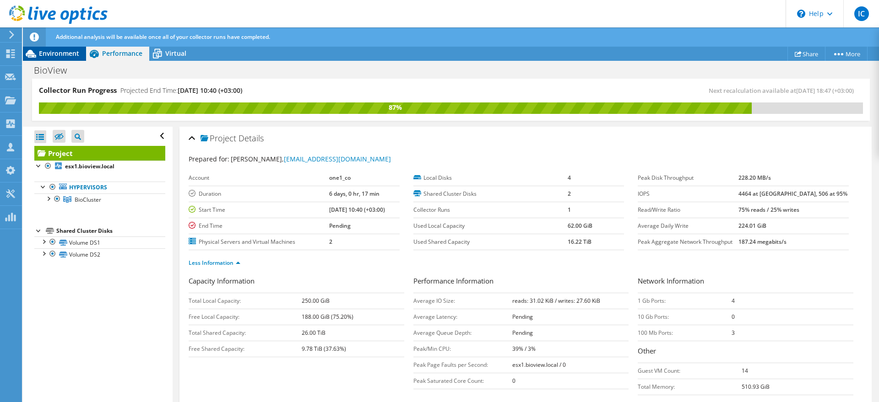
click at [59, 56] on span "Environment" at bounding box center [59, 53] width 40 height 9
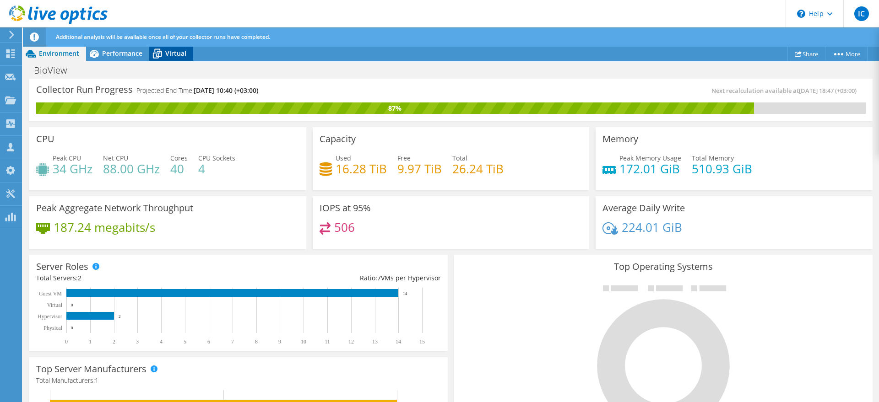
click at [173, 51] on span "Virtual" at bounding box center [175, 53] width 21 height 9
